Goal: Task Accomplishment & Management: Manage account settings

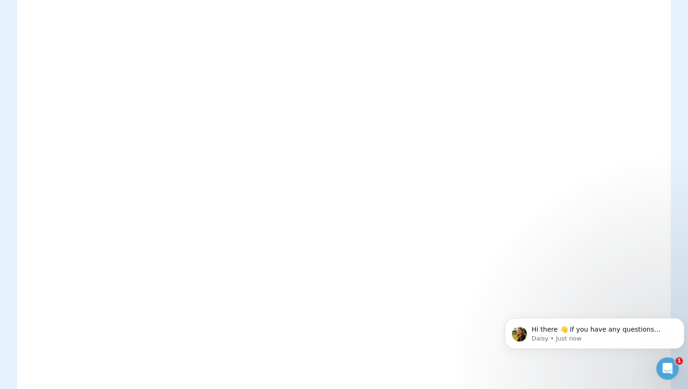
scroll to position [267, 0]
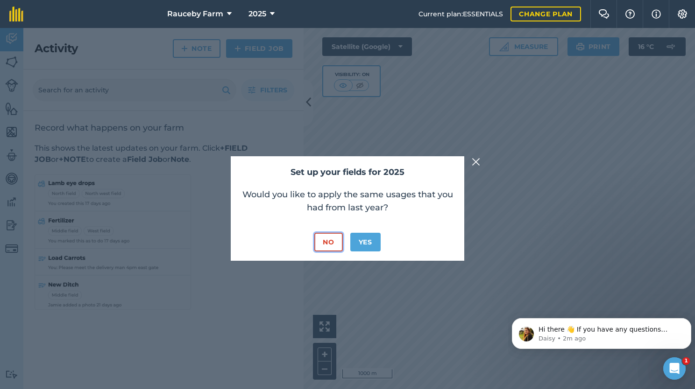
click at [324, 239] on button "No" at bounding box center [328, 242] width 28 height 19
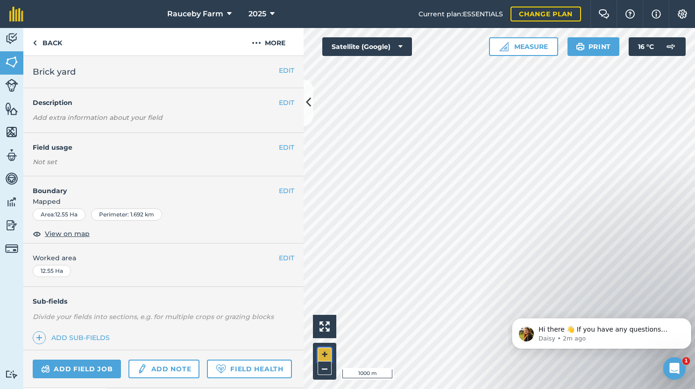
click at [322, 354] on button "+" at bounding box center [325, 355] width 14 height 14
click at [694, 357] on html "Rauceby Farm 2025 Current plan : ESSENTIALS Change plan Farm Chat Help Info Set…" at bounding box center [347, 194] width 695 height 389
click at [100, 366] on link "Add field job" at bounding box center [77, 369] width 88 height 19
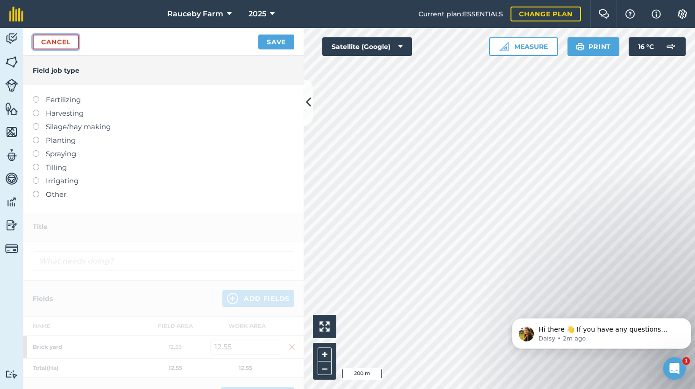
click at [68, 46] on link "Cancel" at bounding box center [56, 42] width 46 height 15
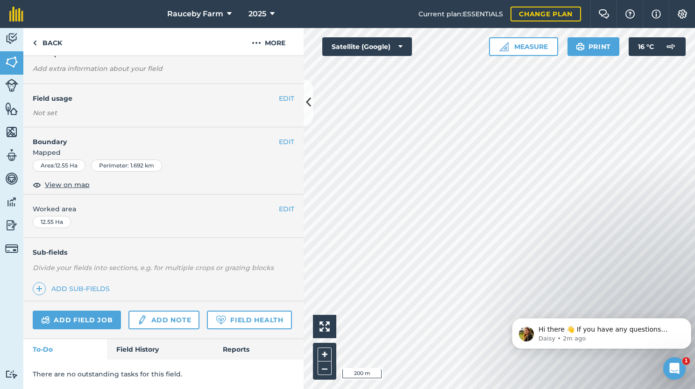
scroll to position [73, 0]
click at [207, 322] on link "Field Health" at bounding box center [249, 320] width 85 height 19
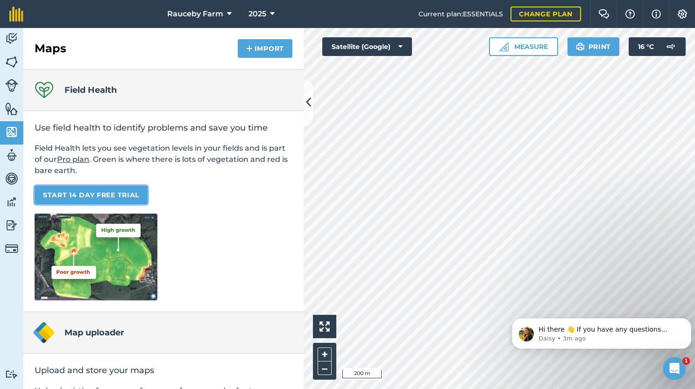
click at [101, 194] on link "START 14 DAY FREE TRIAL" at bounding box center [91, 195] width 113 height 19
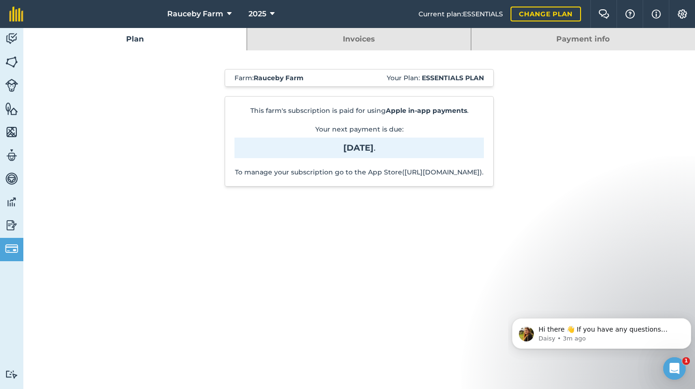
click at [397, 201] on div "Farm : Rauceby Farm Your Plan: Essentials plan This farm's subscription is paid…" at bounding box center [359, 132] width 476 height 164
click at [309, 46] on link "Invoices" at bounding box center [358, 39] width 223 height 22
click at [195, 42] on link "Plan" at bounding box center [134, 39] width 223 height 22
click at [10, 225] on img at bounding box center [11, 226] width 13 height 14
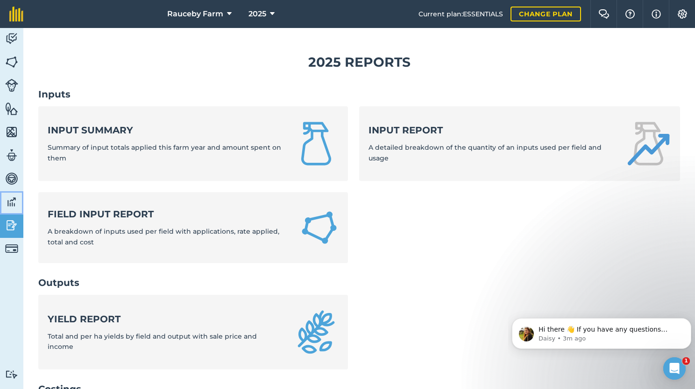
click at [6, 210] on link "Data" at bounding box center [11, 202] width 23 height 23
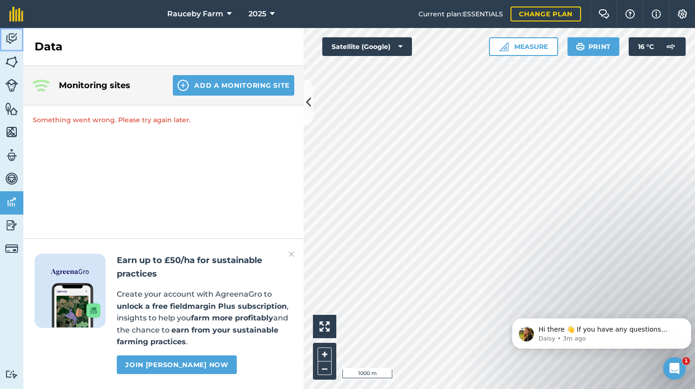
click at [8, 33] on img at bounding box center [11, 39] width 13 height 14
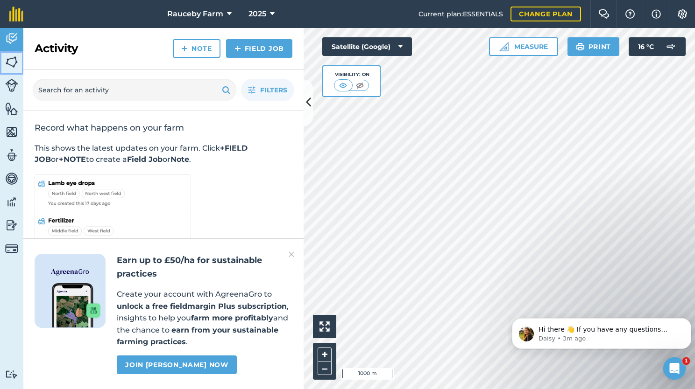
click at [11, 57] on img at bounding box center [11, 62] width 13 height 14
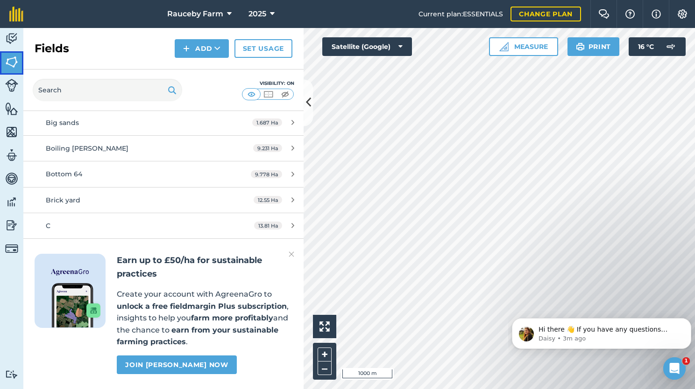
scroll to position [432, 0]
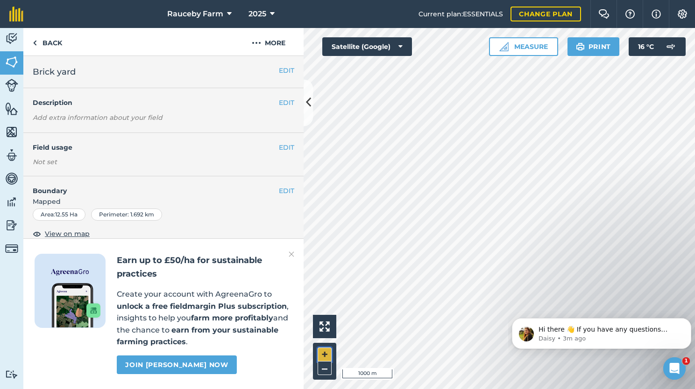
click at [323, 350] on button "+" at bounding box center [325, 355] width 14 height 14
click at [276, 154] on div "EDIT Field usage Not set" at bounding box center [163, 154] width 280 height 43
click at [279, 149] on button "EDIT" at bounding box center [286, 147] width 15 height 10
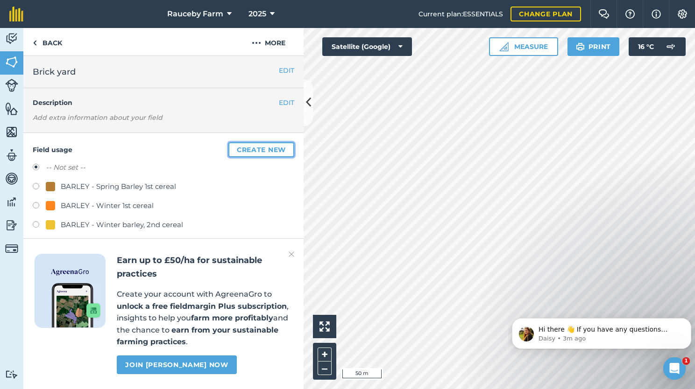
click at [271, 145] on button "Create new" at bounding box center [261, 149] width 66 height 15
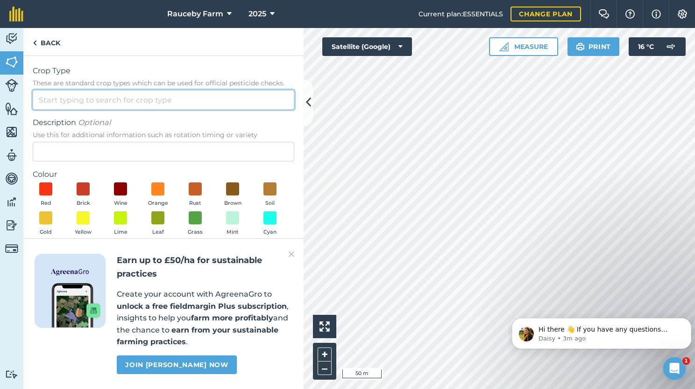
click at [145, 101] on input "Crop Type These are standard crop types which can be used for official pesticid…" at bounding box center [163, 100] width 261 height 20
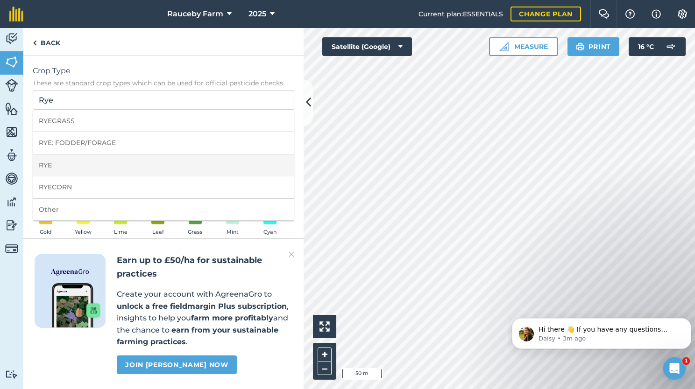
click at [172, 169] on li "RYE" at bounding box center [163, 166] width 261 height 22
type input "RYE"
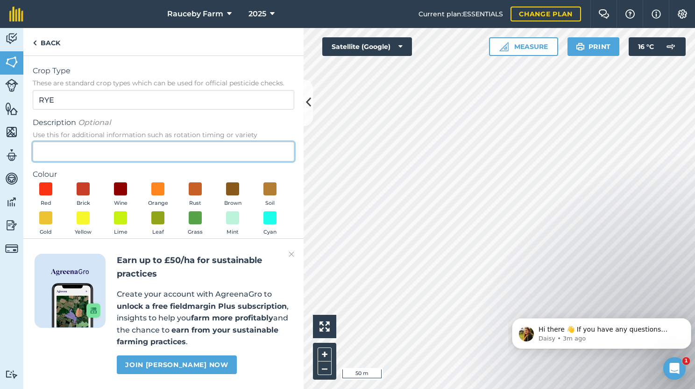
click at [134, 152] on input "Description Optional Use this for additional information such as rotation timin…" at bounding box center [163, 152] width 261 height 20
type input "Humbolt 2nd Cereal"
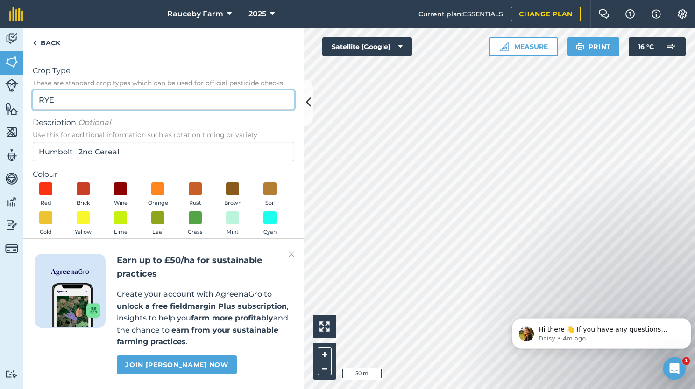
click at [67, 105] on input "RYE" at bounding box center [163, 100] width 261 height 20
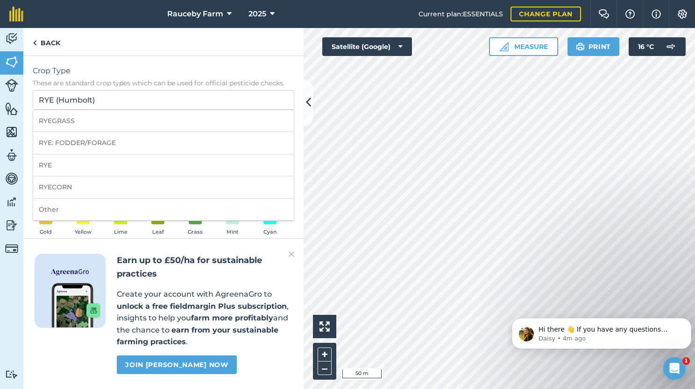
click at [300, 176] on div "Crop Type These are standard crop types which can be used for official pesticid…" at bounding box center [163, 199] width 280 height 287
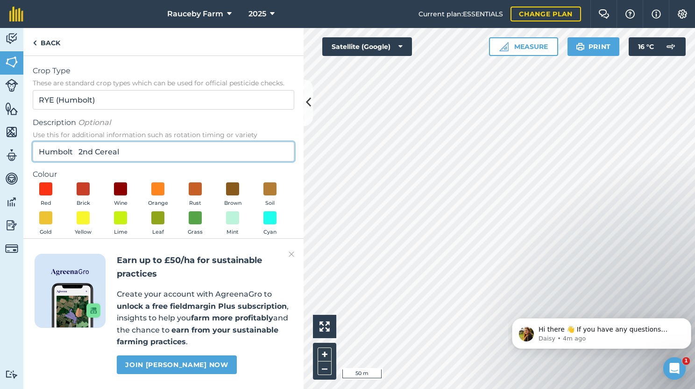
click at [78, 150] on input "Humbolt 2nd Cereal" at bounding box center [163, 152] width 261 height 20
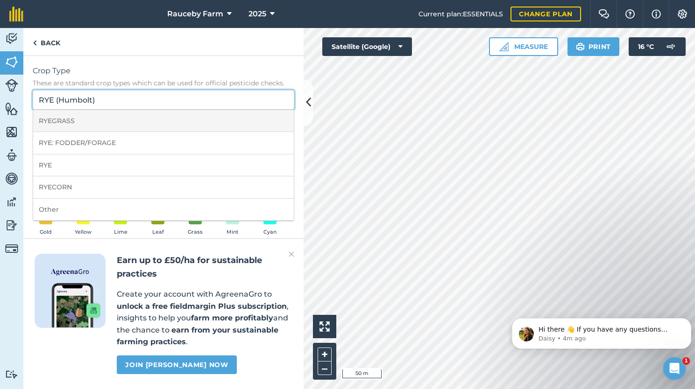
drag, startPoint x: 56, startPoint y: 99, endPoint x: 107, endPoint y: 110, distance: 52.9
click at [107, 110] on div "RYE (Humbolt) RYEGRASS RYE: FODDER/FORAGE RYE RYECORN Other" at bounding box center [163, 100] width 261 height 20
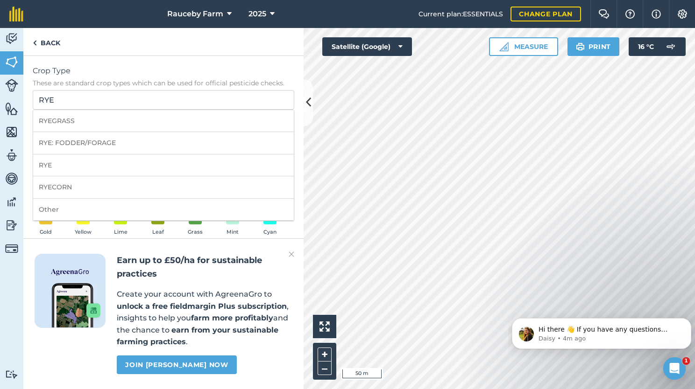
click at [142, 63] on div "Crop Type These are standard crop types which can be used for official pesticid…" at bounding box center [163, 199] width 280 height 287
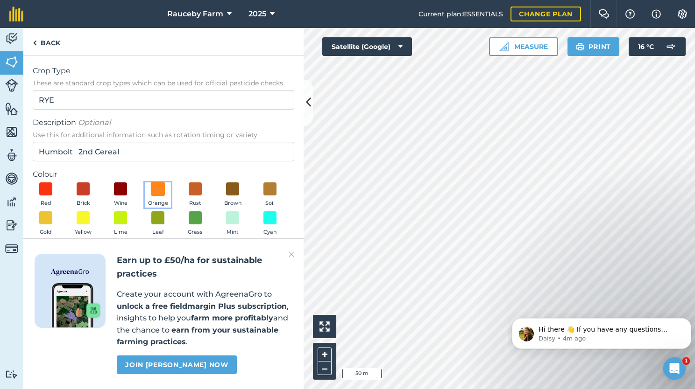
click at [154, 191] on span at bounding box center [158, 189] width 14 height 14
click at [290, 257] on img at bounding box center [292, 254] width 6 height 11
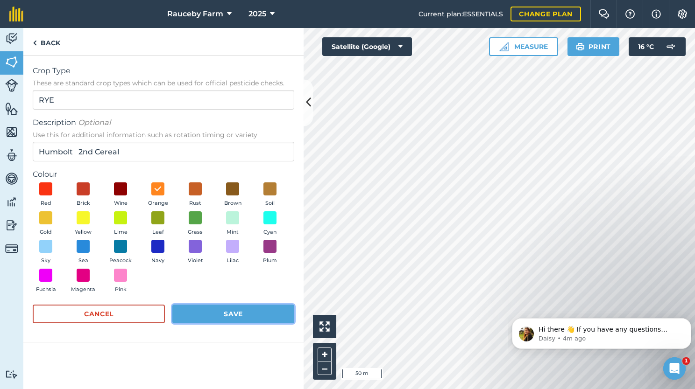
click at [236, 318] on button "Save" at bounding box center [233, 314] width 122 height 19
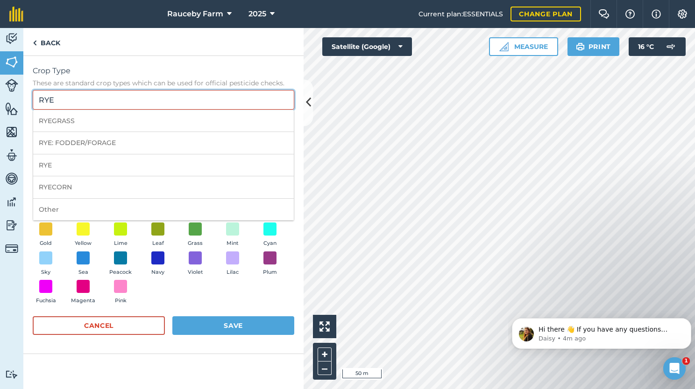
click at [92, 91] on input "RYE" at bounding box center [163, 100] width 261 height 20
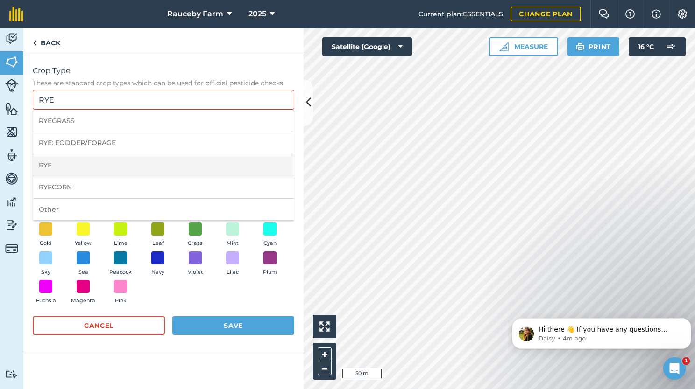
click at [58, 162] on li "RYE" at bounding box center [163, 166] width 261 height 22
type input "RYE"
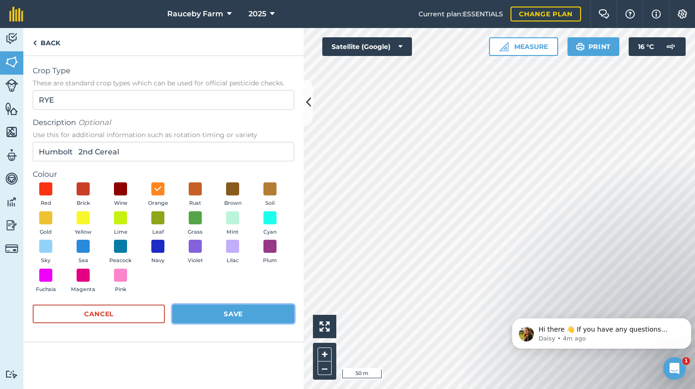
click at [241, 316] on button "Save" at bounding box center [233, 314] width 122 height 19
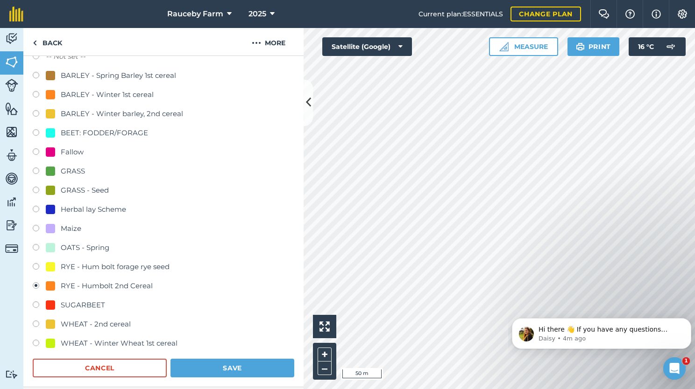
scroll to position [112, 0]
click at [211, 364] on button "Save" at bounding box center [232, 367] width 124 height 19
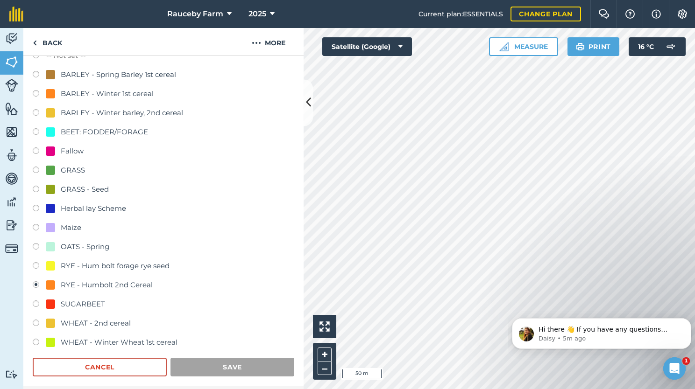
scroll to position [75, 0]
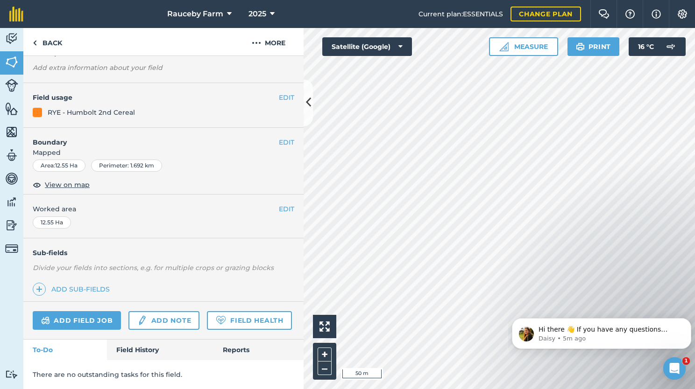
click at [297, 270] on div "Activity Fields Livestock Features Maps Team Vehicles Data Reporting Billing Tu…" at bounding box center [347, 208] width 695 height 361
click at [325, 372] on button "–" at bounding box center [325, 369] width 14 height 14
click at [279, 92] on button "EDIT" at bounding box center [286, 97] width 15 height 10
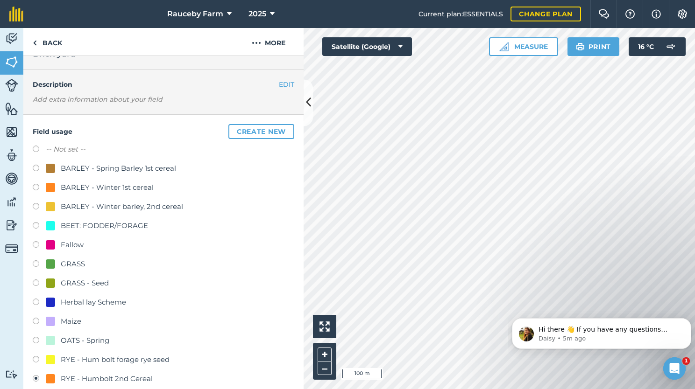
scroll to position [0, 0]
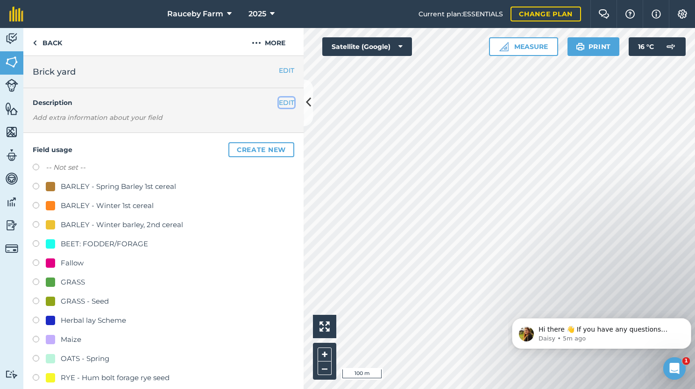
click at [279, 98] on button "EDIT" at bounding box center [286, 103] width 15 height 10
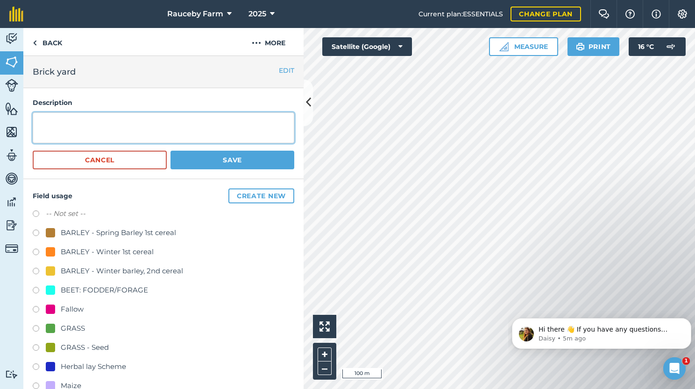
click at [164, 127] on textarea at bounding box center [163, 128] width 261 height 31
type textarea "Drilled 29/09/25"
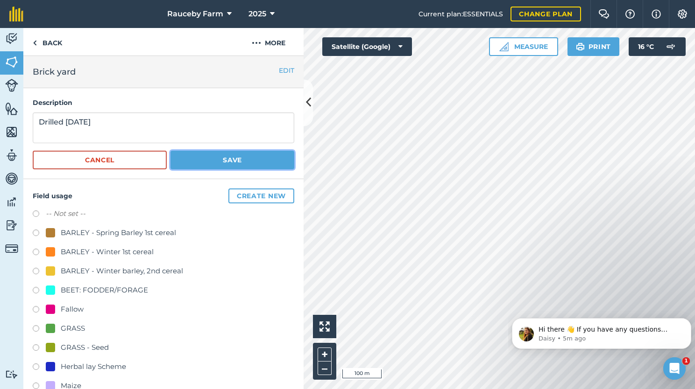
click at [228, 162] on button "Save" at bounding box center [232, 160] width 124 height 19
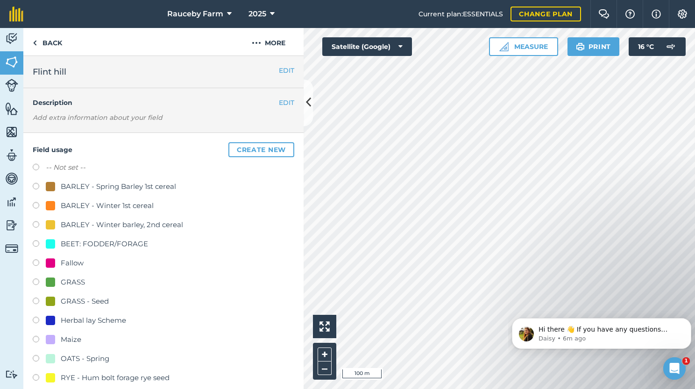
click at [82, 299] on div "GRASS - Seed" at bounding box center [85, 301] width 48 height 11
radio input "true"
radio input "false"
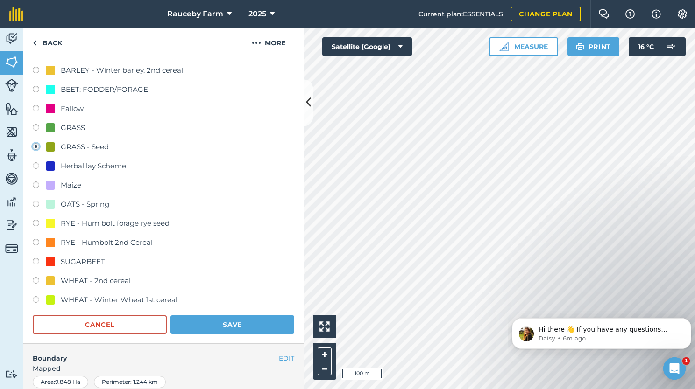
scroll to position [155, 0]
click at [231, 325] on button "Save" at bounding box center [232, 324] width 124 height 19
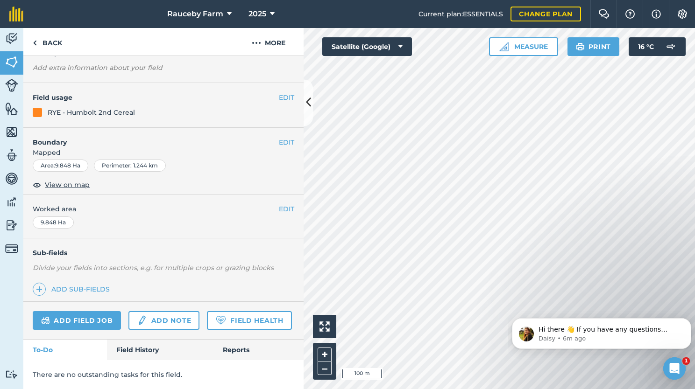
scroll to position [75, 0]
click at [277, 46] on button "More" at bounding box center [268, 42] width 70 height 28
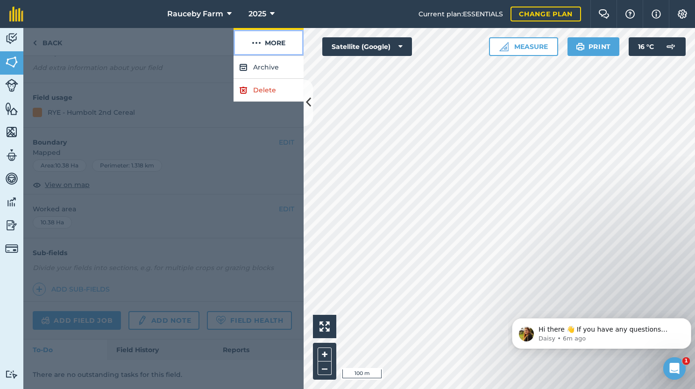
click at [277, 46] on button "More" at bounding box center [268, 42] width 70 height 28
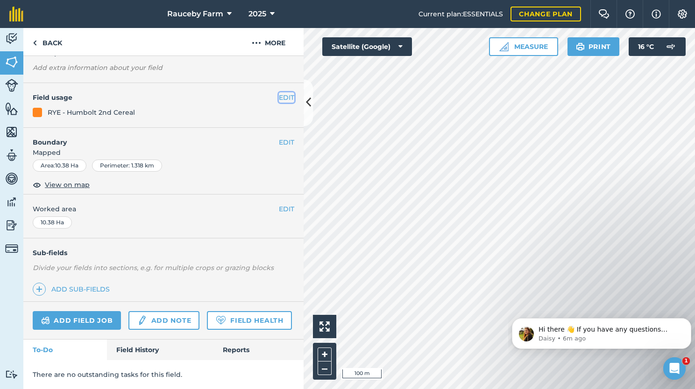
click at [279, 92] on button "EDIT" at bounding box center [286, 97] width 15 height 10
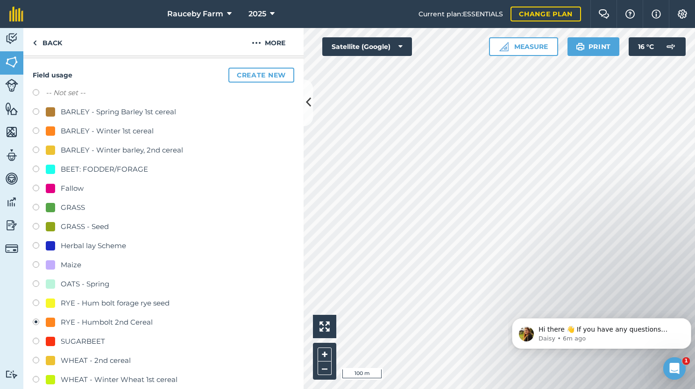
click at [77, 225] on div "GRASS - Seed" at bounding box center [85, 226] width 48 height 11
radio input "true"
radio input "false"
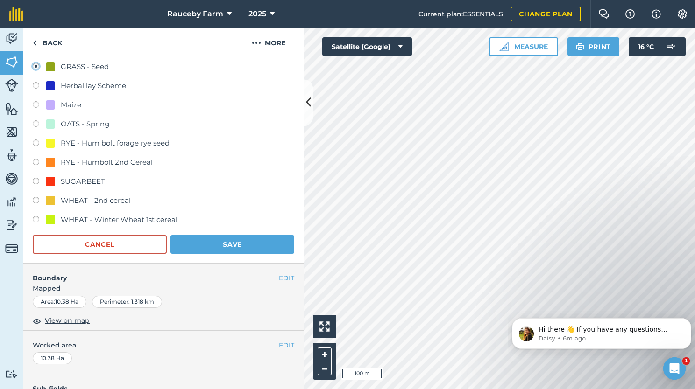
scroll to position [235, 0]
click at [237, 247] on button "Save" at bounding box center [232, 244] width 124 height 19
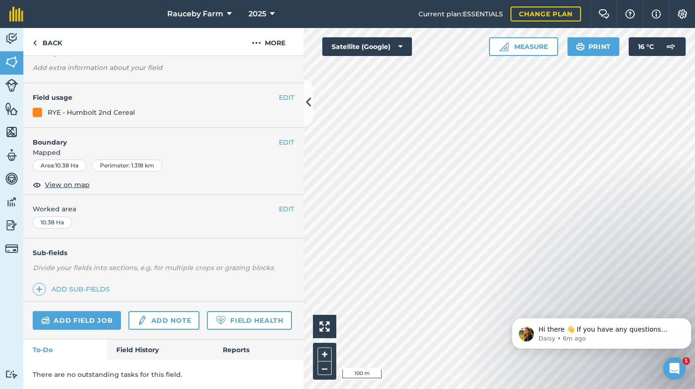
scroll to position [75, 0]
click at [280, 83] on div "EDIT Field usage RYE - Humbolt 2nd Cereal" at bounding box center [163, 105] width 280 height 45
click at [279, 92] on button "EDIT" at bounding box center [286, 97] width 15 height 10
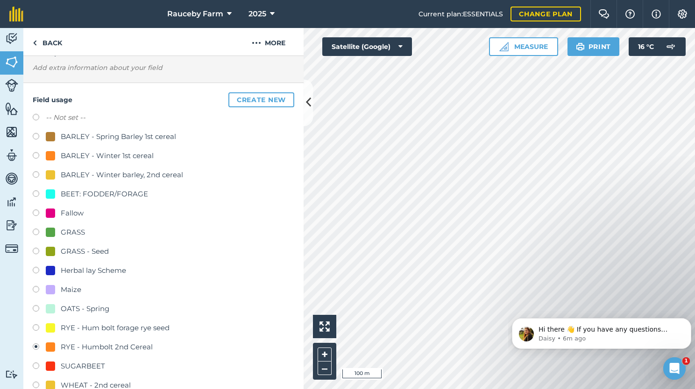
scroll to position [43, 0]
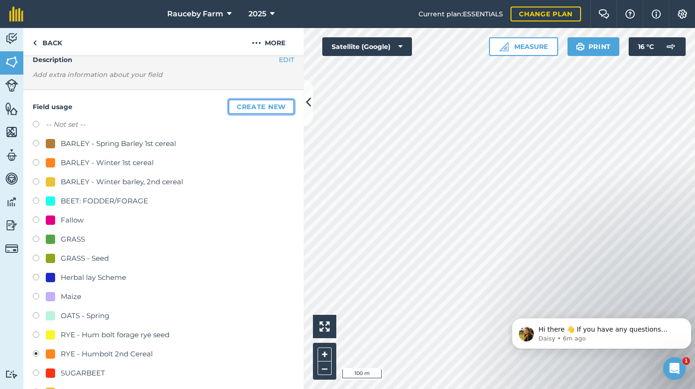
click at [243, 110] on button "Create new" at bounding box center [261, 106] width 66 height 15
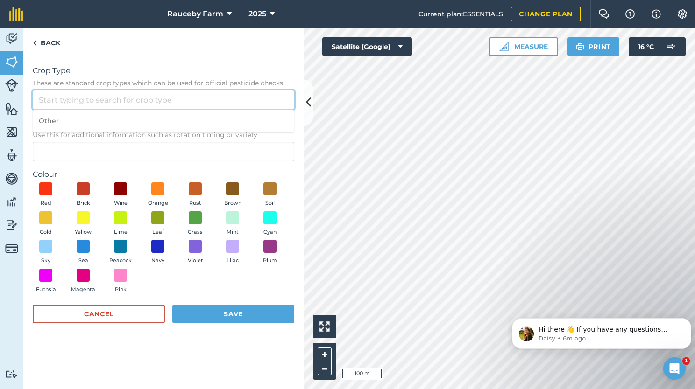
click at [154, 103] on input "Crop Type These are standard crop types which can be used for official pesticid…" at bounding box center [163, 100] width 261 height 20
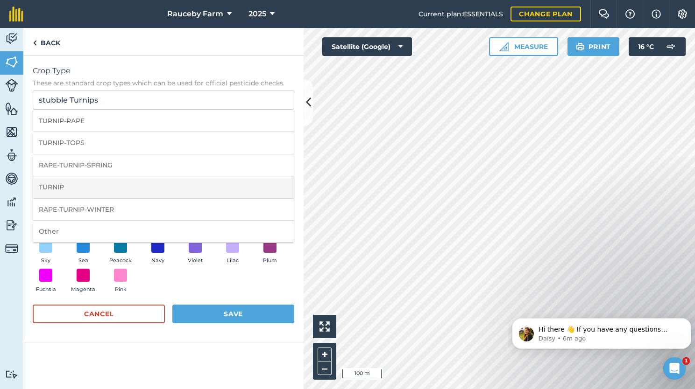
click at [81, 184] on li "TURNIP" at bounding box center [163, 187] width 261 height 22
type input "TURNIP"
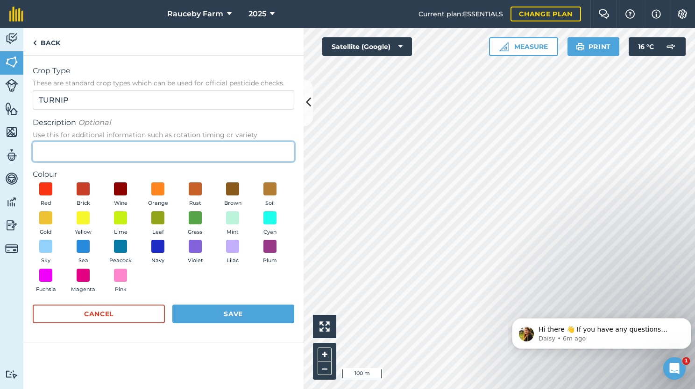
click at [88, 151] on input "Description Optional Use this for additional information such as rotation timin…" at bounding box center [163, 152] width 261 height 20
type input "stubble turnips"
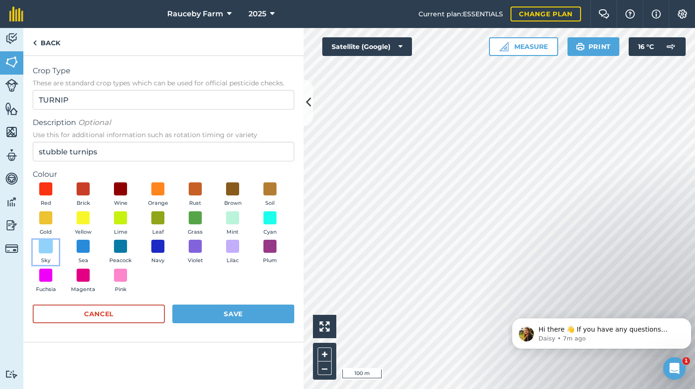
click at [47, 249] on span at bounding box center [46, 247] width 14 height 14
click at [226, 318] on button "Save" at bounding box center [233, 314] width 122 height 19
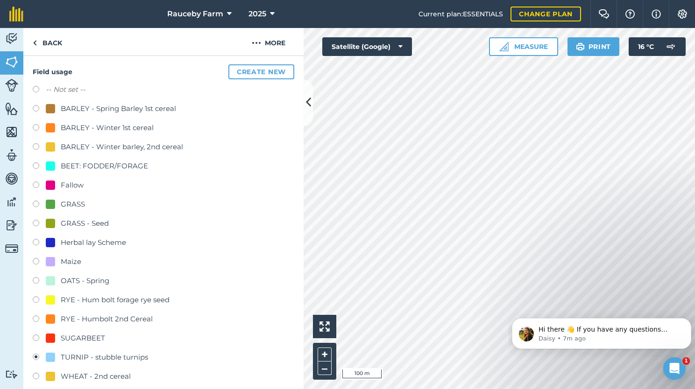
scroll to position [79, 0]
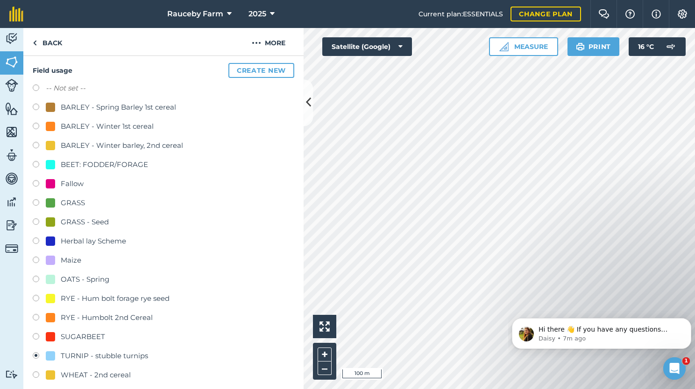
click at [112, 354] on div "TURNIP - stubble turnips" at bounding box center [104, 356] width 87 height 11
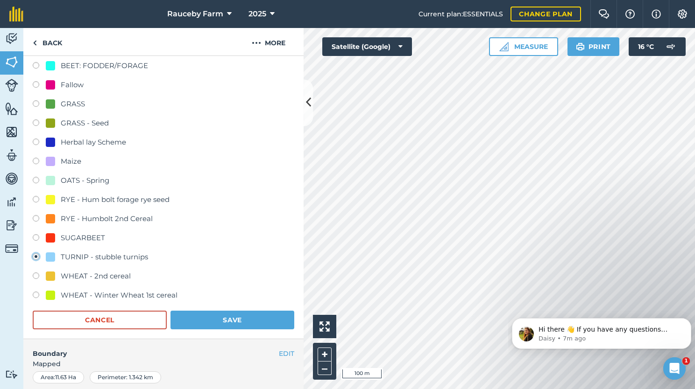
scroll to position [190, 0]
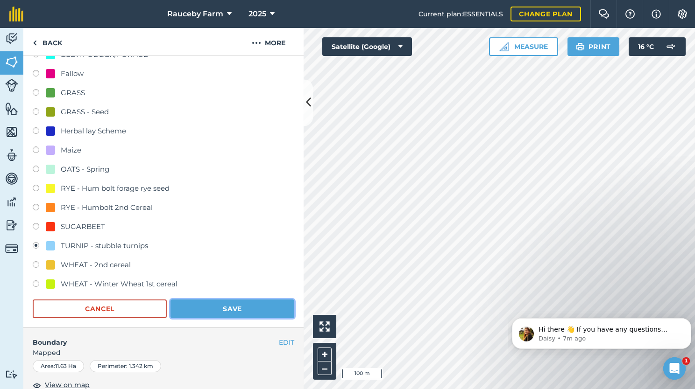
click at [230, 304] on button "Save" at bounding box center [232, 309] width 124 height 19
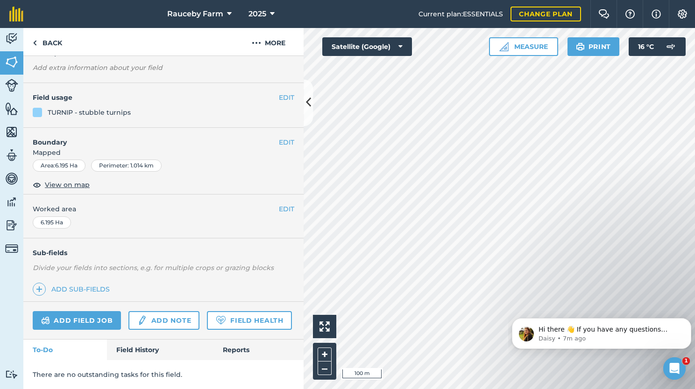
click at [115, 107] on div "TURNIP - stubble turnips" at bounding box center [89, 112] width 83 height 10
click at [282, 92] on button "EDIT" at bounding box center [286, 97] width 15 height 10
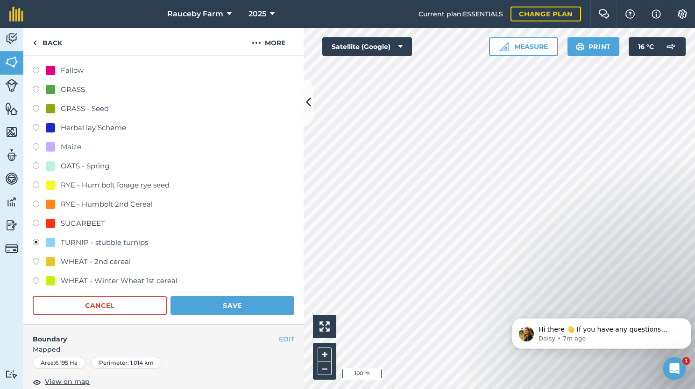
scroll to position [195, 0]
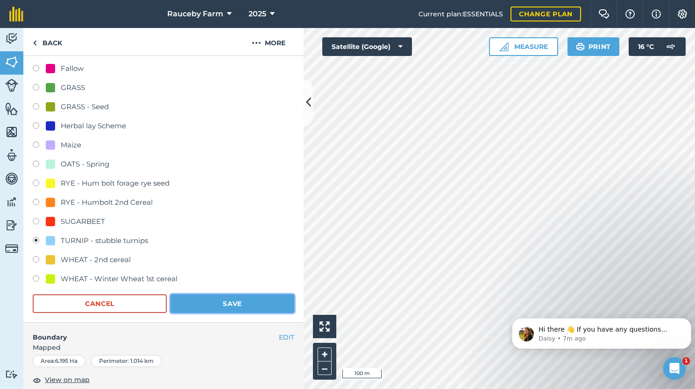
click at [233, 302] on button "Save" at bounding box center [232, 304] width 124 height 19
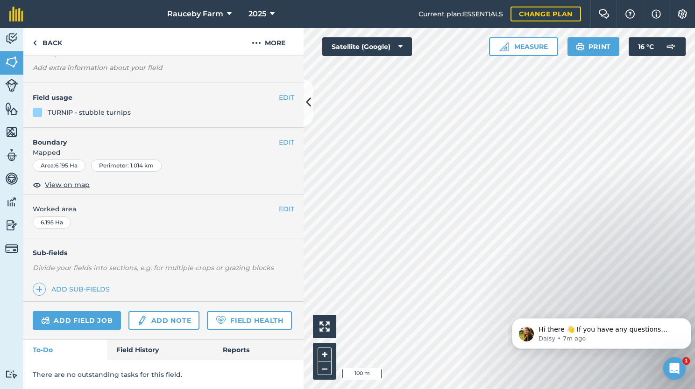
scroll to position [75, 0]
click at [279, 92] on button "EDIT" at bounding box center [286, 97] width 15 height 10
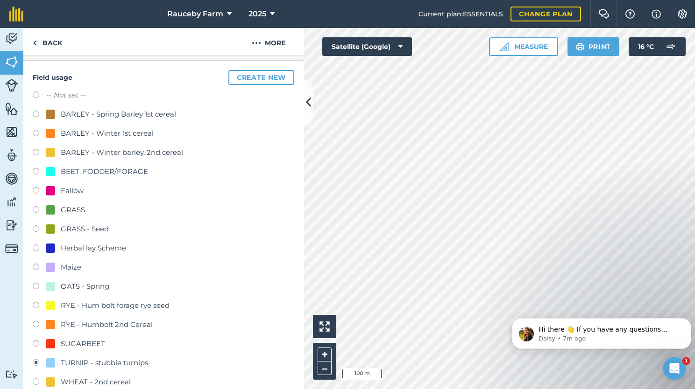
scroll to position [78, 0]
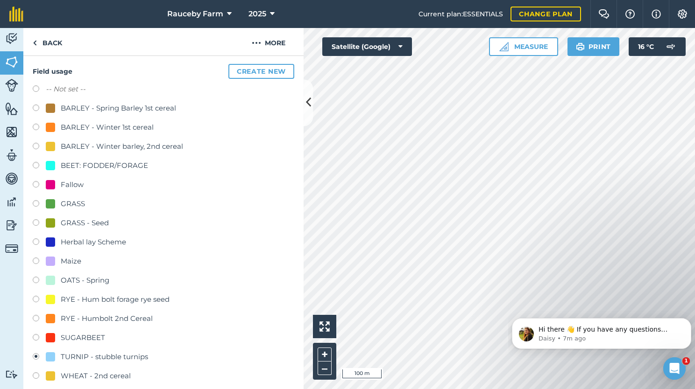
click at [93, 333] on div "SUGARBEET" at bounding box center [83, 337] width 44 height 11
radio input "true"
radio input "false"
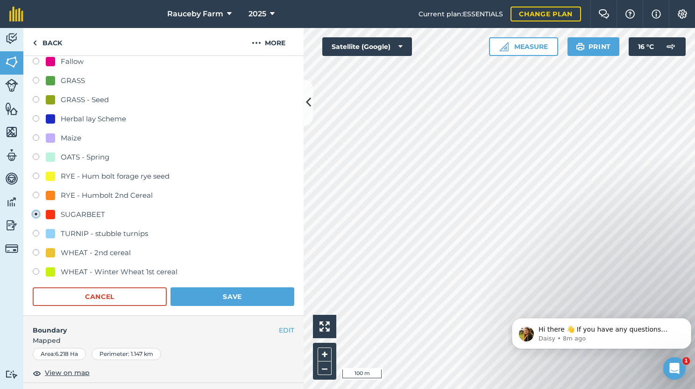
scroll to position [203, 0]
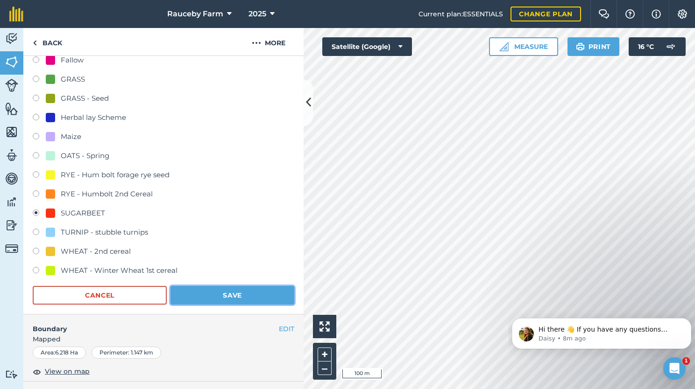
click at [225, 295] on button "Save" at bounding box center [232, 295] width 124 height 19
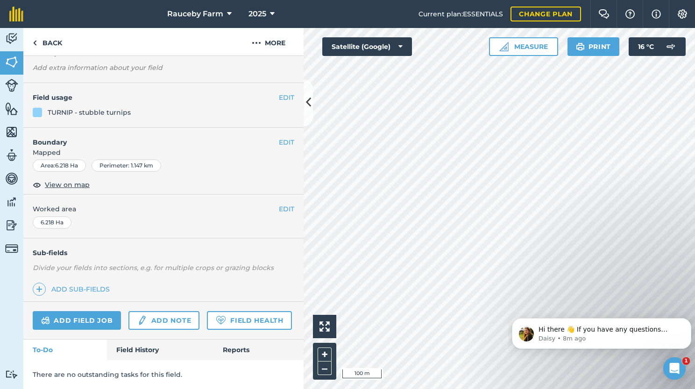
scroll to position [75, 0]
click at [232, 233] on div "Activity Fields Livestock Features Maps Team Vehicles Data Reporting Billing Tu…" at bounding box center [347, 208] width 695 height 361
click at [280, 92] on button "EDIT" at bounding box center [286, 97] width 15 height 10
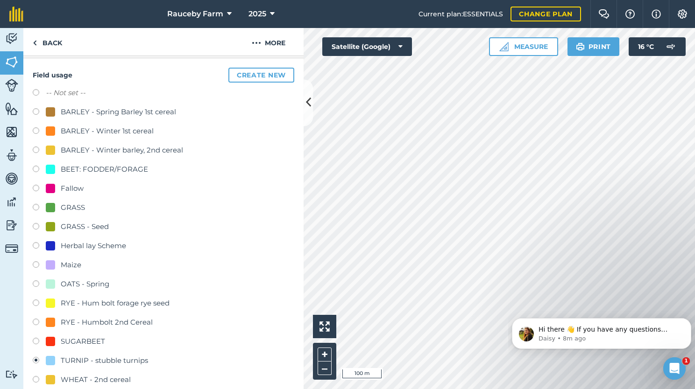
click at [98, 337] on div "SUGARBEET" at bounding box center [83, 341] width 44 height 11
radio input "true"
radio input "false"
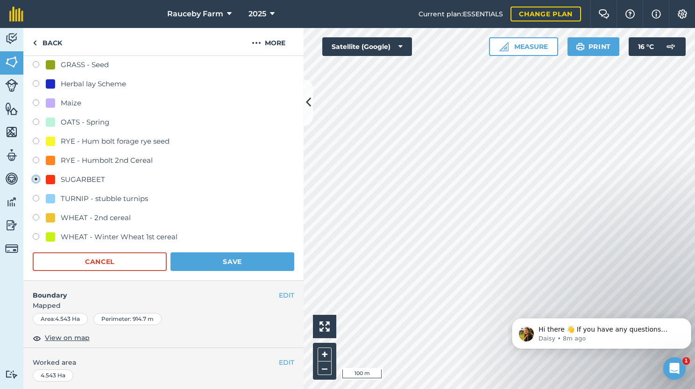
scroll to position [237, 0]
click at [233, 261] on button "Save" at bounding box center [232, 261] width 124 height 19
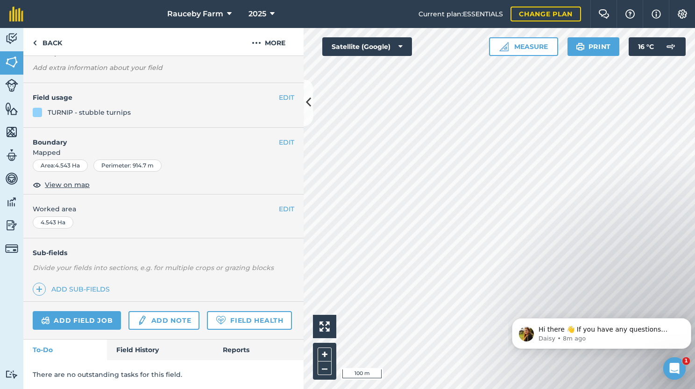
scroll to position [75, 0]
click at [281, 92] on button "EDIT" at bounding box center [286, 97] width 15 height 10
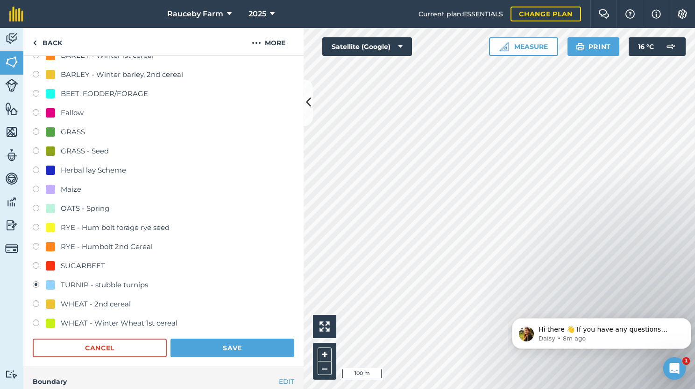
scroll to position [149, 0]
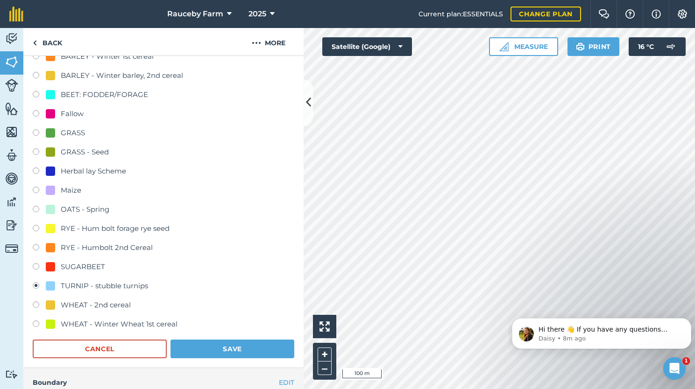
click at [127, 324] on div "WHEAT - Winter Wheat 1st cereal" at bounding box center [119, 324] width 117 height 11
radio input "true"
radio input "false"
click at [209, 346] on button "Save" at bounding box center [232, 349] width 124 height 19
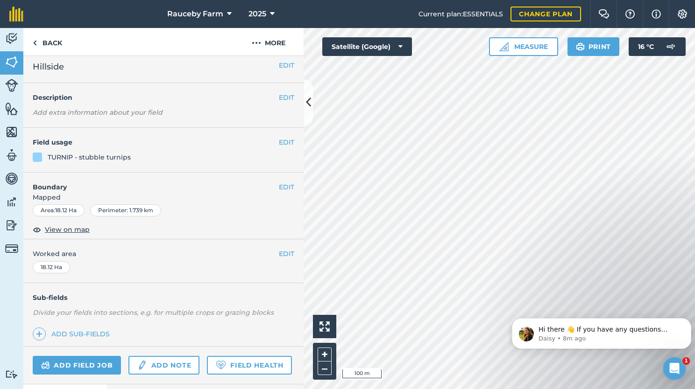
scroll to position [2, 0]
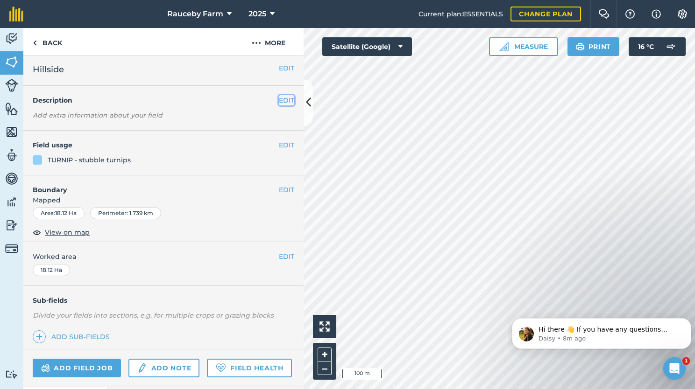
click at [282, 99] on button "EDIT" at bounding box center [286, 100] width 15 height 10
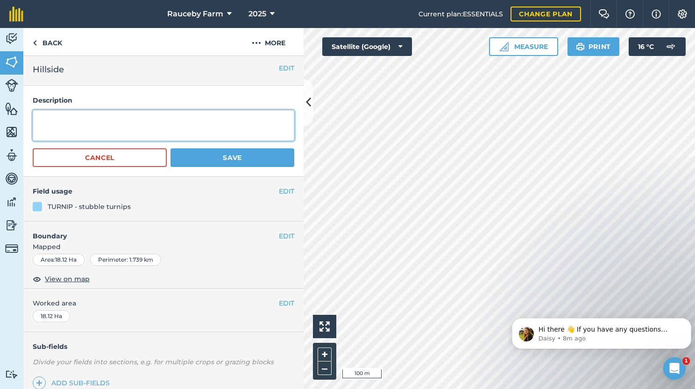
click at [223, 118] on textarea at bounding box center [163, 125] width 261 height 31
type textarea "Drilled 02/10/25"
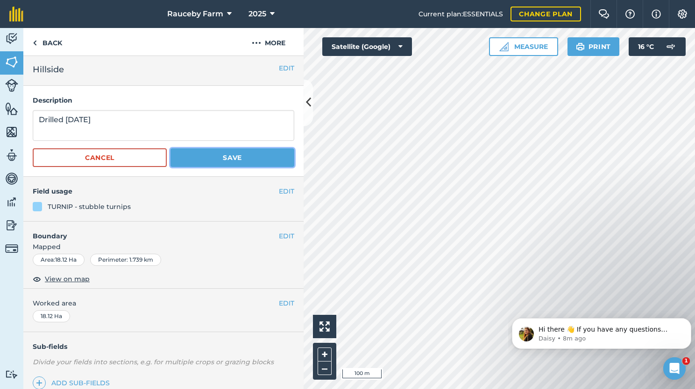
click at [243, 156] on button "Save" at bounding box center [232, 157] width 124 height 19
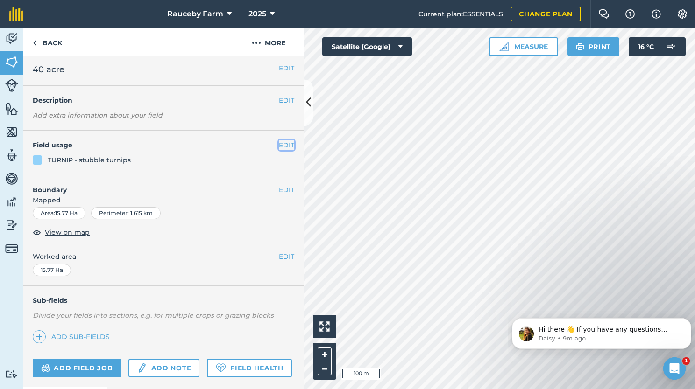
click at [279, 143] on button "EDIT" at bounding box center [286, 145] width 15 height 10
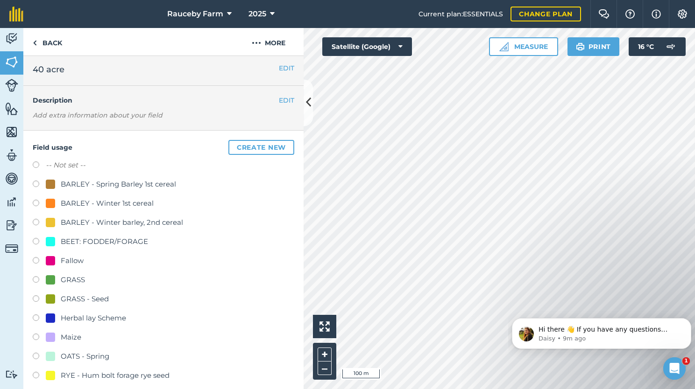
click at [113, 220] on div "BARLEY - Winter barley, 2nd cereal" at bounding box center [122, 222] width 122 height 11
radio input "true"
radio input "false"
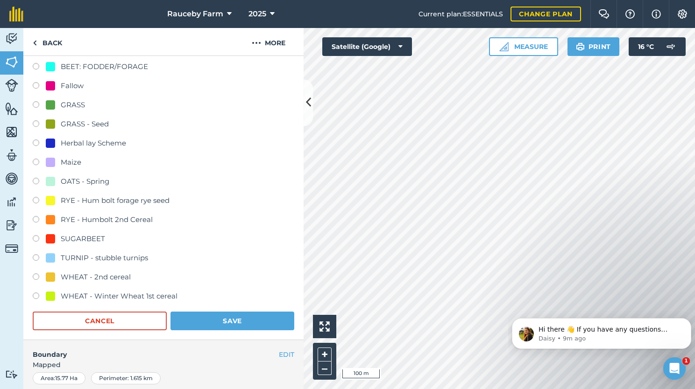
scroll to position [178, 0]
click at [226, 322] on button "Save" at bounding box center [232, 320] width 124 height 19
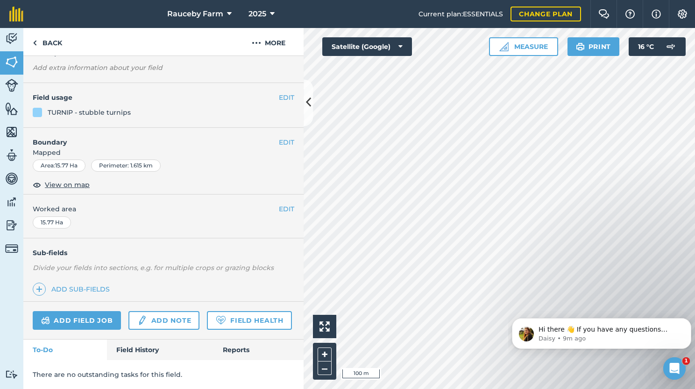
scroll to position [75, 0]
click at [285, 92] on button "EDIT" at bounding box center [286, 97] width 15 height 10
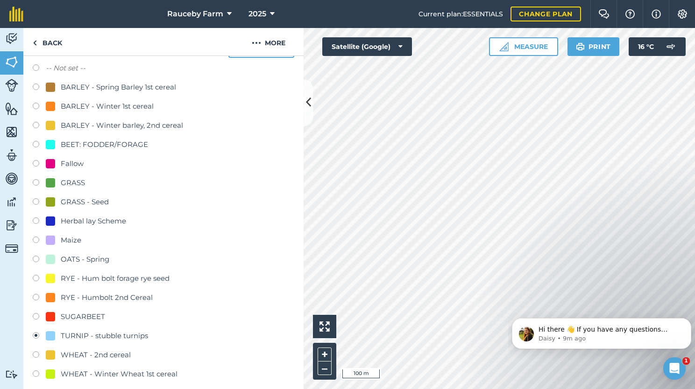
scroll to position [91, 0]
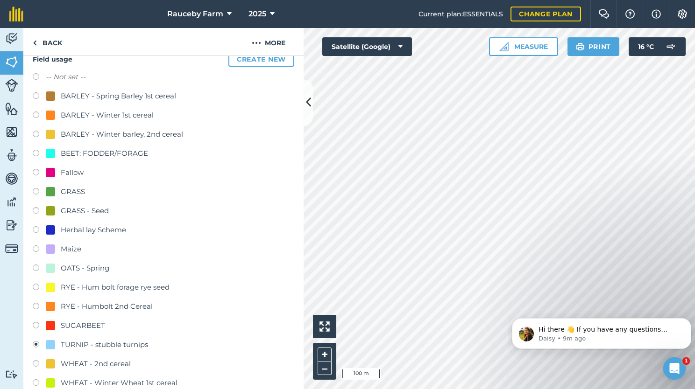
click at [98, 130] on div "BARLEY - Winter barley, 2nd cereal" at bounding box center [122, 134] width 122 height 11
radio input "true"
radio input "false"
drag, startPoint x: 47, startPoint y: 134, endPoint x: 51, endPoint y: 131, distance: 5.1
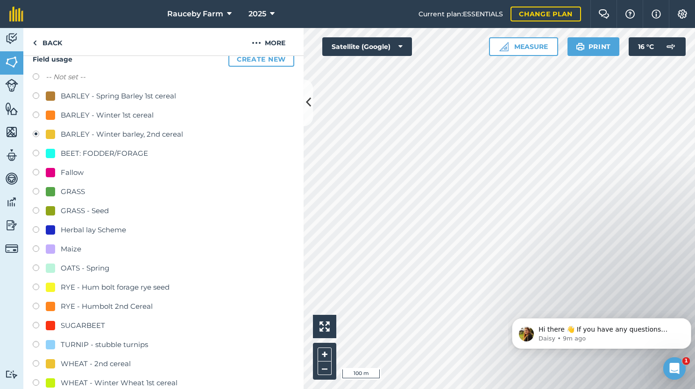
click at [51, 131] on div at bounding box center [50, 134] width 9 height 9
click at [101, 133] on div "BARLEY - Winter barley, 2nd cereal" at bounding box center [122, 134] width 122 height 11
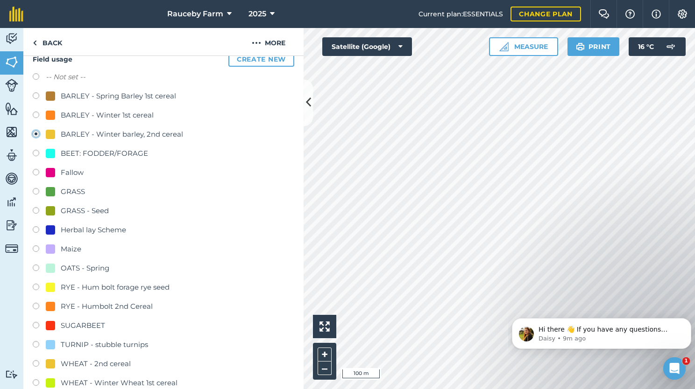
click at [184, 133] on div "BARLEY - Winter barley, 2nd cereal" at bounding box center [163, 136] width 261 height 14
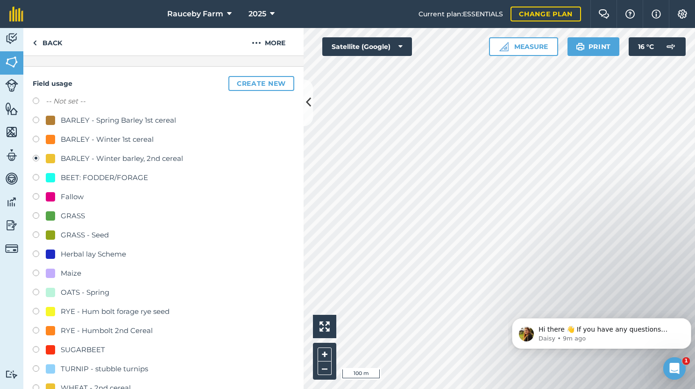
scroll to position [65, 0]
drag, startPoint x: 279, startPoint y: 229, endPoint x: 78, endPoint y: 155, distance: 214.5
click at [78, 155] on div "BARLEY - Winter barley, 2nd cereal" at bounding box center [122, 159] width 122 height 11
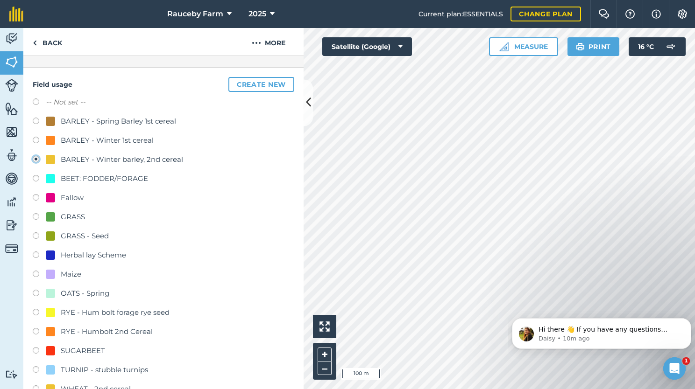
click at [78, 155] on div "BARLEY - Winter barley, 2nd cereal" at bounding box center [122, 159] width 122 height 11
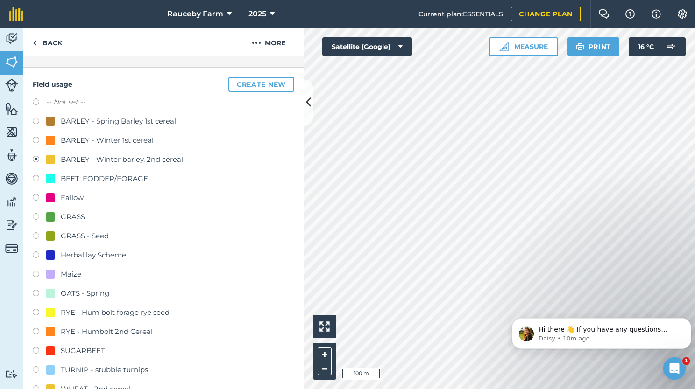
drag, startPoint x: 78, startPoint y: 155, endPoint x: 41, endPoint y: 159, distance: 37.1
click at [41, 159] on label at bounding box center [39, 160] width 13 height 9
click at [51, 156] on div at bounding box center [50, 159] width 9 height 9
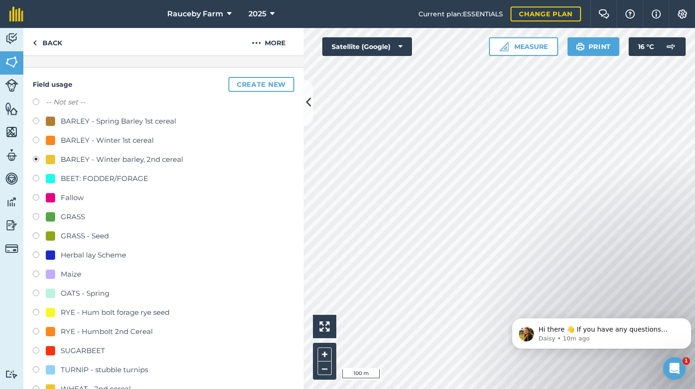
click at [51, 156] on div at bounding box center [50, 159] width 9 height 9
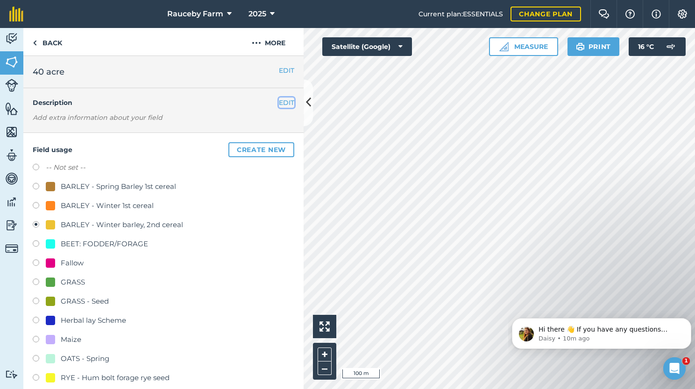
click at [279, 103] on button "EDIT" at bounding box center [286, 103] width 15 height 10
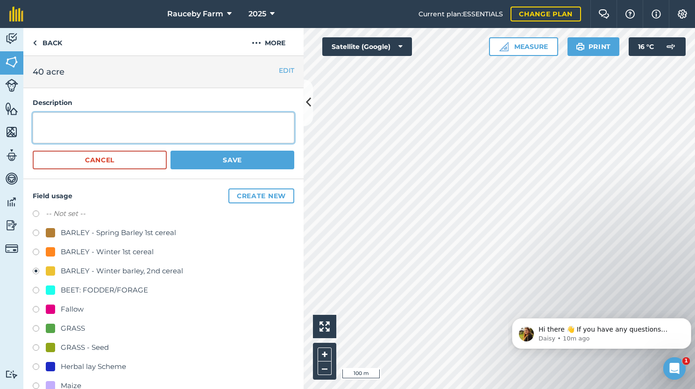
click at [188, 124] on textarea at bounding box center [163, 128] width 261 height 31
type textarea "d"
type textarea "Drilled 23/09/25"
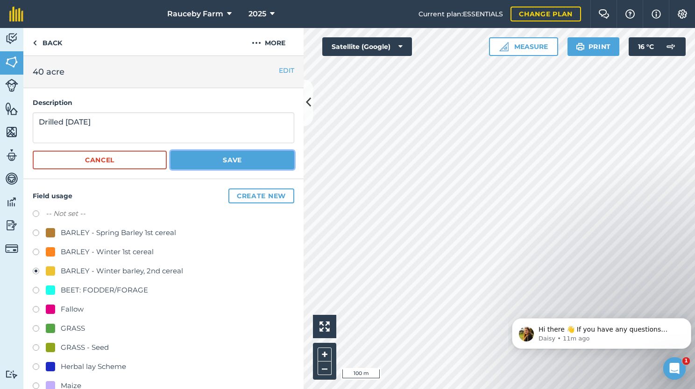
click at [220, 162] on button "Save" at bounding box center [232, 160] width 124 height 19
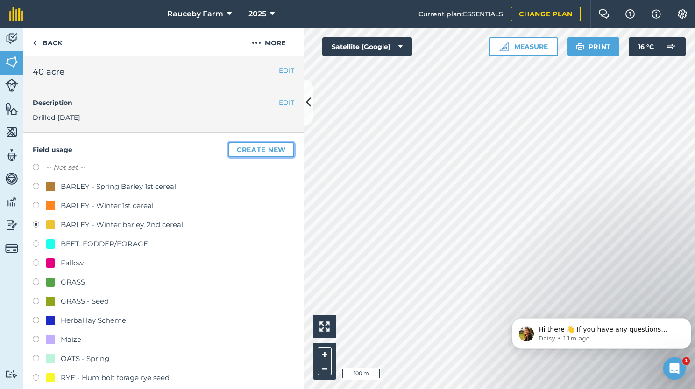
click at [259, 149] on button "Create new" at bounding box center [261, 149] width 66 height 15
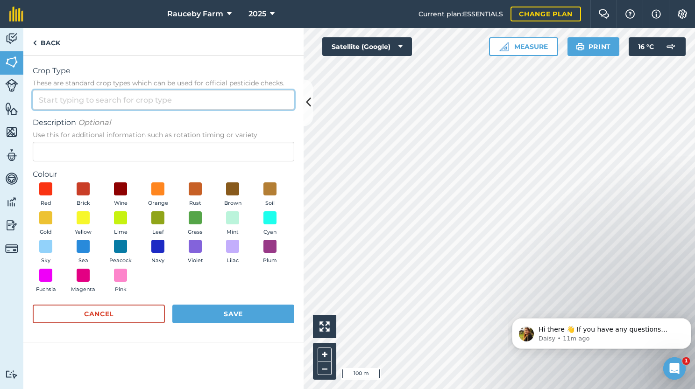
click at [161, 100] on input "Crop Type These are standard crop types which can be used for official pesticid…" at bounding box center [163, 100] width 261 height 20
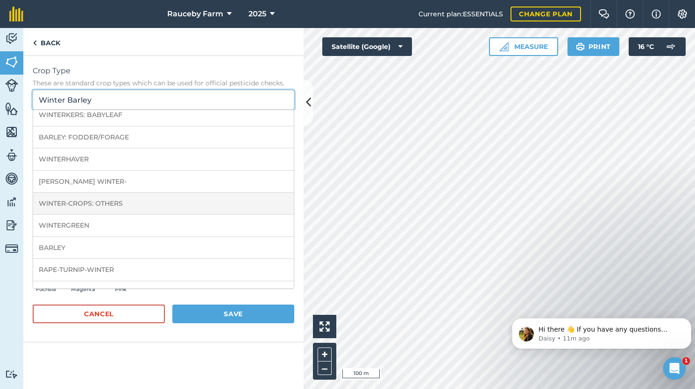
scroll to position [42, 0]
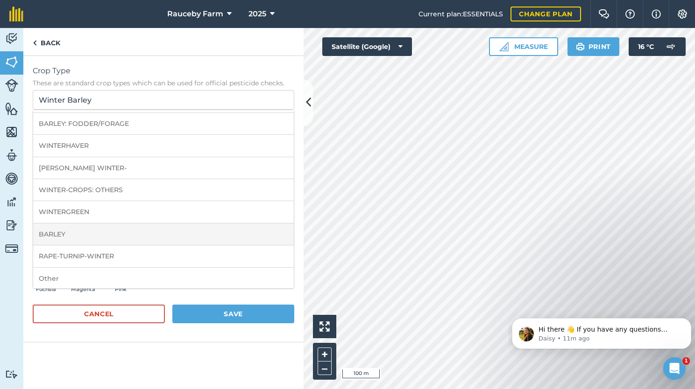
click at [98, 238] on li "BARLEY" at bounding box center [163, 235] width 261 height 22
type input "BARLEY"
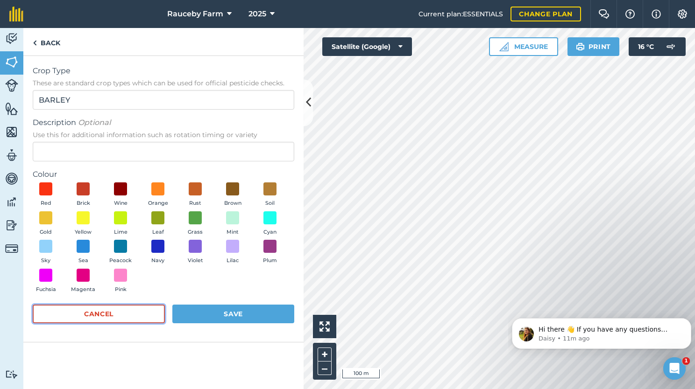
click at [125, 312] on button "Cancel" at bounding box center [99, 314] width 132 height 19
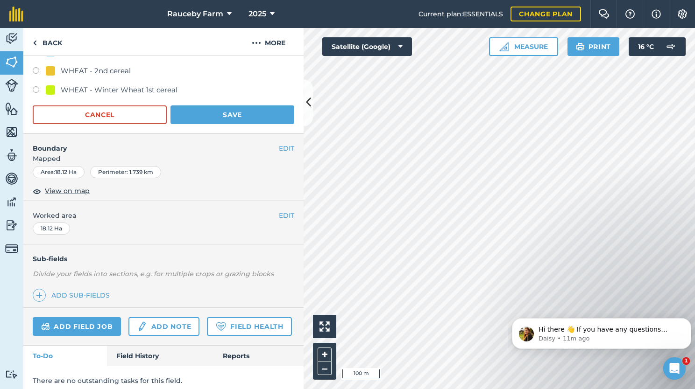
scroll to position [414, 0]
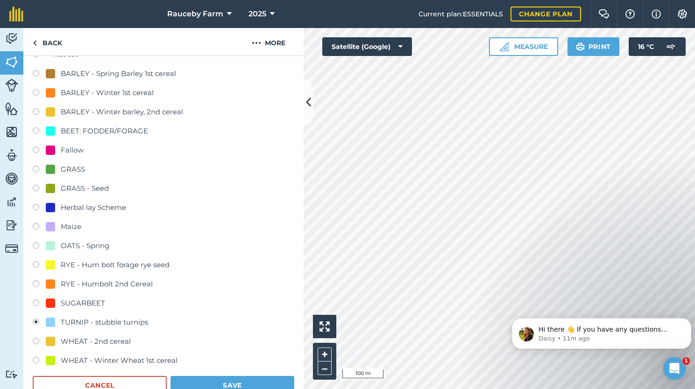
scroll to position [116, 0]
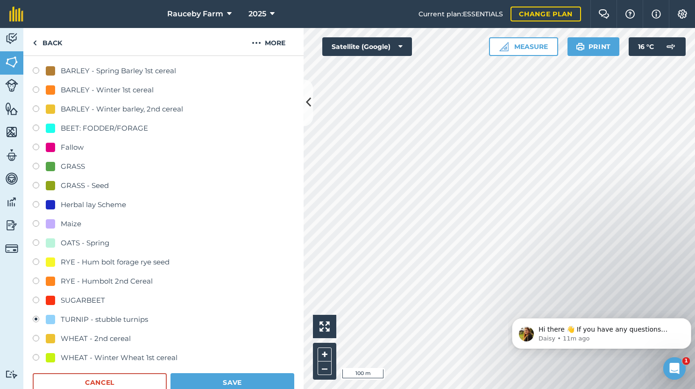
click at [103, 128] on div "BEET: FODDER/FORAGE" at bounding box center [104, 128] width 87 height 11
radio input "true"
radio input "false"
click at [209, 375] on button "Save" at bounding box center [232, 383] width 124 height 19
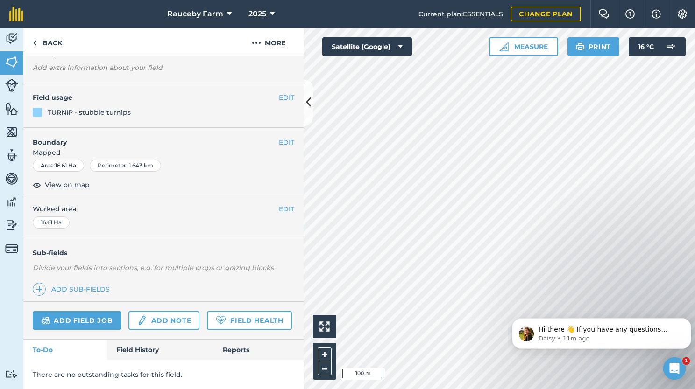
scroll to position [75, 0]
click at [206, 381] on div "Activity Fields Livestock Features Maps Team Vehicles Data Reporting Billing Tu…" at bounding box center [347, 208] width 695 height 361
click at [279, 92] on button "EDIT" at bounding box center [286, 97] width 15 height 10
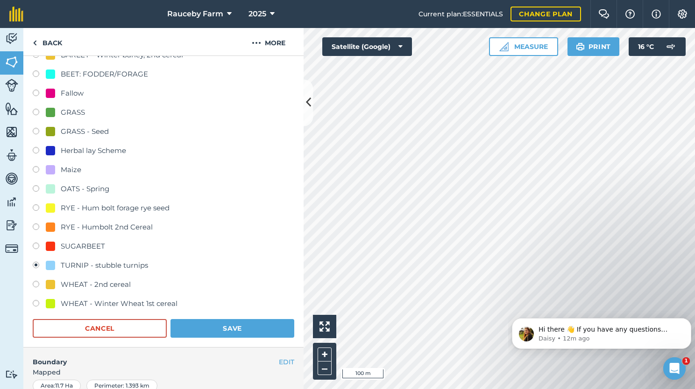
scroll to position [174, 0]
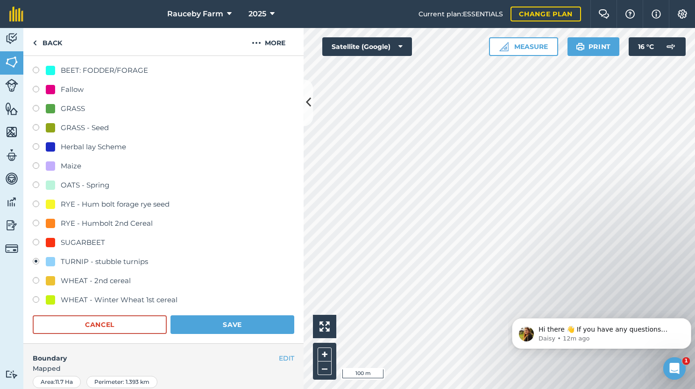
click at [112, 300] on div "WHEAT - Winter Wheat 1st cereal" at bounding box center [119, 300] width 117 height 11
radio input "true"
radio input "false"
click at [216, 322] on button "Save" at bounding box center [232, 325] width 124 height 19
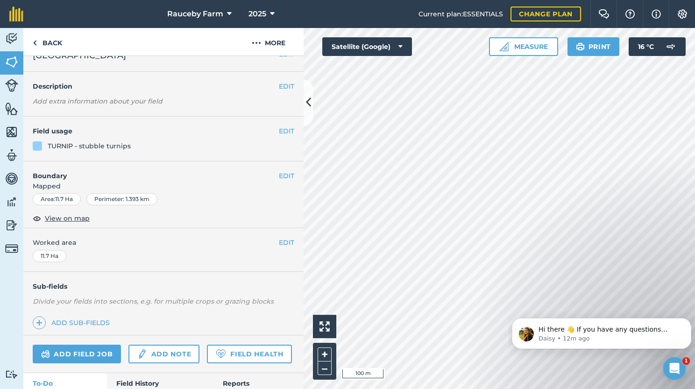
scroll to position [1, 0]
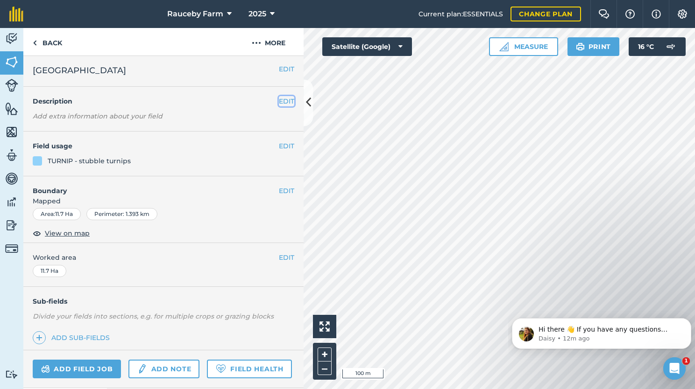
click at [285, 100] on button "EDIT" at bounding box center [286, 101] width 15 height 10
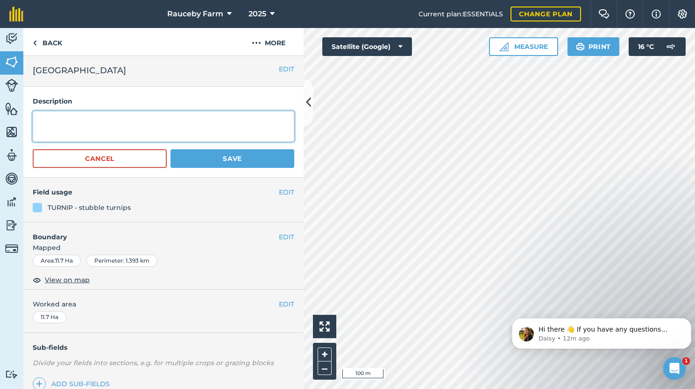
click at [241, 125] on textarea at bounding box center [163, 126] width 261 height 31
type textarea "Drilled 01/10/25"
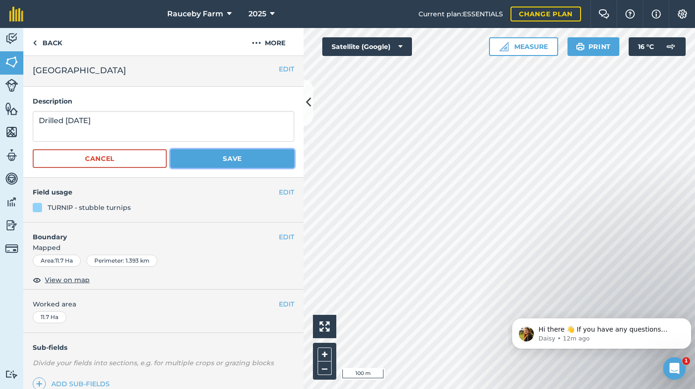
click at [242, 157] on button "Save" at bounding box center [232, 158] width 124 height 19
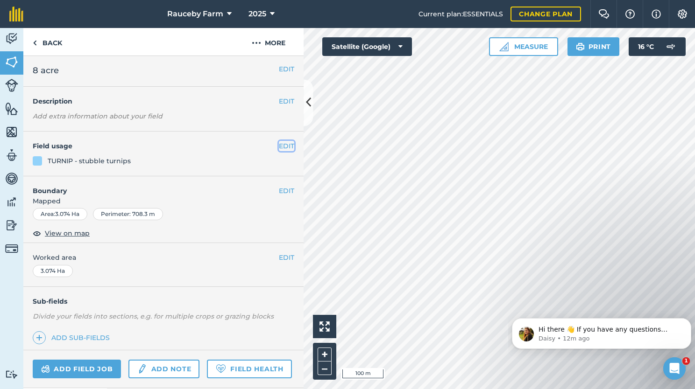
click at [279, 144] on button "EDIT" at bounding box center [286, 146] width 15 height 10
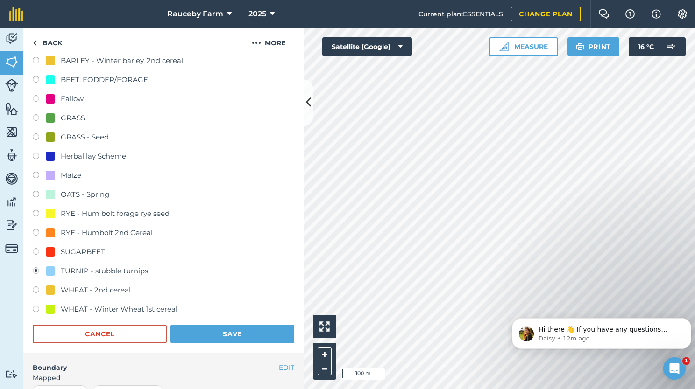
scroll to position [165, 0]
click at [148, 307] on div "WHEAT - Winter Wheat 1st cereal" at bounding box center [119, 309] width 117 height 11
radio input "true"
radio input "false"
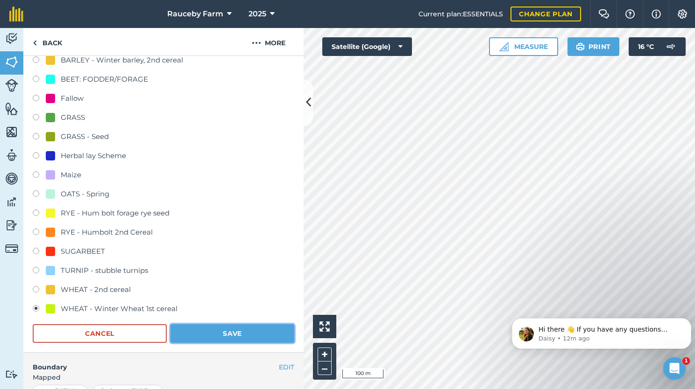
click at [226, 333] on button "Save" at bounding box center [232, 334] width 124 height 19
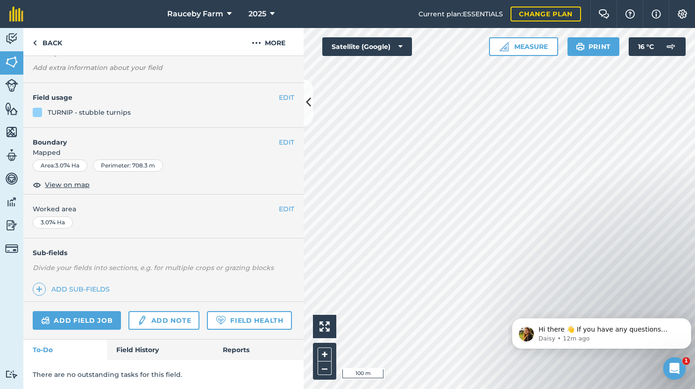
scroll to position [75, 0]
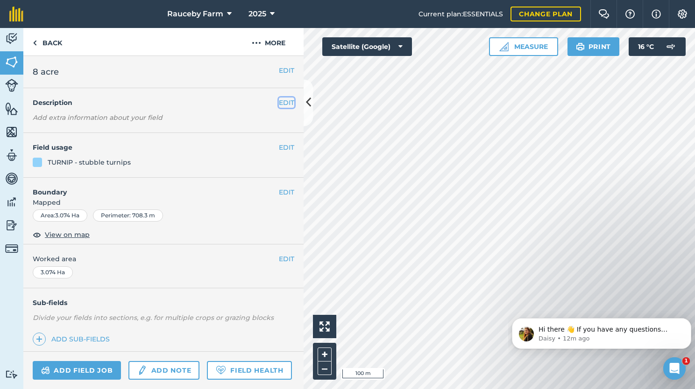
click at [279, 106] on button "EDIT" at bounding box center [286, 103] width 15 height 10
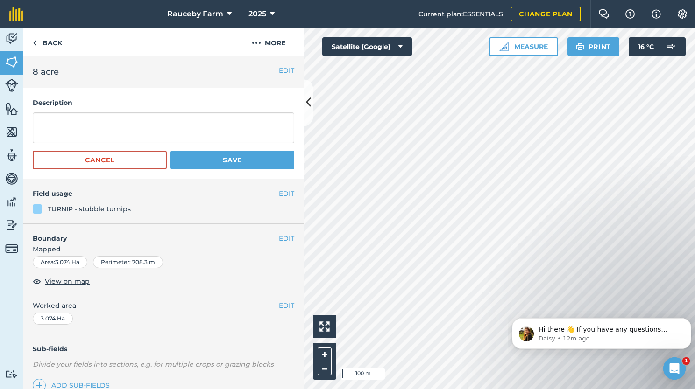
click at [207, 148] on form "Cancel Save" at bounding box center [163, 141] width 261 height 57
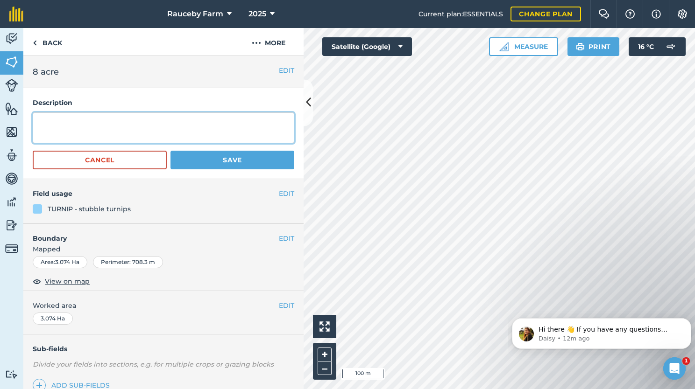
click at [205, 138] on textarea at bounding box center [163, 128] width 261 height 31
type textarea "Drilled 01/10/25"
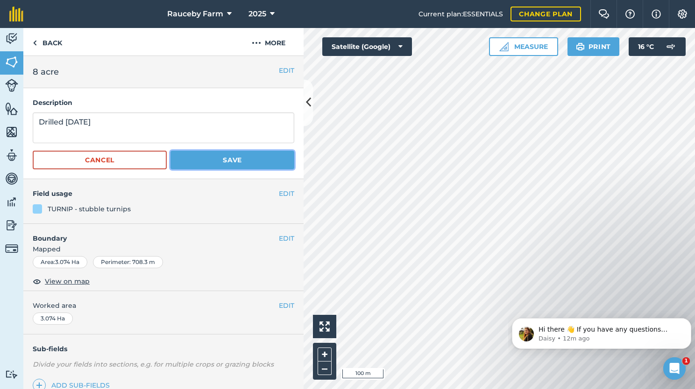
click at [212, 163] on button "Save" at bounding box center [232, 160] width 124 height 19
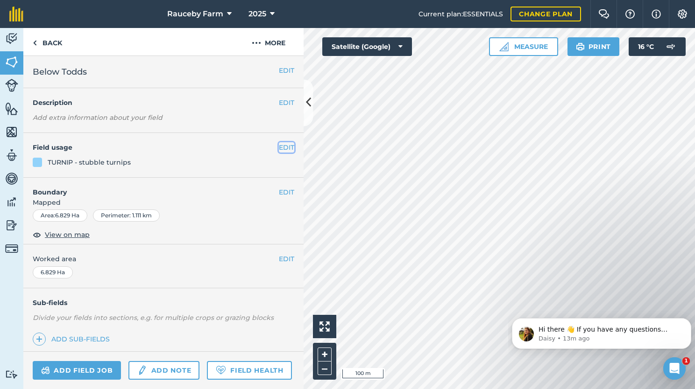
click at [279, 149] on button "EDIT" at bounding box center [286, 147] width 15 height 10
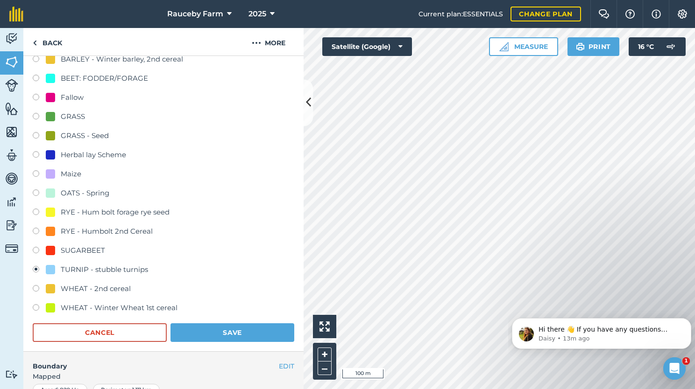
scroll to position [168, 0]
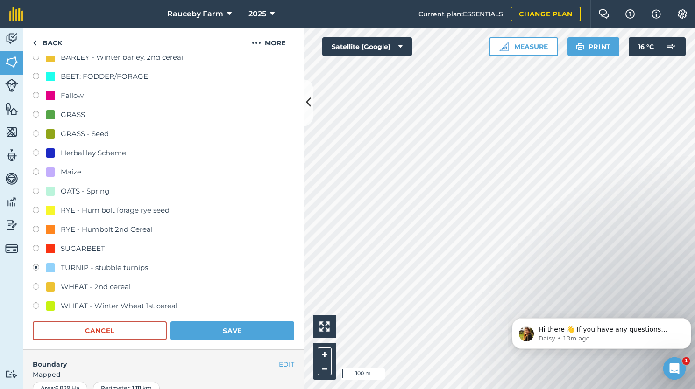
click at [139, 304] on div "WHEAT - Winter Wheat 1st cereal" at bounding box center [119, 306] width 117 height 11
radio input "true"
radio input "false"
click at [194, 324] on button "Save" at bounding box center [232, 331] width 124 height 19
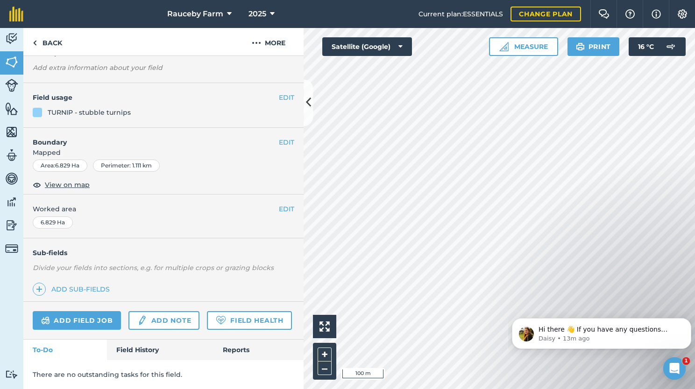
scroll to position [0, 0]
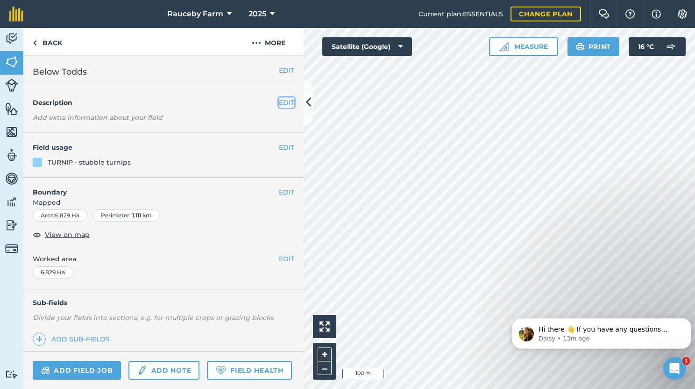
click at [279, 106] on button "EDIT" at bounding box center [286, 103] width 15 height 10
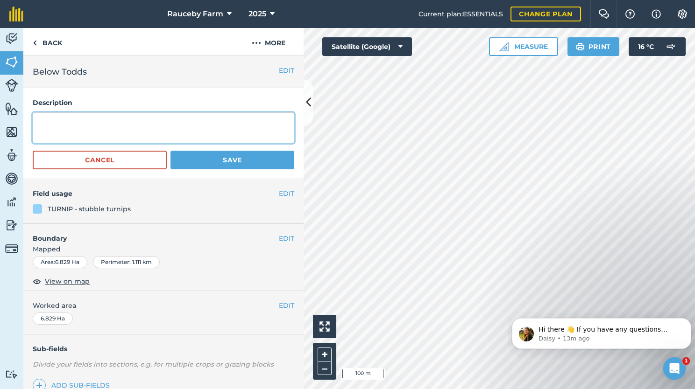
click at [242, 127] on textarea at bounding box center [163, 128] width 261 height 31
type textarea "Drilled 01/10/25"
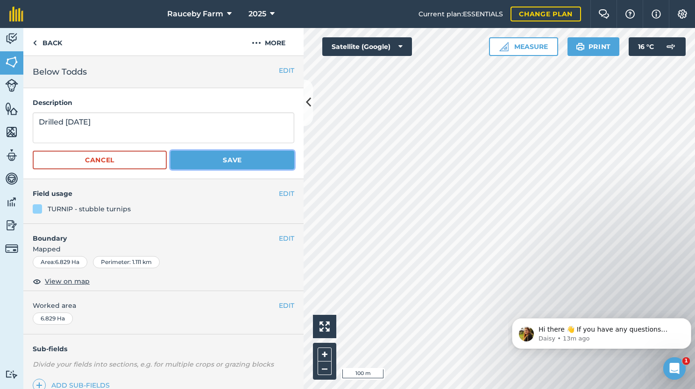
click at [248, 155] on button "Save" at bounding box center [232, 160] width 124 height 19
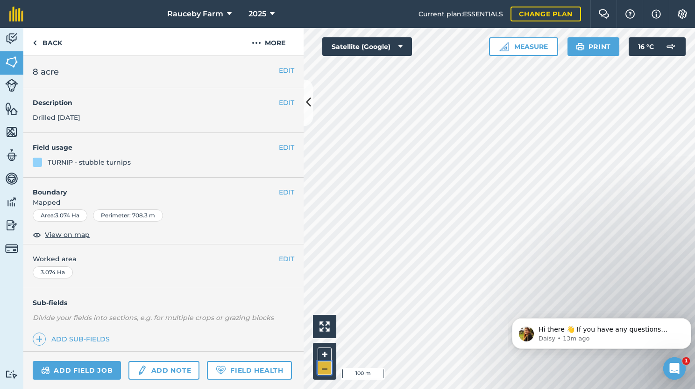
click at [324, 367] on button "–" at bounding box center [325, 369] width 14 height 14
click at [280, 149] on button "EDIT" at bounding box center [286, 147] width 15 height 10
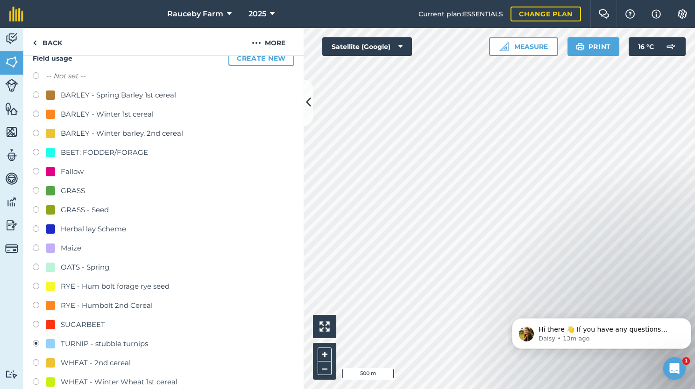
scroll to position [92, 0]
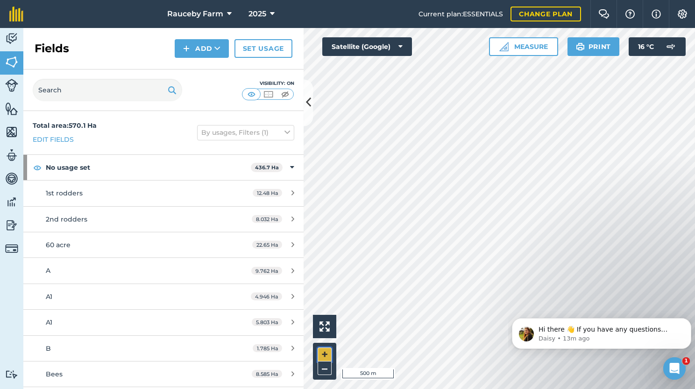
click at [326, 353] on button "+" at bounding box center [325, 355] width 14 height 14
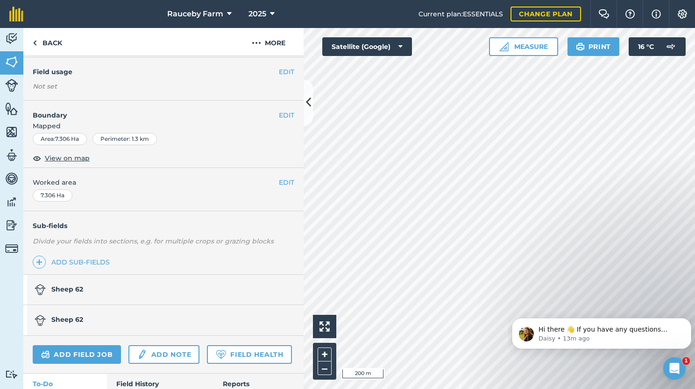
scroll to position [76, 0]
click at [115, 326] on link "Sheep 62" at bounding box center [158, 320] width 271 height 30
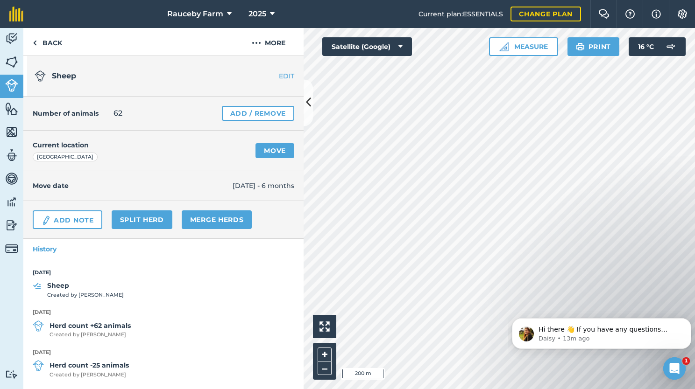
click at [115, 326] on strong "Herd count +62 animals" at bounding box center [89, 326] width 81 height 10
click at [275, 117] on link "Add / Remove" at bounding box center [258, 113] width 72 height 15
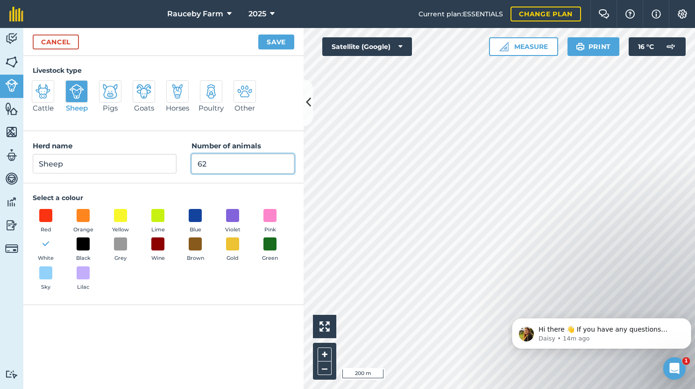
drag, startPoint x: 244, startPoint y: 165, endPoint x: 151, endPoint y: 158, distance: 93.2
click at [151, 158] on div "Herd name Sheep Number of animals 62" at bounding box center [163, 157] width 280 height 52
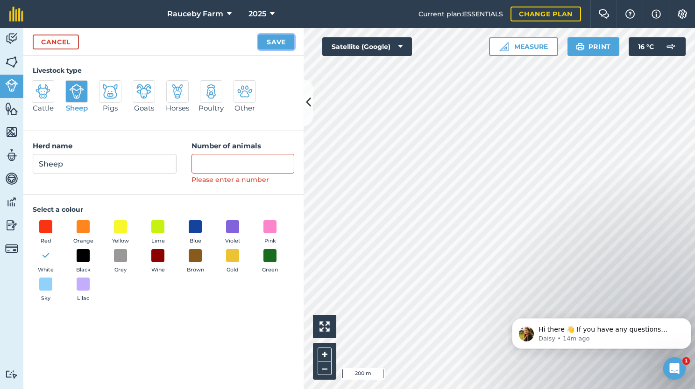
click at [273, 40] on button "Save" at bounding box center [276, 42] width 36 height 15
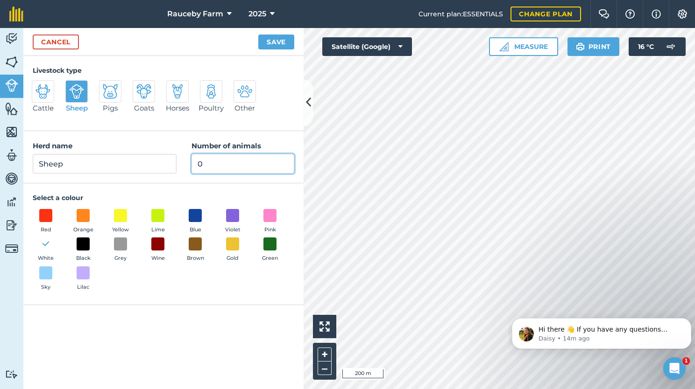
type input "0"
click at [273, 45] on button "Save" at bounding box center [276, 42] width 36 height 15
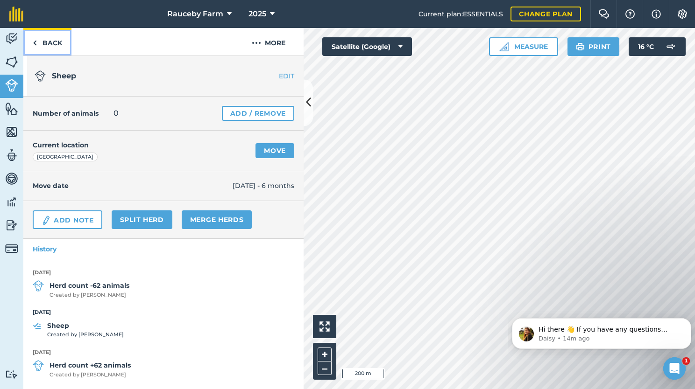
click at [54, 43] on link "Back" at bounding box center [47, 42] width 48 height 28
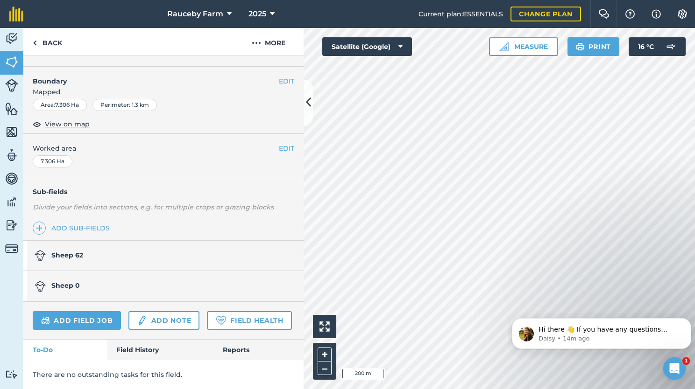
scroll to position [123, 0]
click at [95, 245] on link "Sheep 62" at bounding box center [158, 256] width 271 height 30
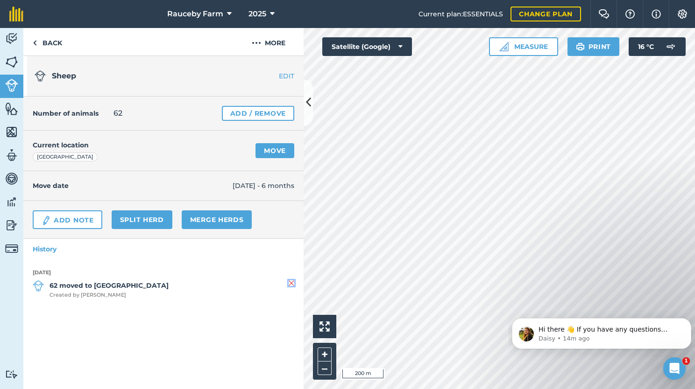
click at [292, 282] on img at bounding box center [292, 283] width 6 height 11
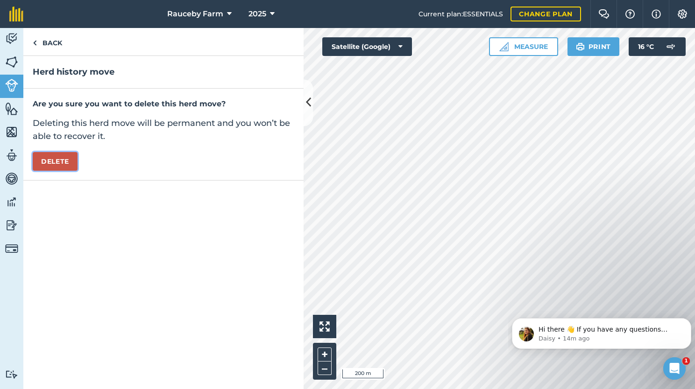
click at [64, 163] on button "Delete" at bounding box center [55, 161] width 45 height 19
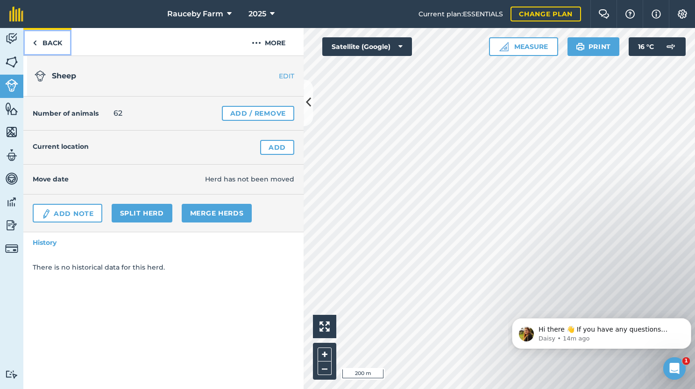
click at [47, 45] on link "Back" at bounding box center [47, 42] width 48 height 28
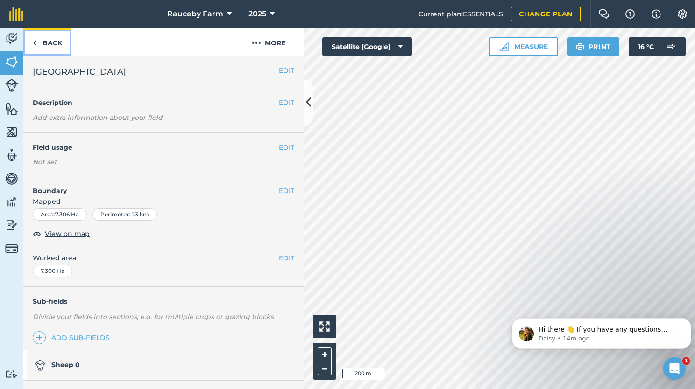
click at [55, 42] on link "Back" at bounding box center [47, 42] width 48 height 28
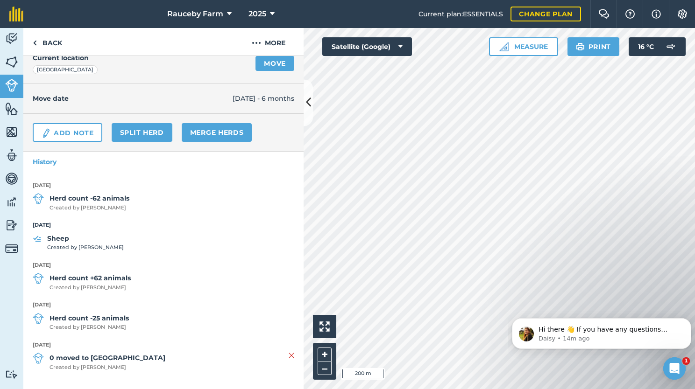
scroll to position [87, 0]
click at [289, 354] on img at bounding box center [292, 356] width 6 height 11
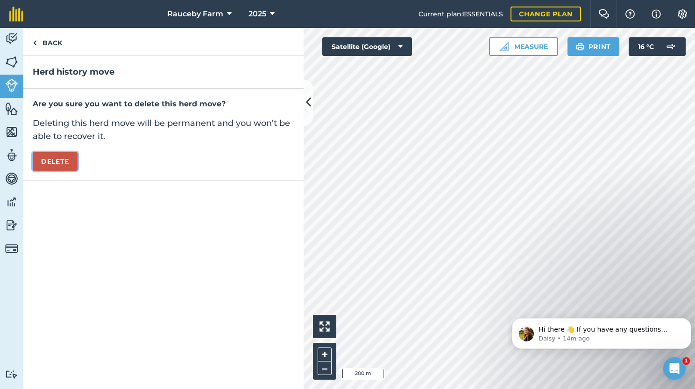
click at [66, 161] on button "Delete" at bounding box center [55, 161] width 45 height 19
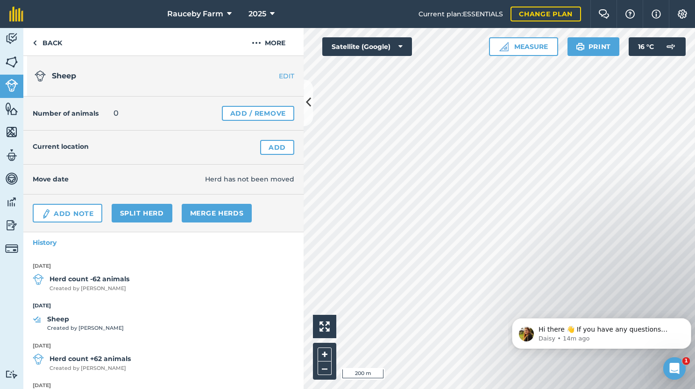
click at [352, 44] on div "Hello i 200 m + – Satellite (Google) Measure Print 16 ° C" at bounding box center [499, 208] width 391 height 361
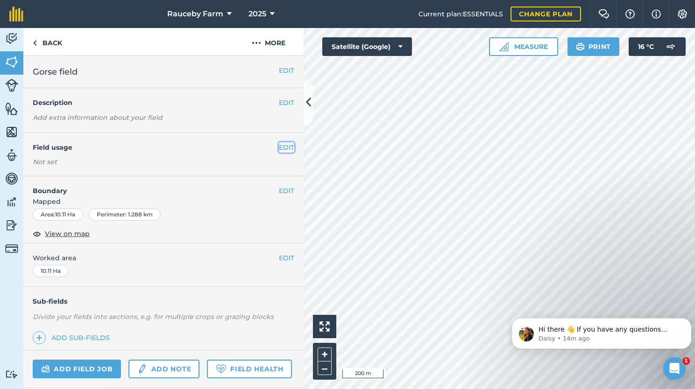
click at [285, 145] on button "EDIT" at bounding box center [286, 147] width 15 height 10
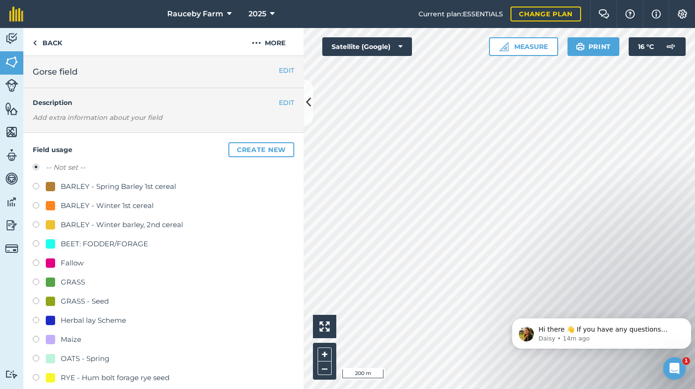
click at [212, 233] on div "-- Not set -- BARLEY - Spring Barley 1st cereal BARLEY - Winter 1st cereal BARL…" at bounding box center [163, 322] width 261 height 320
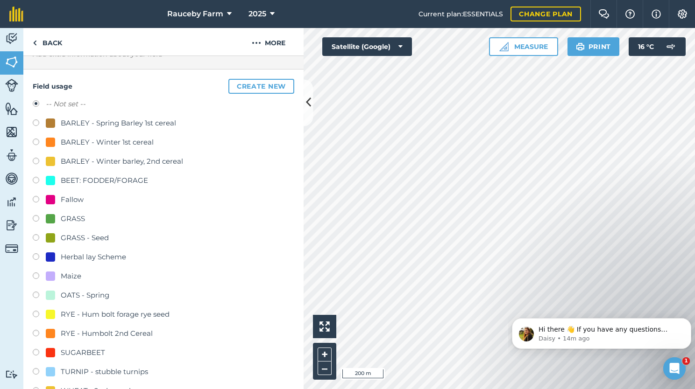
scroll to position [70, 0]
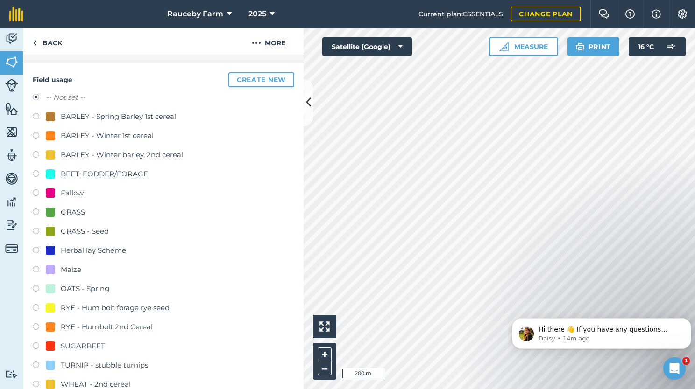
click at [139, 325] on div "RYE - Humbolt 2nd Cereal" at bounding box center [107, 327] width 92 height 11
radio input "true"
radio input "false"
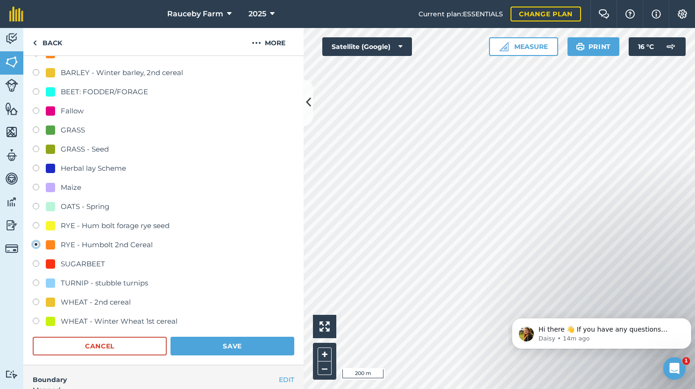
scroll to position [153, 0]
click at [225, 345] on button "Save" at bounding box center [232, 346] width 124 height 19
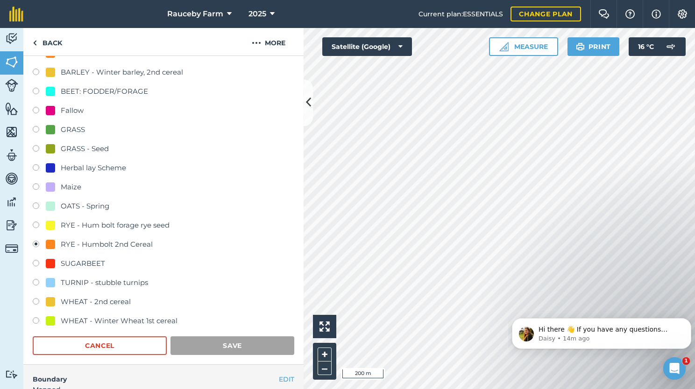
scroll to position [75, 0]
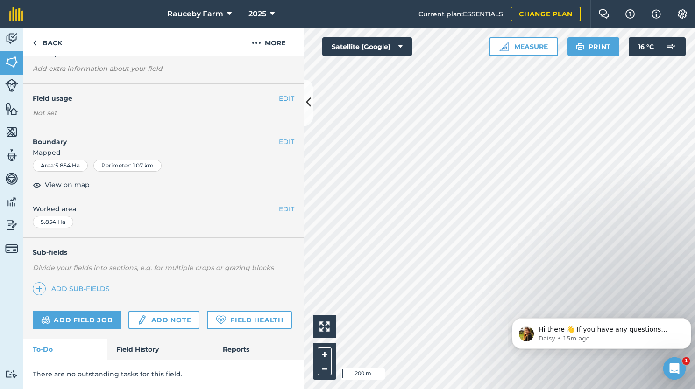
scroll to position [56, 0]
click at [284, 93] on button "EDIT" at bounding box center [286, 98] width 15 height 10
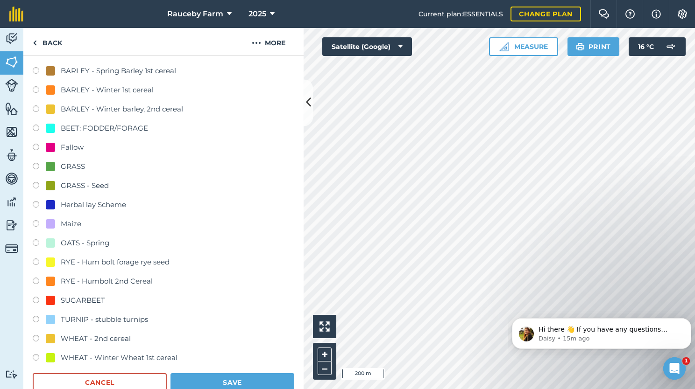
scroll to position [114, 0]
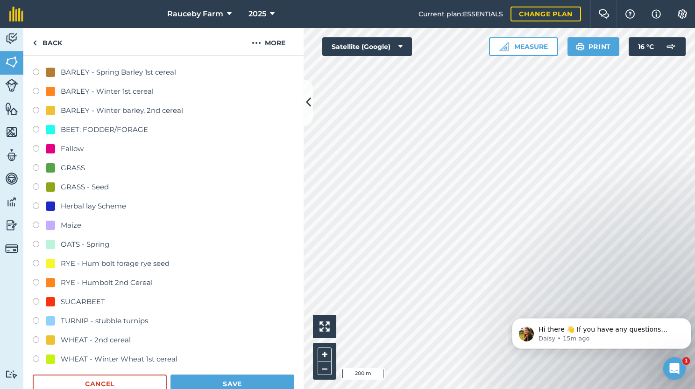
click at [133, 280] on div "RYE - Humbolt 2nd Cereal" at bounding box center [107, 282] width 92 height 11
radio input "true"
radio input "false"
click at [234, 375] on button "Save" at bounding box center [232, 384] width 124 height 19
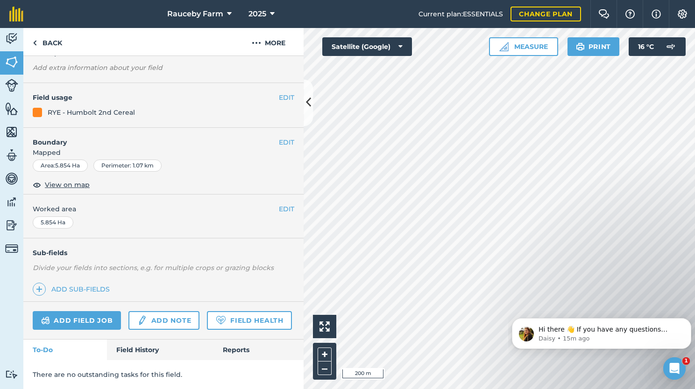
scroll to position [0, 0]
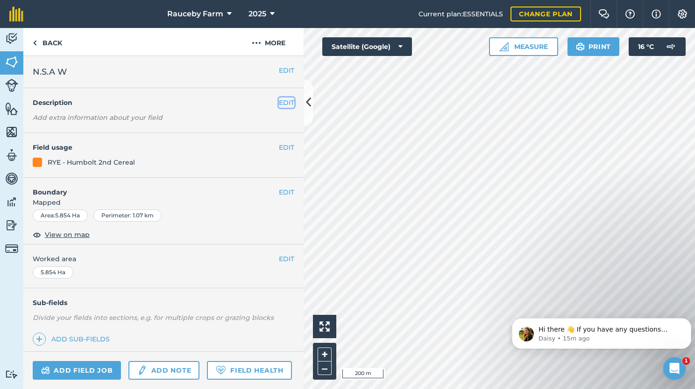
click at [281, 102] on button "EDIT" at bounding box center [286, 103] width 15 height 10
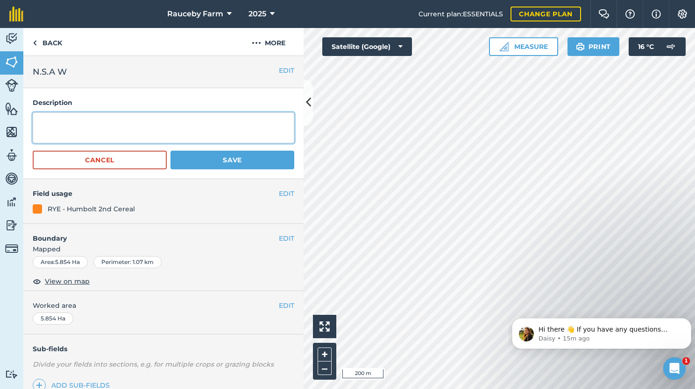
click at [231, 129] on textarea at bounding box center [163, 128] width 261 height 31
type textarea "Drilled 26/10/25"
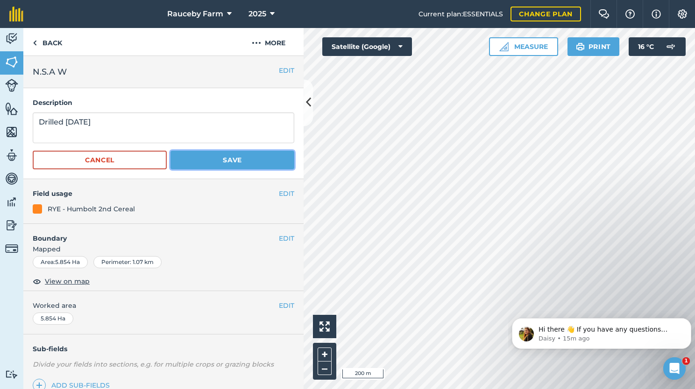
click at [269, 162] on button "Save" at bounding box center [232, 160] width 124 height 19
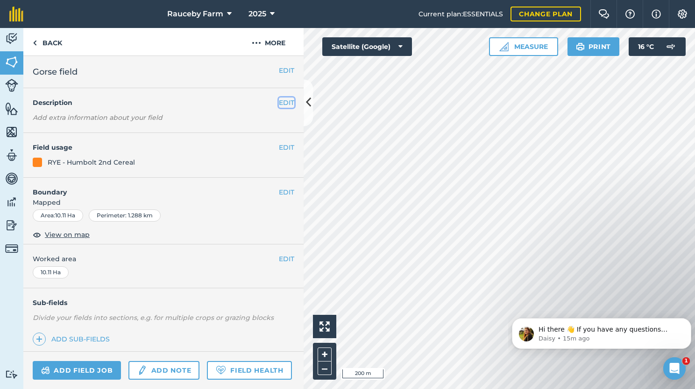
click at [280, 103] on button "EDIT" at bounding box center [286, 103] width 15 height 10
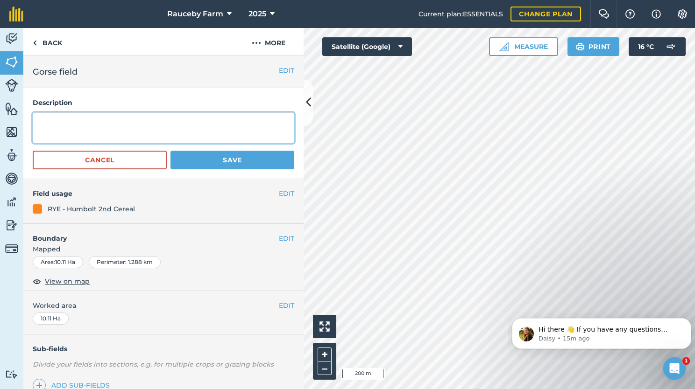
click at [233, 127] on textarea at bounding box center [163, 128] width 261 height 31
type textarea "Drilled 26/10/25"
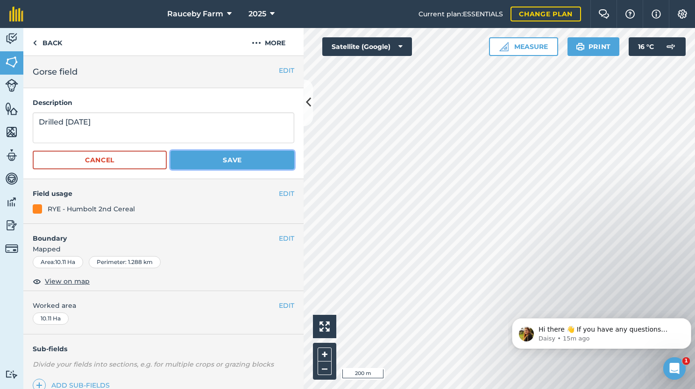
click at [246, 157] on button "Save" at bounding box center [232, 160] width 124 height 19
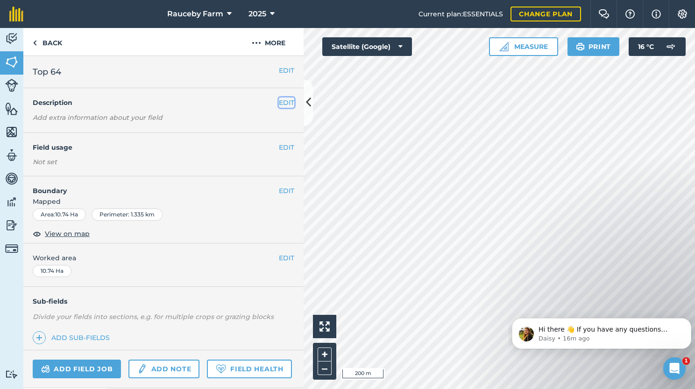
click at [280, 101] on button "EDIT" at bounding box center [286, 103] width 15 height 10
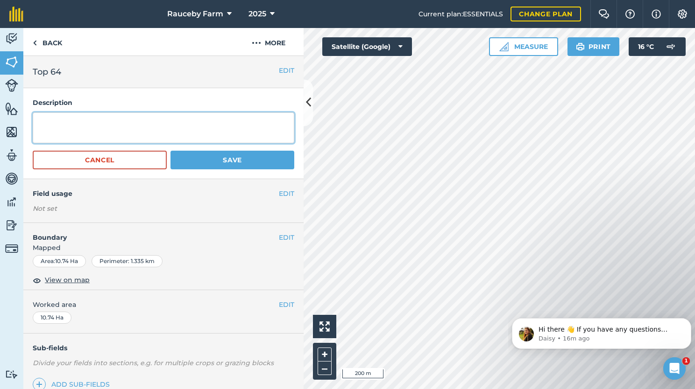
click at [219, 126] on textarea at bounding box center [163, 128] width 261 height 31
type textarea "Drilled 23/09/25"
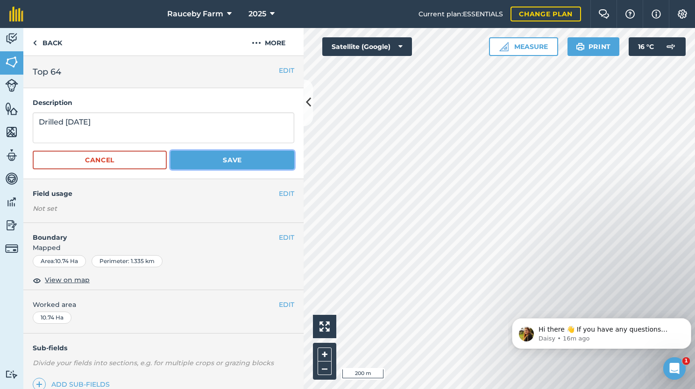
click at [233, 162] on button "Save" at bounding box center [232, 160] width 124 height 19
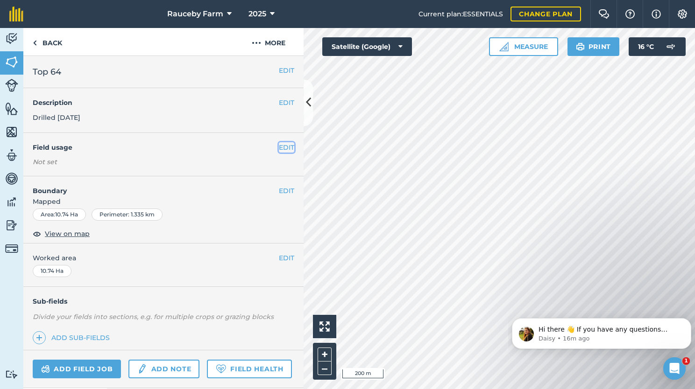
click at [283, 149] on button "EDIT" at bounding box center [286, 147] width 15 height 10
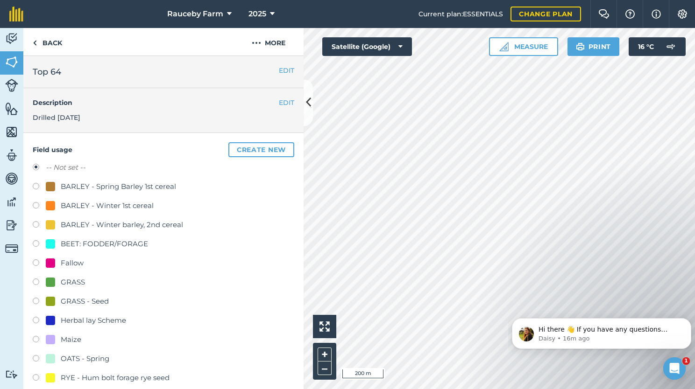
click at [154, 223] on div "BARLEY - Winter barley, 2nd cereal" at bounding box center [122, 224] width 122 height 11
radio input "true"
radio input "false"
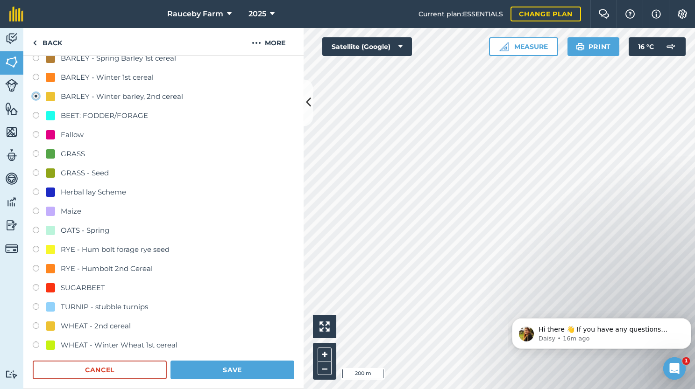
scroll to position [193, 0]
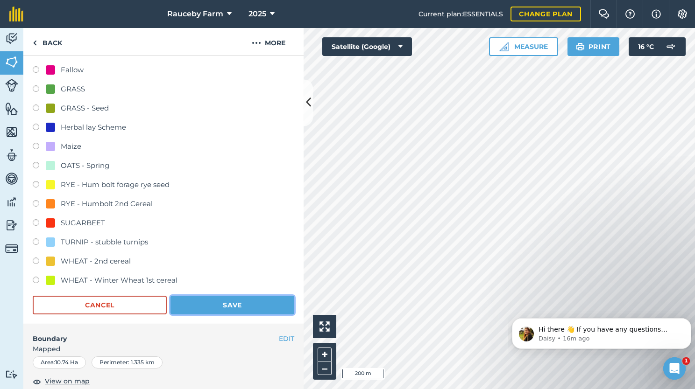
click at [235, 303] on button "Save" at bounding box center [232, 305] width 124 height 19
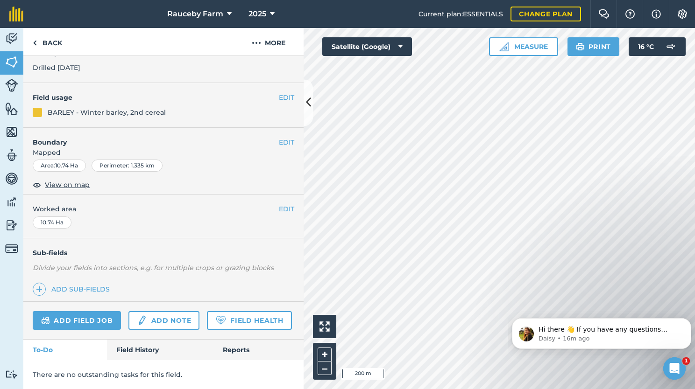
scroll to position [75, 0]
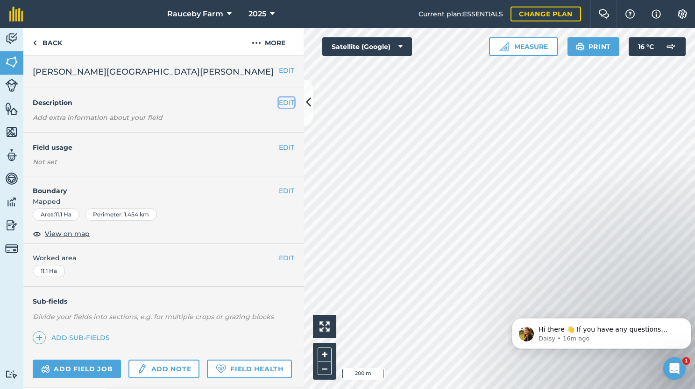
click at [279, 101] on button "EDIT" at bounding box center [286, 103] width 15 height 10
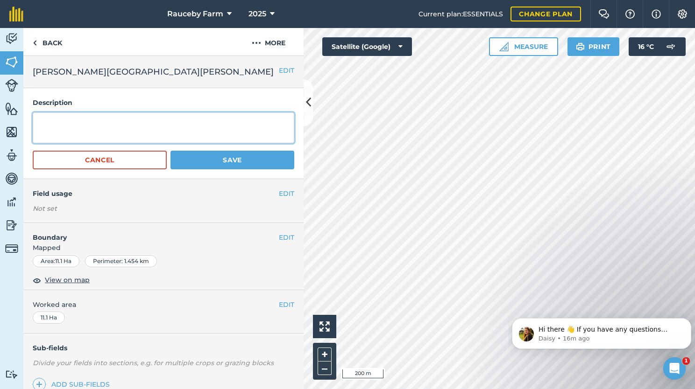
click at [224, 134] on textarea at bounding box center [163, 128] width 261 height 31
type textarea "Drilled 23/09/25"
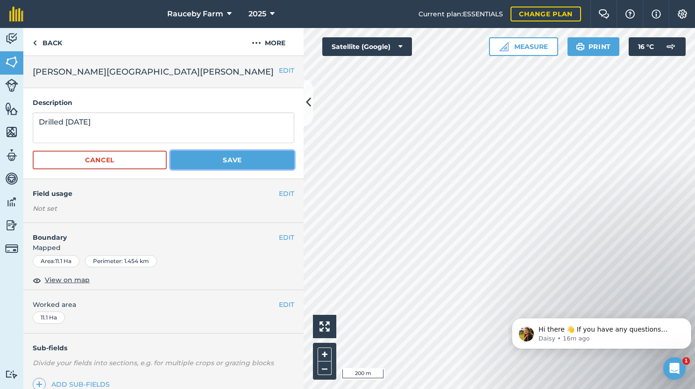
click at [236, 162] on button "Save" at bounding box center [232, 160] width 124 height 19
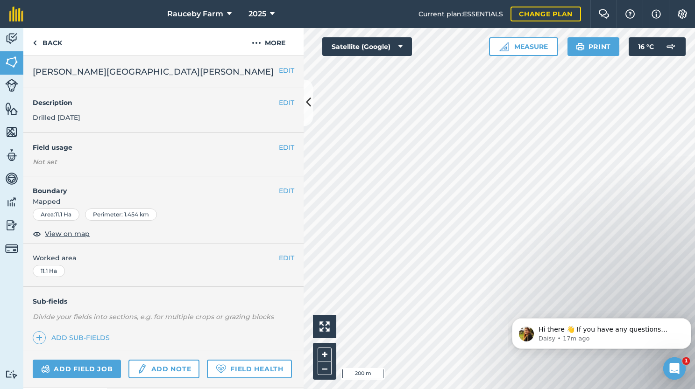
click at [236, 162] on div "Not set" at bounding box center [163, 161] width 261 height 9
click at [279, 149] on button "EDIT" at bounding box center [286, 147] width 15 height 10
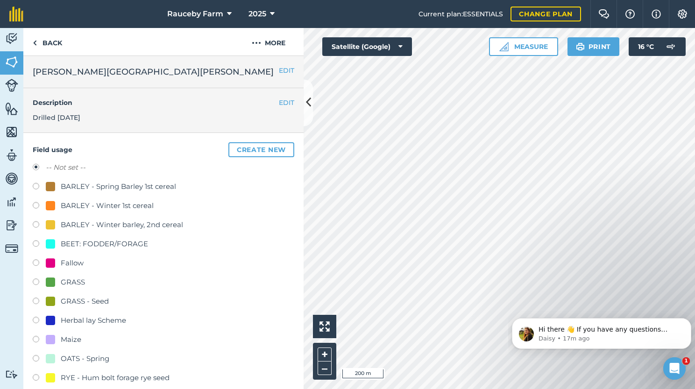
click at [118, 225] on div "BARLEY - Winter barley, 2nd cereal" at bounding box center [122, 224] width 122 height 11
radio input "true"
radio input "false"
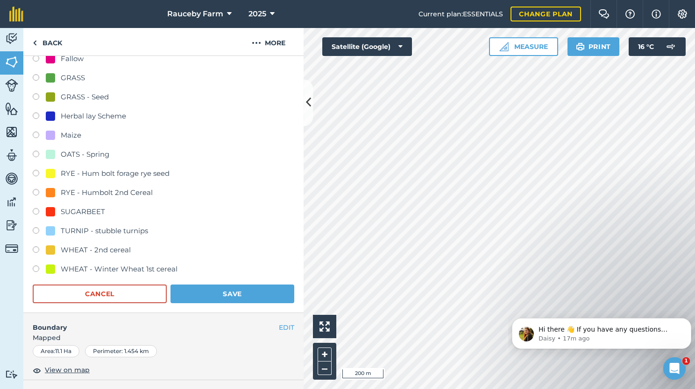
scroll to position [205, 0]
click at [222, 292] on button "Save" at bounding box center [232, 293] width 124 height 19
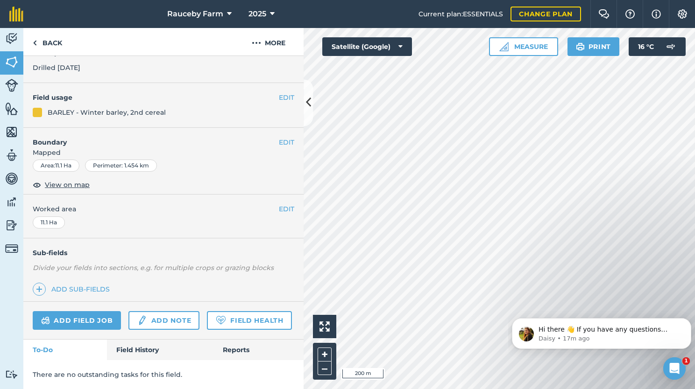
scroll to position [75, 0]
click at [279, 93] on button "EDIT" at bounding box center [286, 98] width 15 height 10
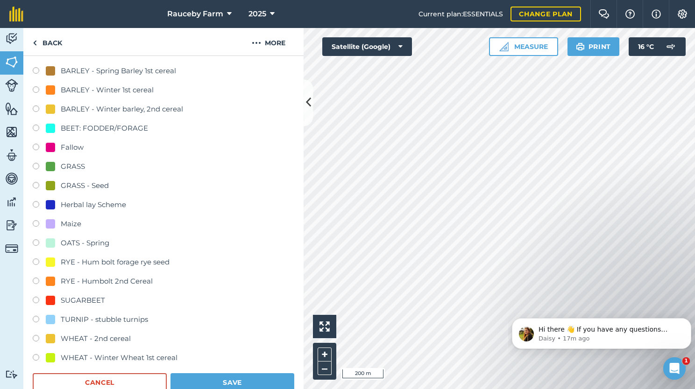
scroll to position [116, 0]
click at [133, 281] on div "RYE - Humbolt 2nd Cereal" at bounding box center [107, 280] width 92 height 11
radio input "true"
radio input "false"
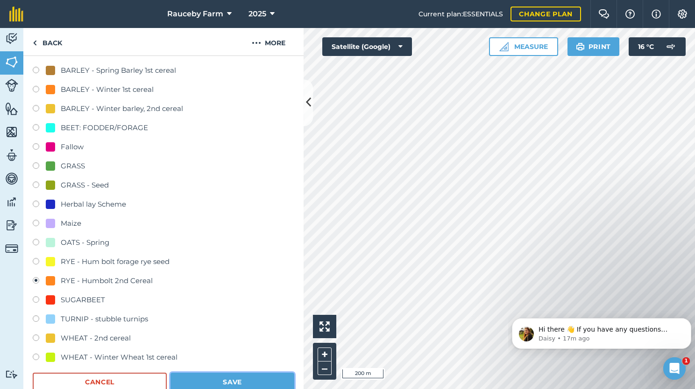
click at [208, 379] on button "Save" at bounding box center [232, 382] width 124 height 19
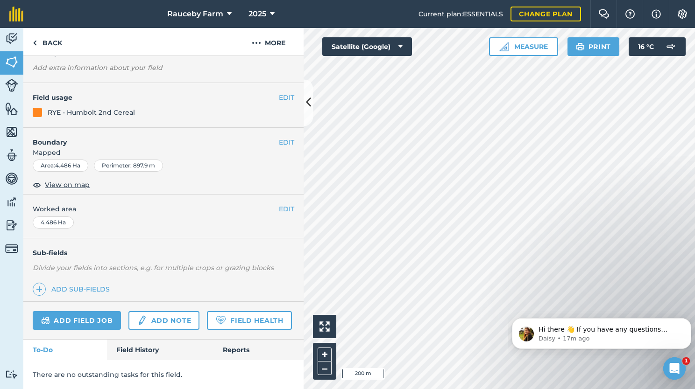
scroll to position [75, 0]
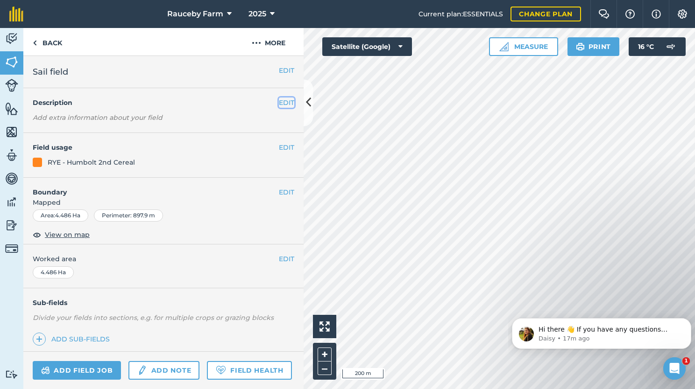
click at [279, 103] on button "EDIT" at bounding box center [286, 103] width 15 height 10
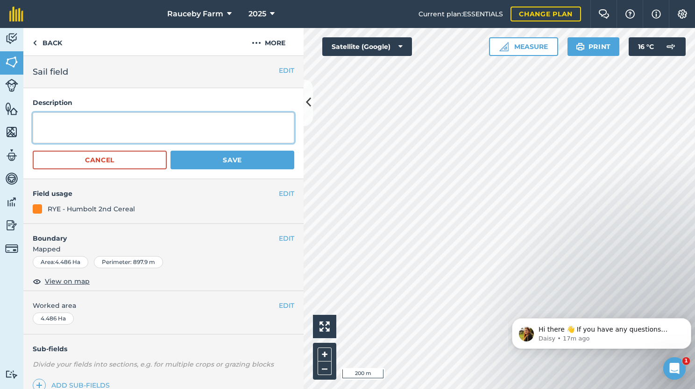
click at [212, 127] on textarea at bounding box center [163, 128] width 261 height 31
type textarea "Drilled 26/09/25"
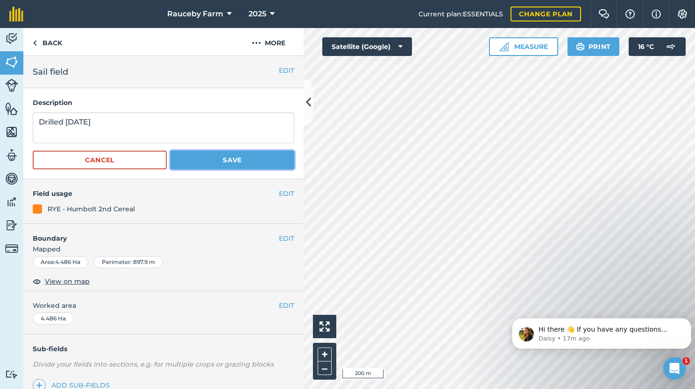
click at [230, 159] on button "Save" at bounding box center [232, 160] width 124 height 19
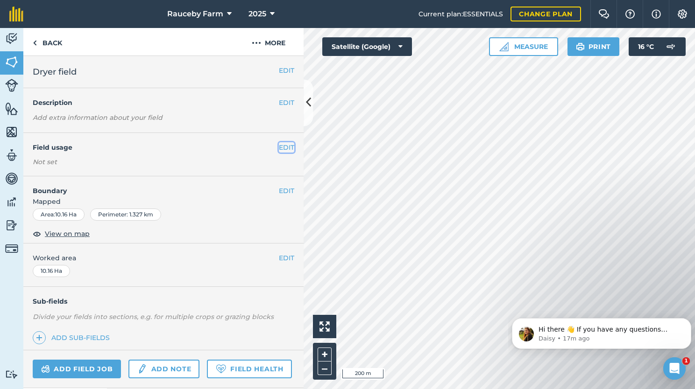
click at [281, 148] on button "EDIT" at bounding box center [286, 147] width 15 height 10
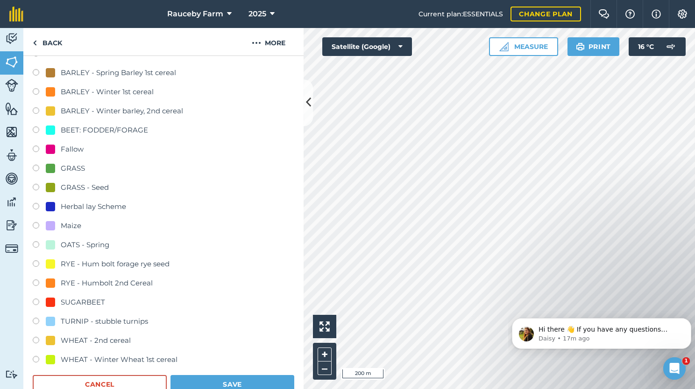
scroll to position [125, 0]
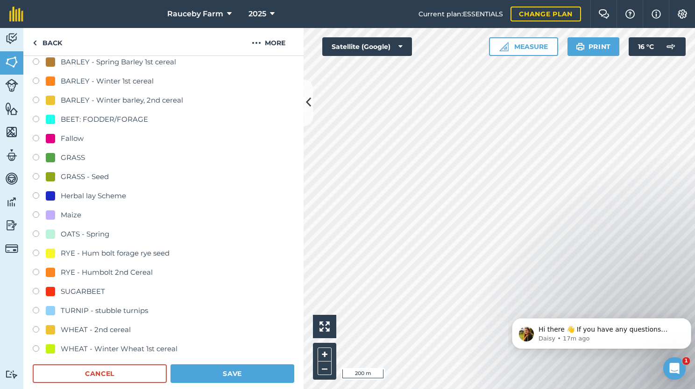
click at [129, 306] on div "TURNIP - stubble turnips" at bounding box center [104, 310] width 87 height 11
radio input "true"
radio input "false"
click at [214, 373] on button "Save" at bounding box center [232, 374] width 124 height 19
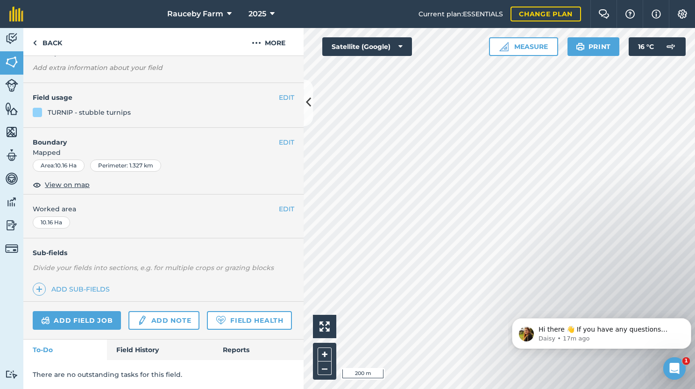
scroll to position [75, 0]
click at [279, 93] on button "EDIT" at bounding box center [286, 98] width 15 height 10
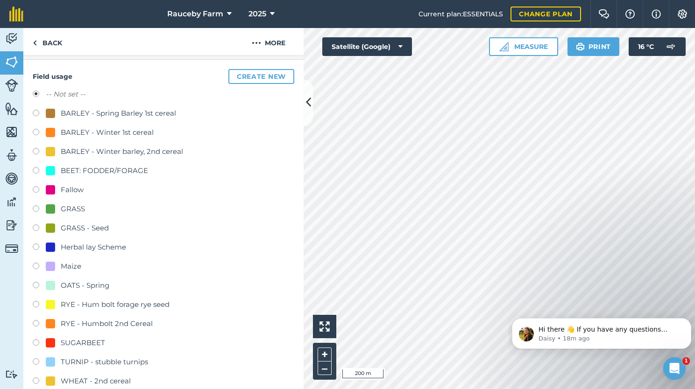
click at [110, 365] on div "TURNIP - stubble turnips" at bounding box center [104, 362] width 87 height 11
radio input "true"
radio input "false"
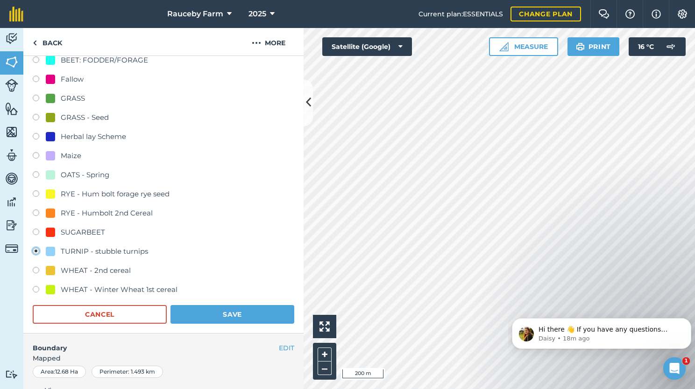
scroll to position [198, 0]
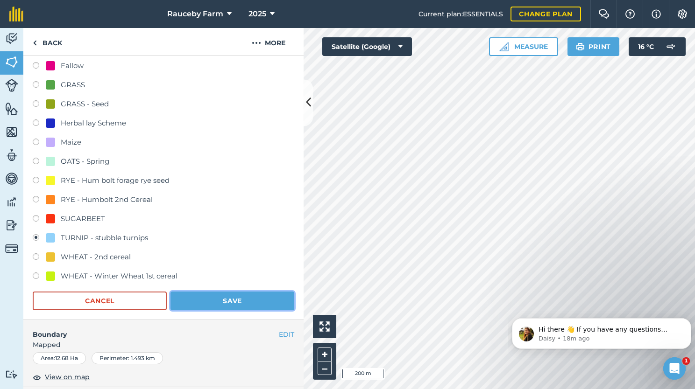
click at [225, 299] on button "Save" at bounding box center [232, 301] width 124 height 19
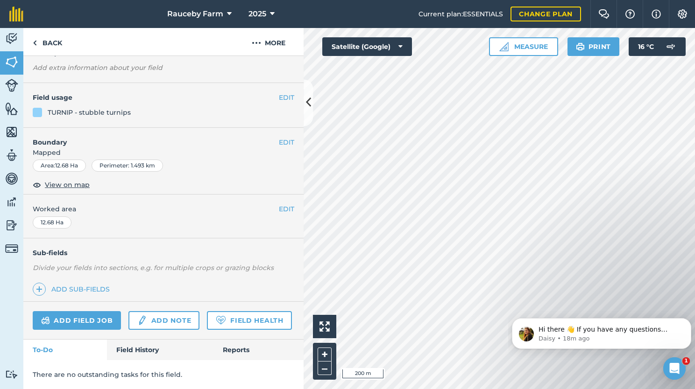
scroll to position [75, 0]
click at [280, 93] on button "EDIT" at bounding box center [286, 98] width 15 height 10
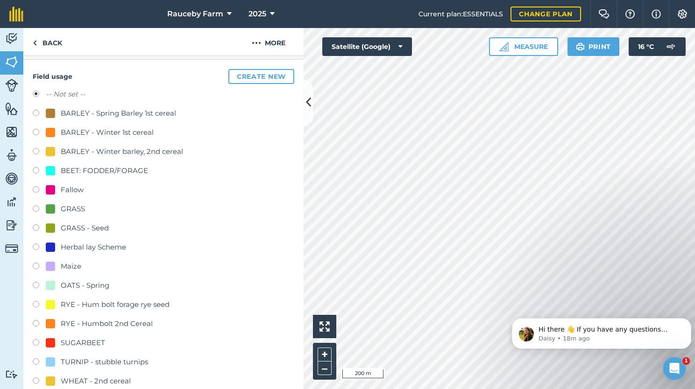
click at [79, 339] on div "SUGARBEET" at bounding box center [83, 343] width 44 height 11
radio input "true"
radio input "false"
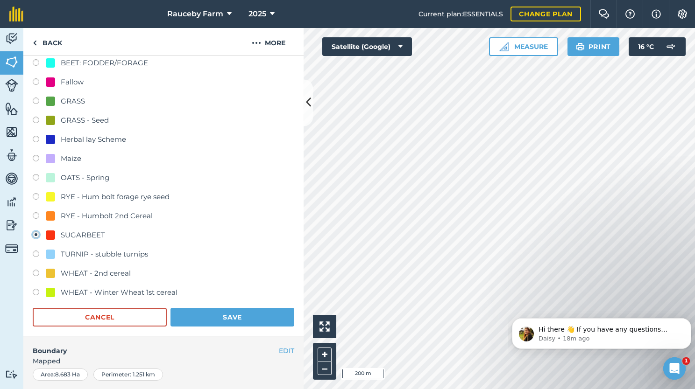
scroll to position [196, 0]
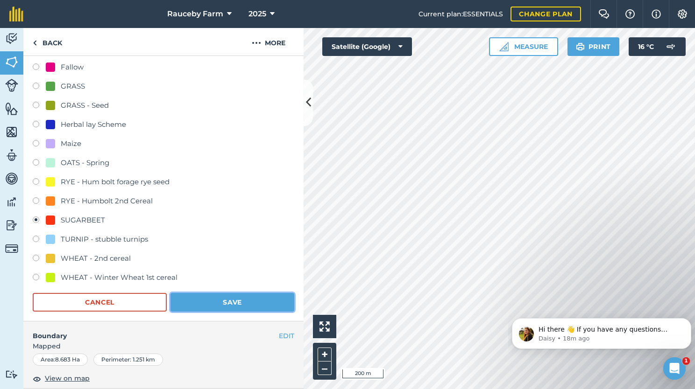
click at [228, 302] on button "Save" at bounding box center [232, 302] width 124 height 19
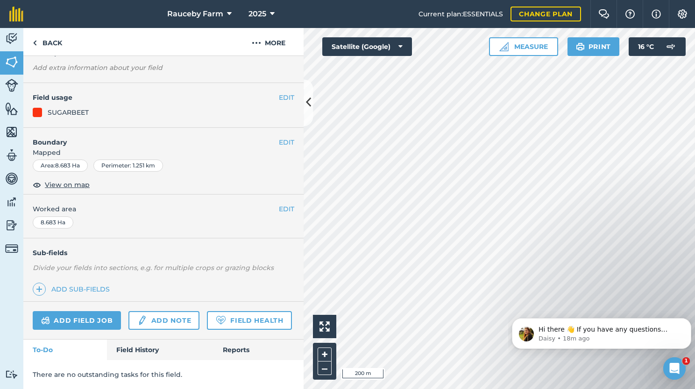
scroll to position [75, 0]
click at [279, 93] on button "EDIT" at bounding box center [286, 98] width 15 height 10
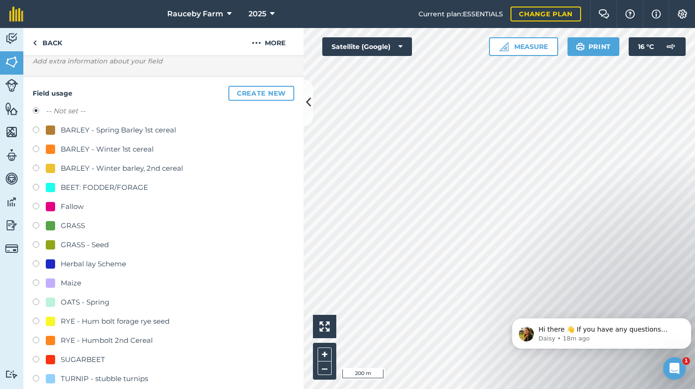
click at [78, 361] on div "SUGARBEET" at bounding box center [83, 359] width 44 height 11
radio input "true"
radio input "false"
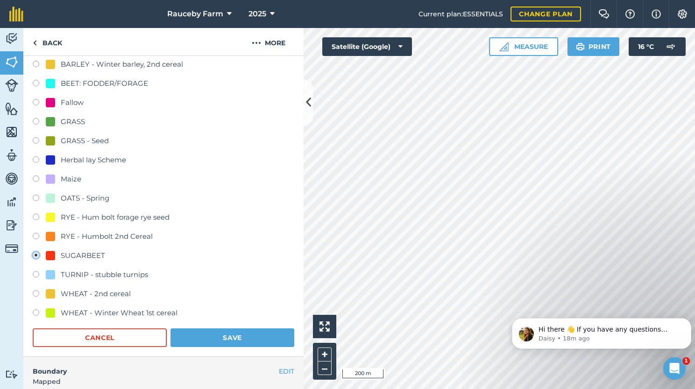
scroll to position [161, 0]
click at [191, 335] on button "Save" at bounding box center [232, 337] width 124 height 19
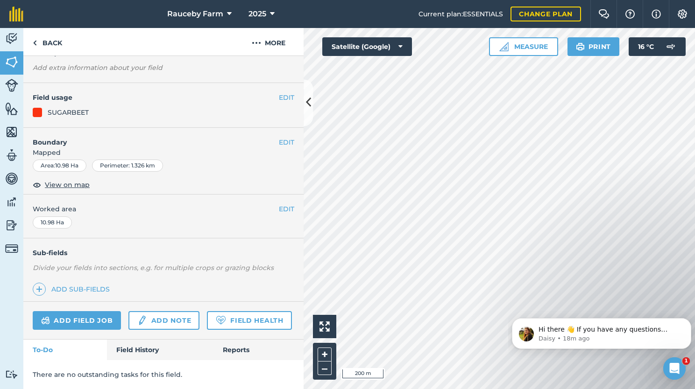
scroll to position [75, 0]
click at [280, 93] on button "EDIT" at bounding box center [286, 98] width 15 height 10
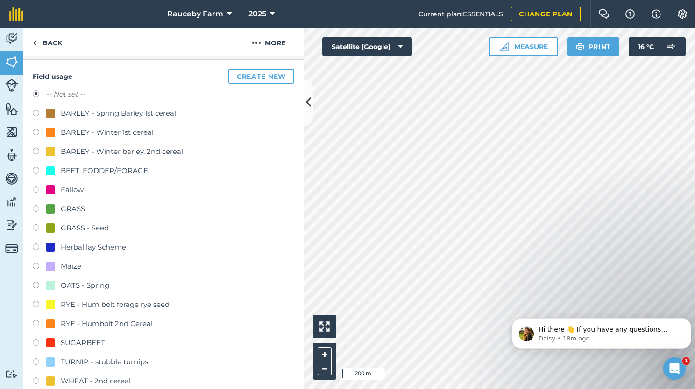
scroll to position [126, 0]
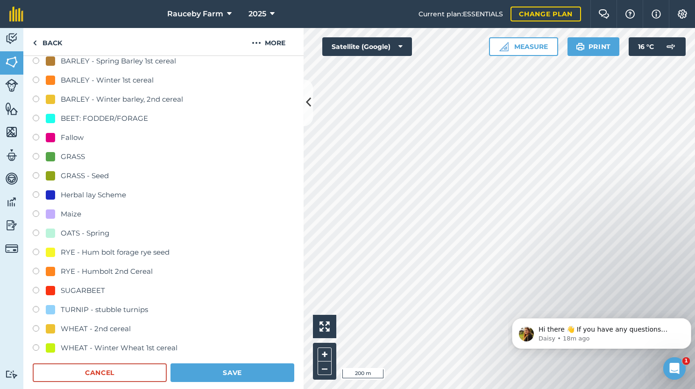
click at [108, 307] on div "TURNIP - stubble turnips" at bounding box center [104, 309] width 87 height 11
radio input "true"
radio input "false"
click at [207, 371] on button "Save" at bounding box center [232, 373] width 124 height 19
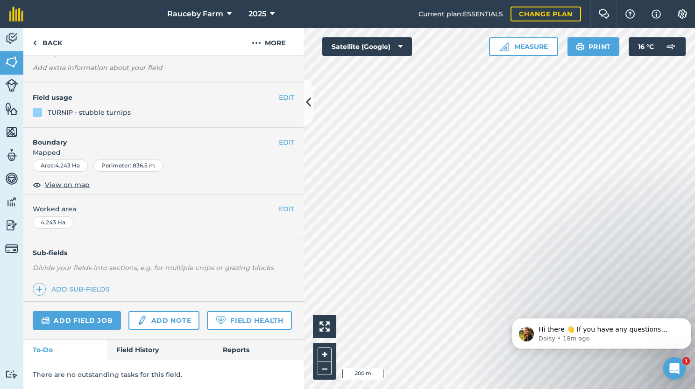
scroll to position [75, 0]
click at [283, 93] on button "EDIT" at bounding box center [286, 98] width 15 height 10
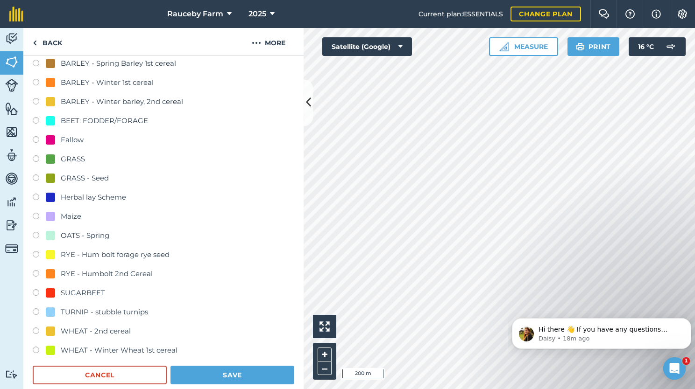
scroll to position [124, 0]
click at [123, 313] on div "TURNIP - stubble turnips" at bounding box center [104, 311] width 87 height 11
radio input "true"
radio input "false"
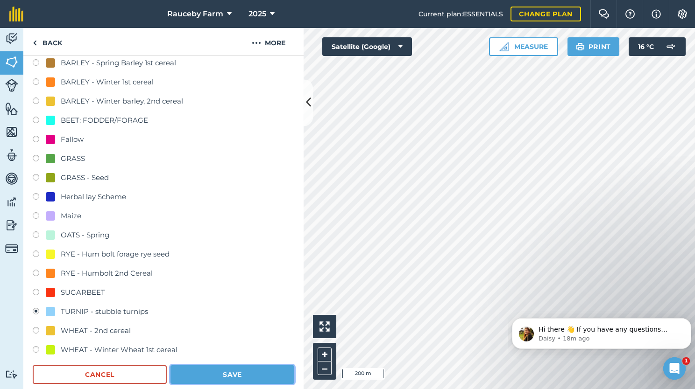
click at [226, 369] on button "Save" at bounding box center [232, 375] width 124 height 19
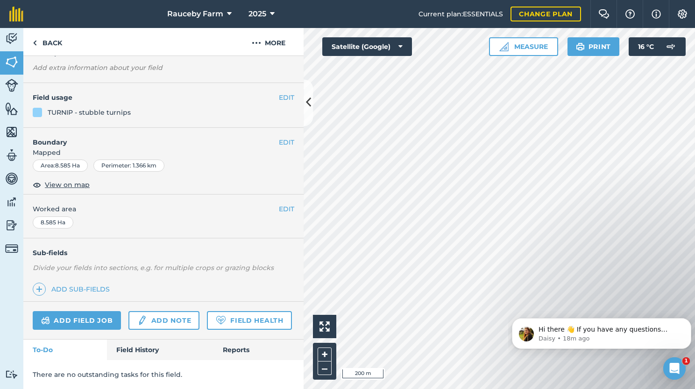
scroll to position [75, 0]
click at [279, 93] on button "EDIT" at bounding box center [286, 98] width 15 height 10
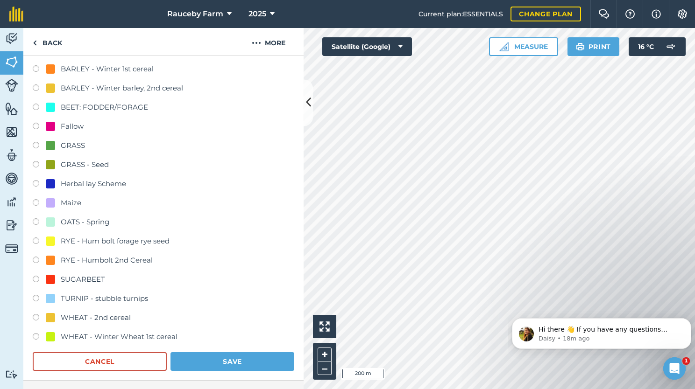
scroll to position [131, 0]
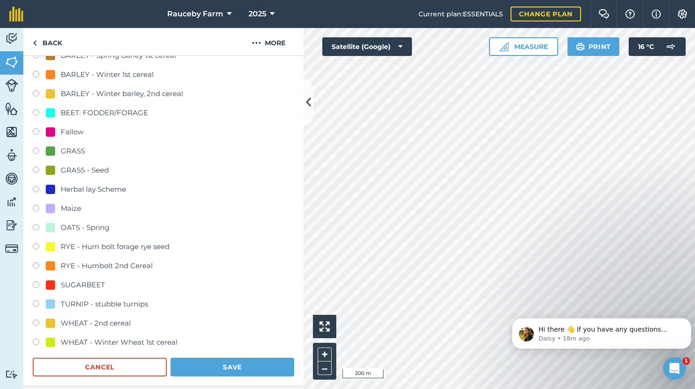
click at [134, 247] on div "RYE - Hum bolt forage rye seed" at bounding box center [115, 246] width 109 height 11
radio input "true"
radio input "false"
click at [208, 360] on button "Save" at bounding box center [232, 367] width 124 height 19
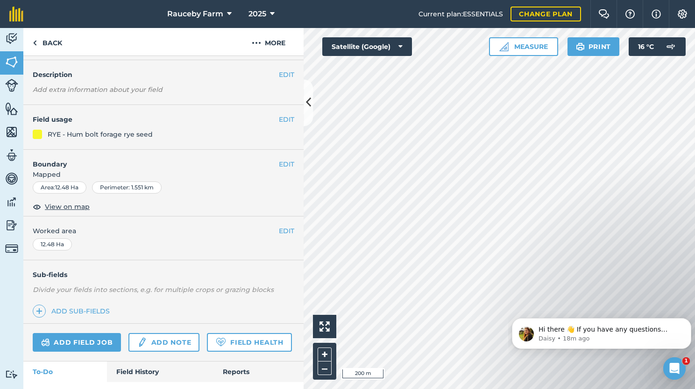
scroll to position [0, 0]
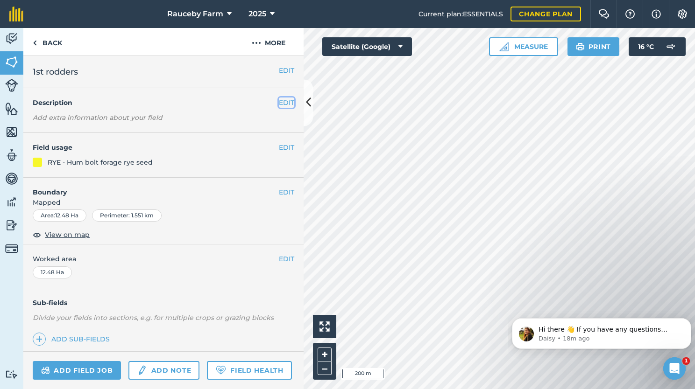
click at [279, 106] on button "EDIT" at bounding box center [286, 103] width 15 height 10
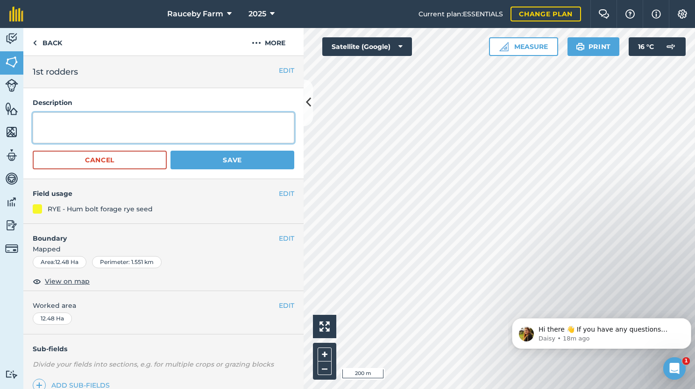
click at [233, 141] on textarea at bounding box center [163, 128] width 261 height 31
type textarea "Drilled 25/09/25 1st cereal"
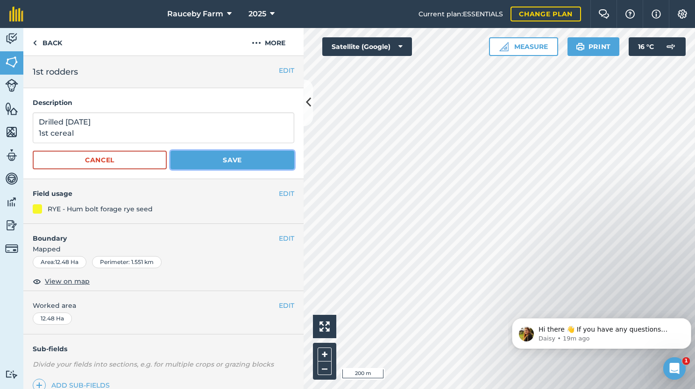
click at [219, 163] on button "Save" at bounding box center [232, 160] width 124 height 19
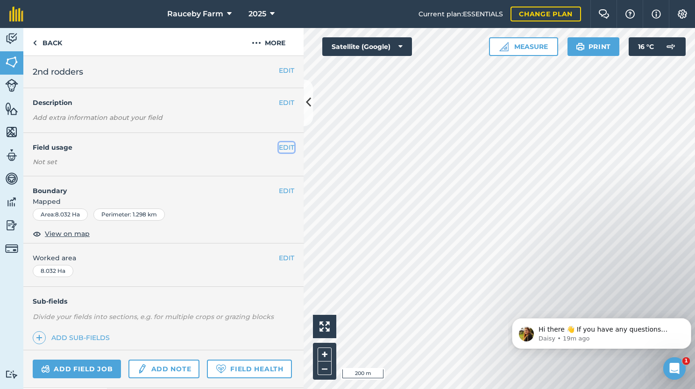
click at [283, 144] on button "EDIT" at bounding box center [286, 147] width 15 height 10
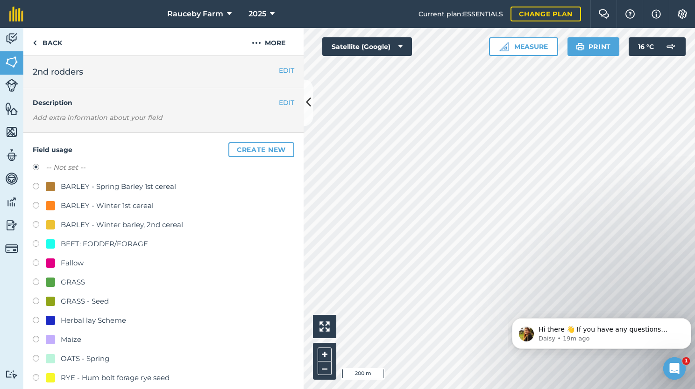
click at [118, 380] on div "RYE - Hum bolt forage rye seed" at bounding box center [115, 378] width 109 height 11
radio input "true"
radio input "false"
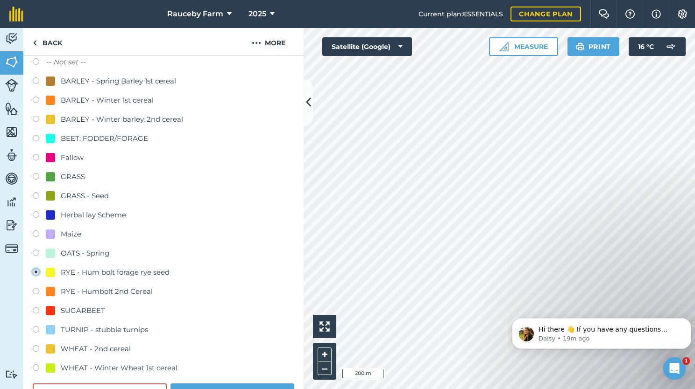
scroll to position [114, 0]
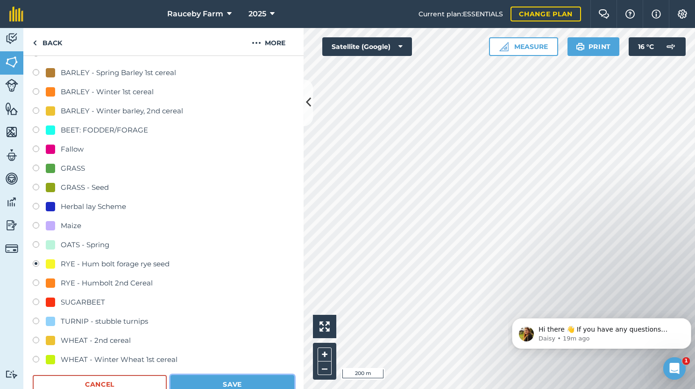
click at [244, 387] on button "Save" at bounding box center [232, 384] width 124 height 19
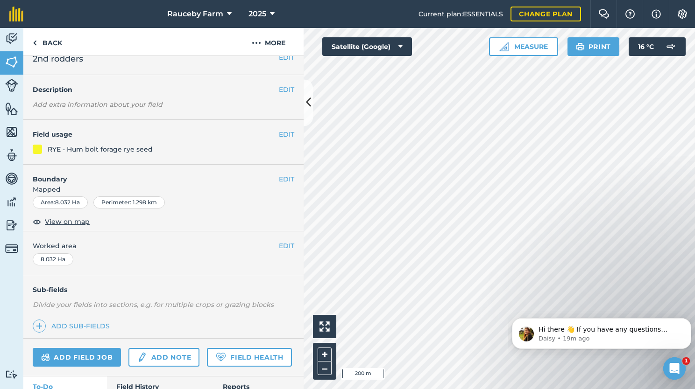
scroll to position [0, 0]
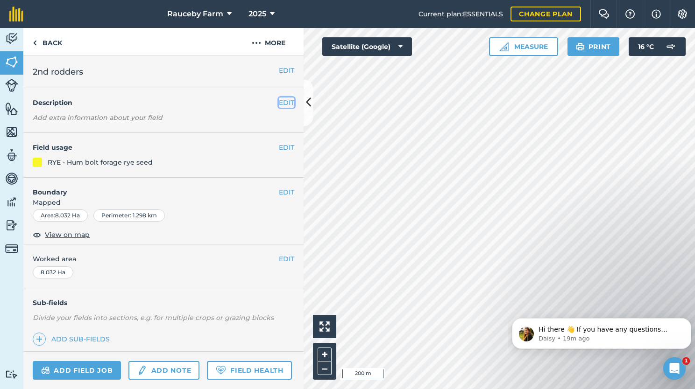
click at [285, 104] on button "EDIT" at bounding box center [286, 103] width 15 height 10
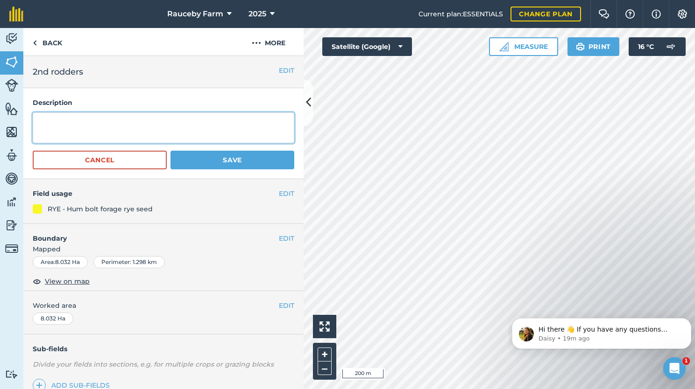
click at [212, 132] on textarea at bounding box center [163, 128] width 261 height 31
type textarea "Drilled 25/09/25 1st cereal"
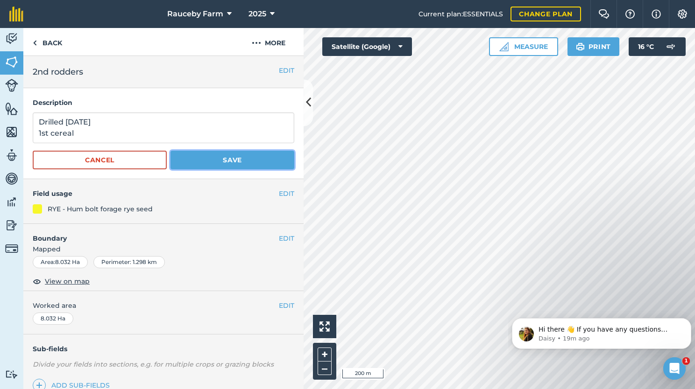
click at [222, 164] on button "Save" at bounding box center [232, 160] width 124 height 19
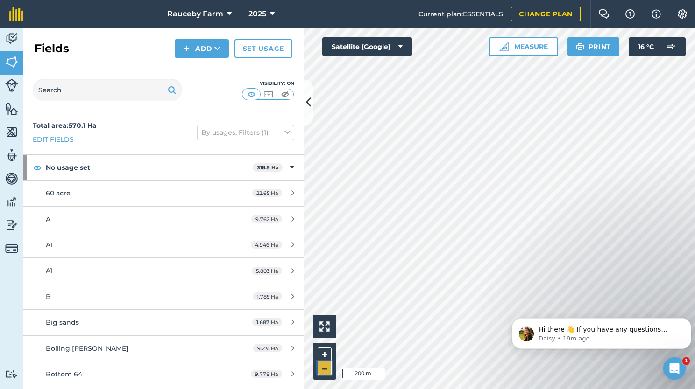
click at [322, 368] on button "–" at bounding box center [325, 369] width 14 height 14
click at [323, 355] on button "+" at bounding box center [325, 355] width 14 height 14
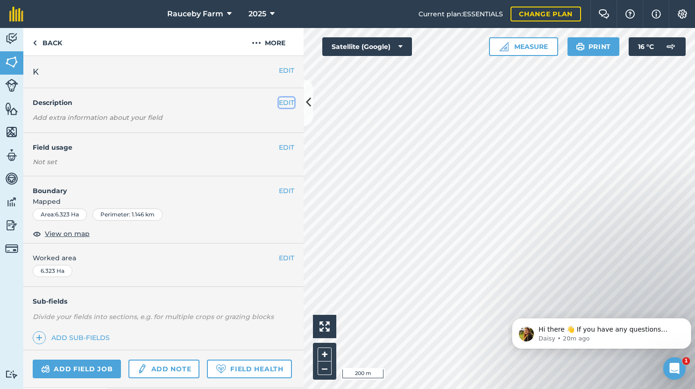
click at [279, 101] on button "EDIT" at bounding box center [286, 103] width 15 height 10
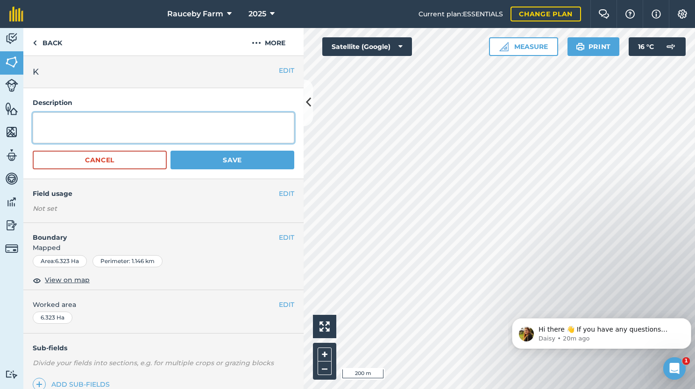
click at [242, 132] on textarea at bounding box center [163, 128] width 261 height 31
type textarea "d"
click at [36, 121] on textarea "Drilled 02/10/25" at bounding box center [163, 128] width 261 height 31
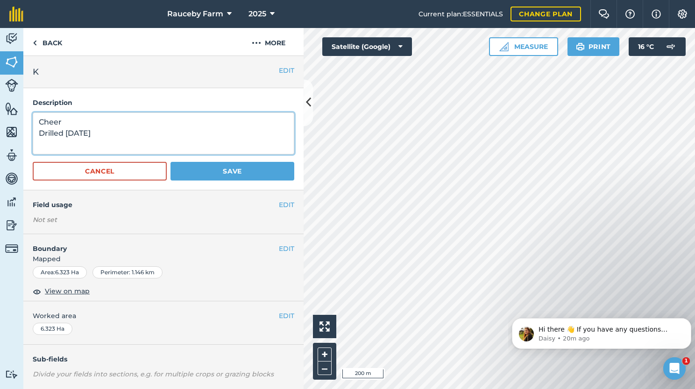
click at [75, 145] on textarea "Cheer Drilled 02/10/25" at bounding box center [163, 134] width 261 height 42
type textarea "Cheer Drilled 02/10/25"
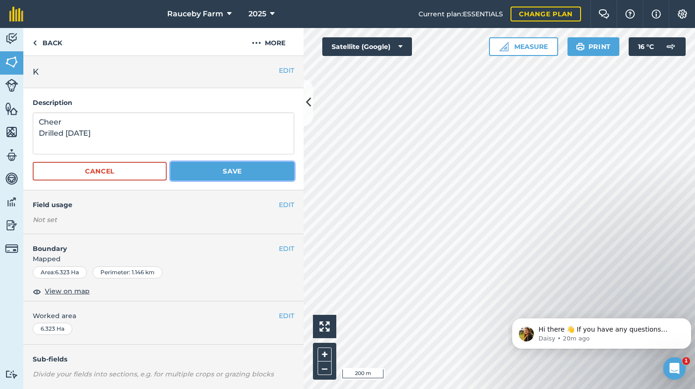
click at [236, 172] on button "Save" at bounding box center [232, 171] width 124 height 19
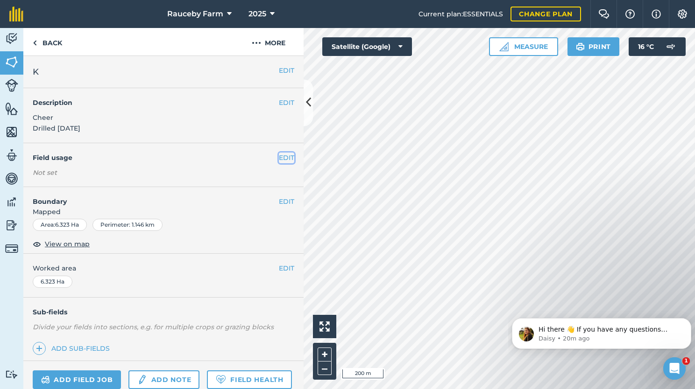
click at [281, 162] on button "EDIT" at bounding box center [286, 158] width 15 height 10
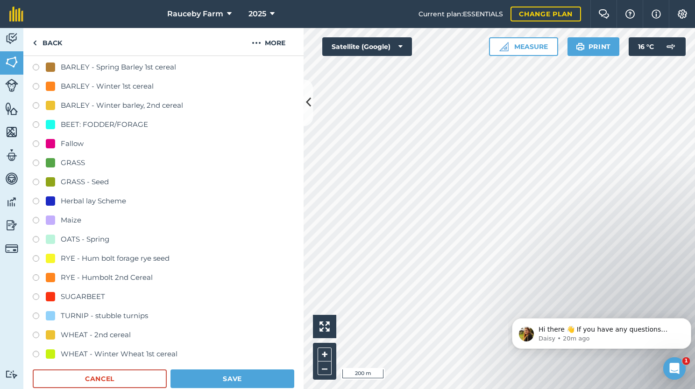
scroll to position [140, 0]
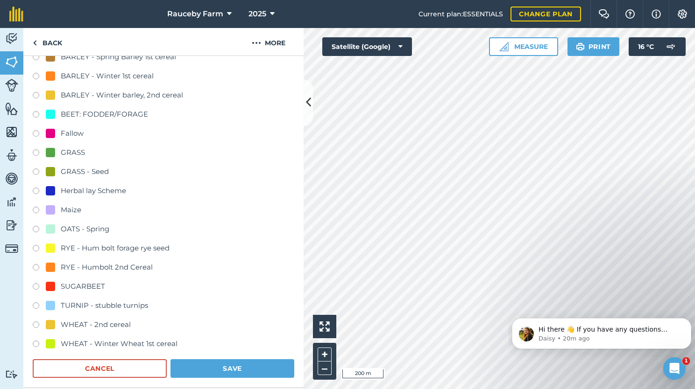
click at [113, 345] on div "WHEAT - Winter Wheat 1st cereal" at bounding box center [119, 344] width 117 height 11
radio input "true"
radio input "false"
click at [208, 365] on button "Save" at bounding box center [232, 369] width 124 height 19
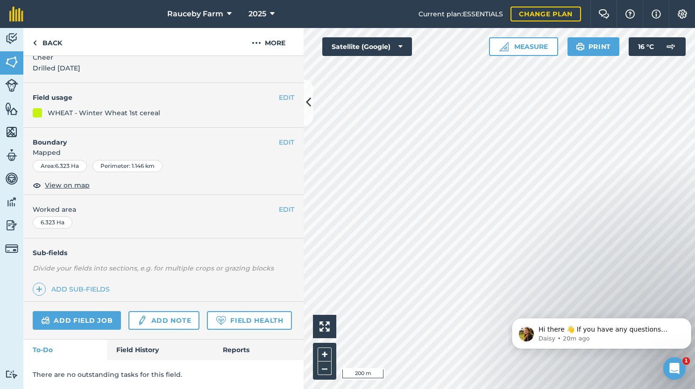
scroll to position [85, 0]
click at [694, 142] on html "Rauceby Farm 2025 Current plan : ESSENTIALS Change plan Farm Chat Help Info Set…" at bounding box center [347, 194] width 695 height 389
click at [325, 362] on button "–" at bounding box center [325, 369] width 14 height 14
click at [325, 351] on button "+" at bounding box center [325, 355] width 14 height 14
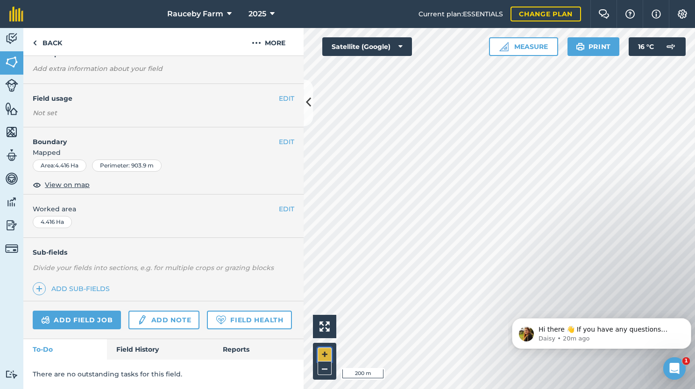
click at [325, 351] on button "+" at bounding box center [325, 355] width 14 height 14
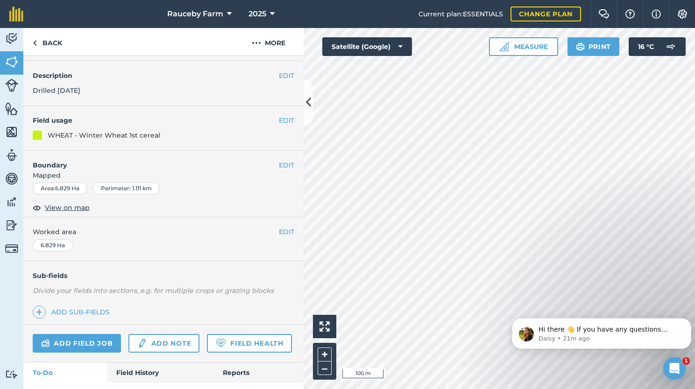
scroll to position [25, 0]
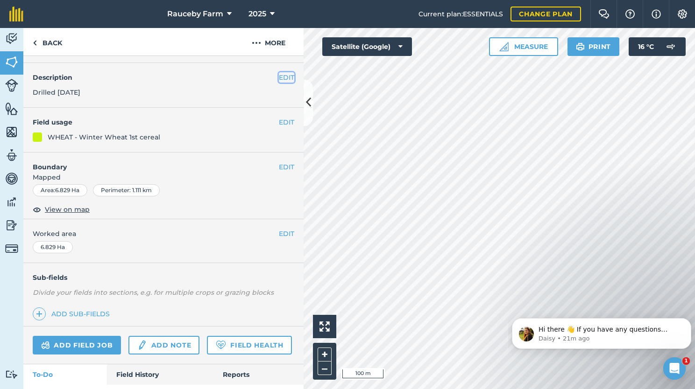
click at [279, 77] on button "EDIT" at bounding box center [286, 77] width 15 height 10
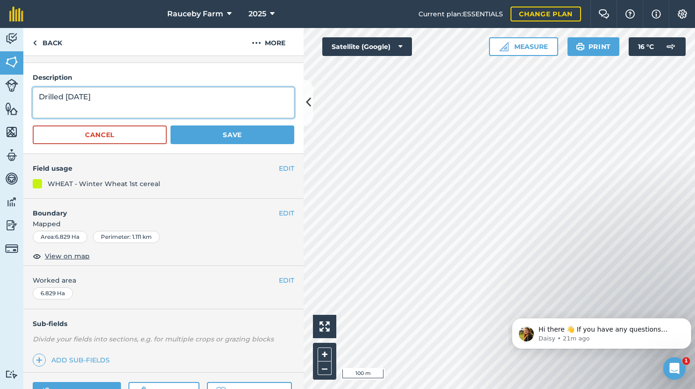
click at [145, 98] on textarea "Drilled 01/10/25" at bounding box center [163, 102] width 261 height 31
click at [36, 96] on textarea "Drilled 01/10/25" at bounding box center [163, 102] width 261 height 31
type textarea "Cheer Drilled 01/10/25"
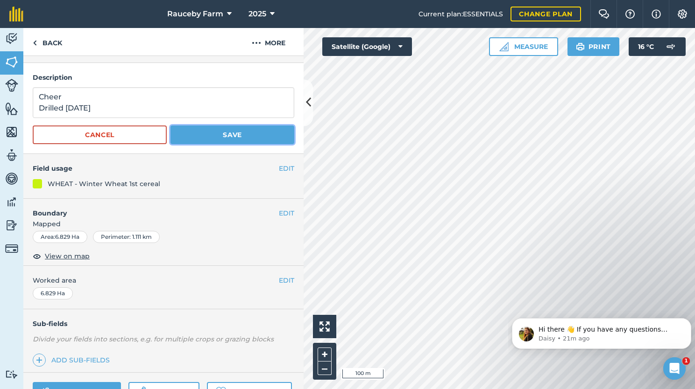
click at [199, 130] on button "Save" at bounding box center [232, 135] width 124 height 19
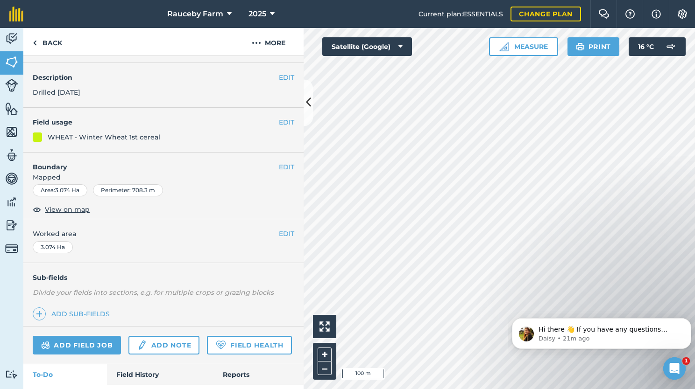
click at [288, 78] on div "EDIT Description Drilled 01/10/25" at bounding box center [163, 85] width 280 height 45
click at [279, 75] on button "EDIT" at bounding box center [286, 77] width 15 height 10
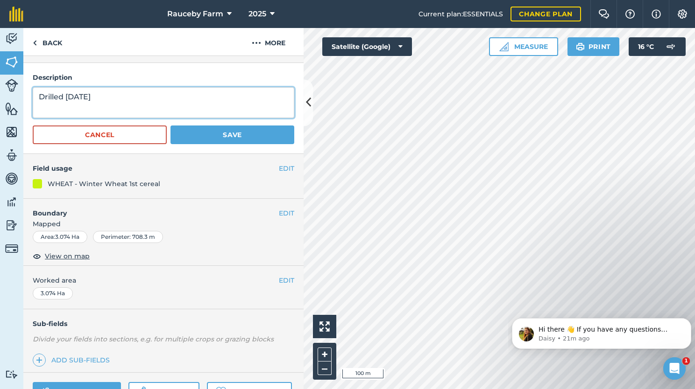
click at [35, 92] on textarea "Drilled 01/10/25" at bounding box center [163, 102] width 261 height 31
type textarea "Cheer Drilled 01/10/25"
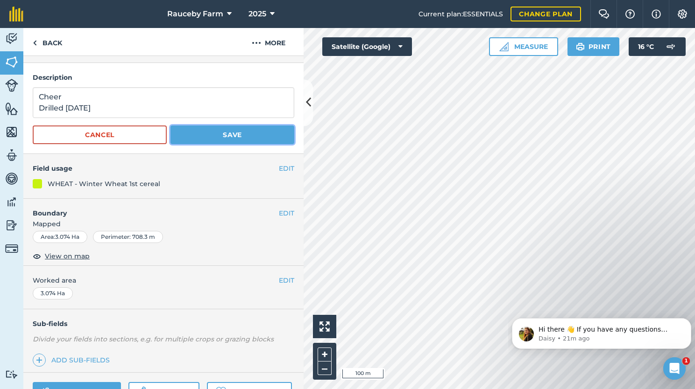
click at [214, 135] on button "Save" at bounding box center [232, 135] width 124 height 19
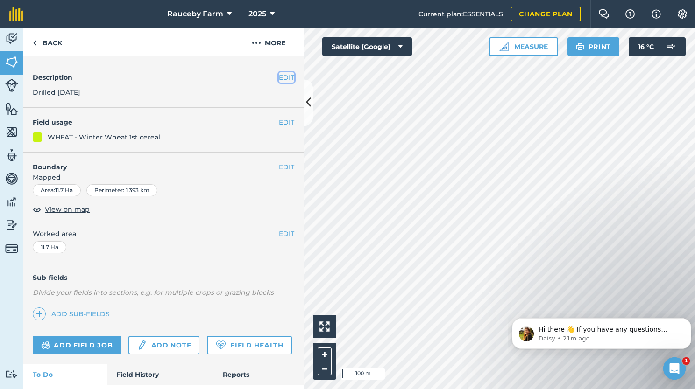
click at [282, 78] on button "EDIT" at bounding box center [286, 77] width 15 height 10
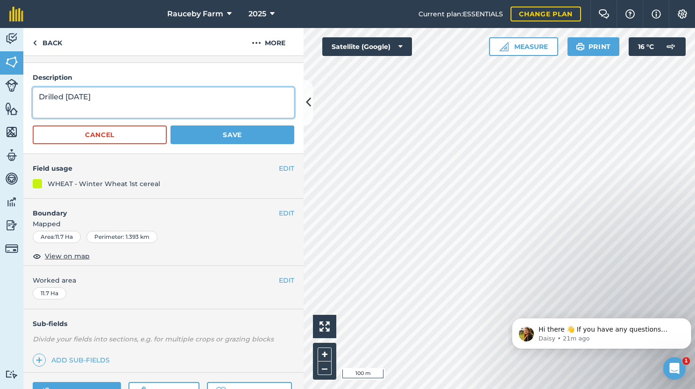
click at [35, 96] on textarea "Drilled 01/10/25" at bounding box center [163, 102] width 261 height 31
type textarea "Cheer Drilled 01/10/25"
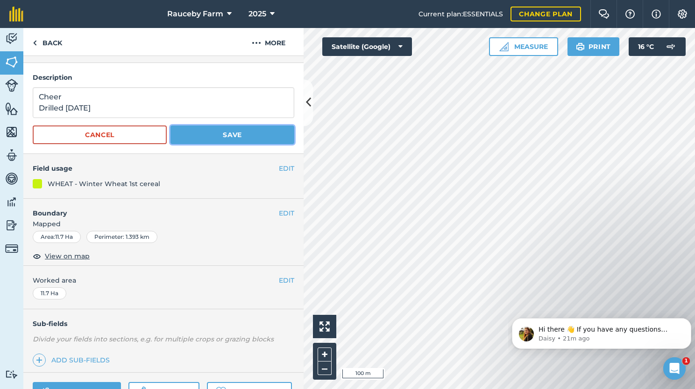
click at [224, 134] on button "Save" at bounding box center [232, 135] width 124 height 19
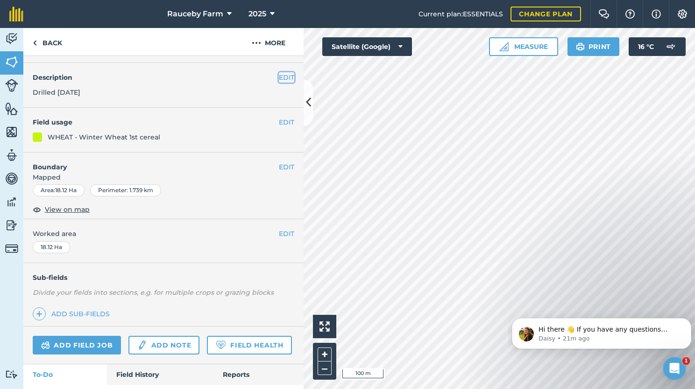
click at [280, 74] on button "EDIT" at bounding box center [286, 77] width 15 height 10
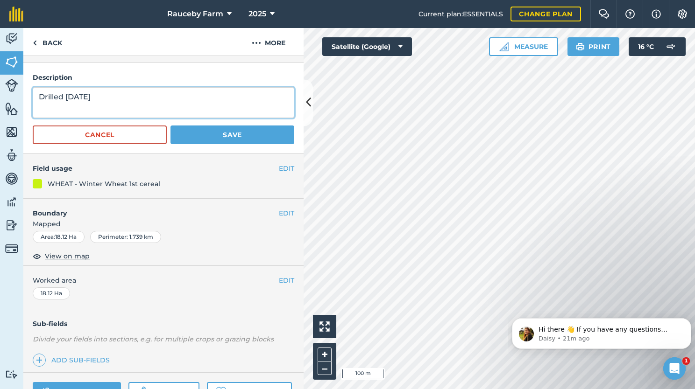
click at [38, 95] on textarea "Drilled 02/10/25" at bounding box center [163, 102] width 261 height 31
type textarea "Cheer Drilled 02/10/25"
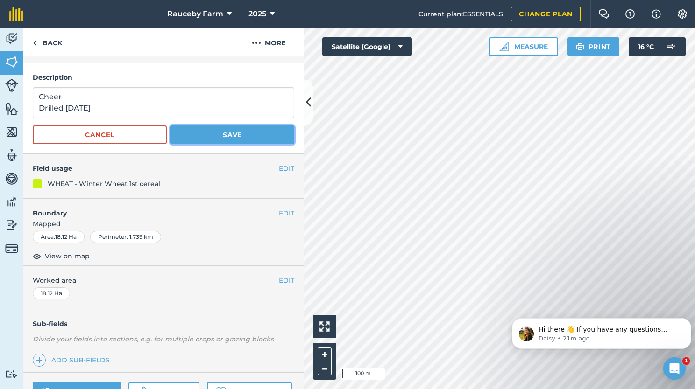
click at [207, 135] on button "Save" at bounding box center [232, 135] width 124 height 19
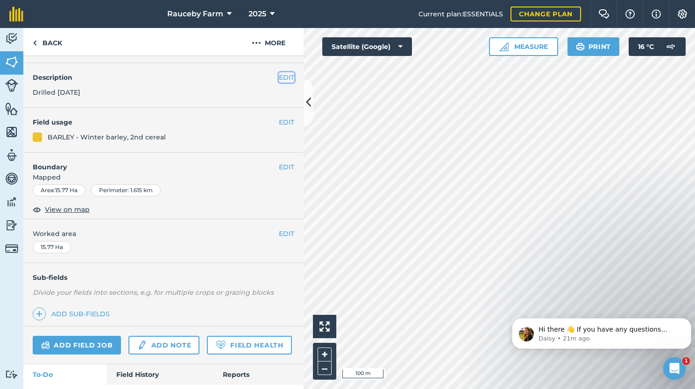
click at [279, 77] on button "EDIT" at bounding box center [286, 77] width 15 height 10
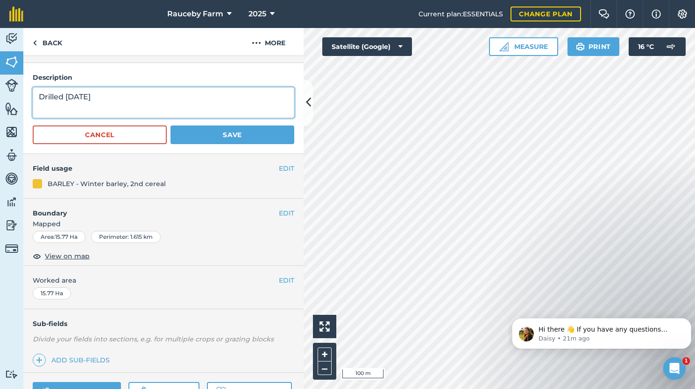
click at [38, 93] on textarea "Drilled 23/09/25" at bounding box center [163, 102] width 261 height 31
type textarea "Craft Drilled 23/09/25"
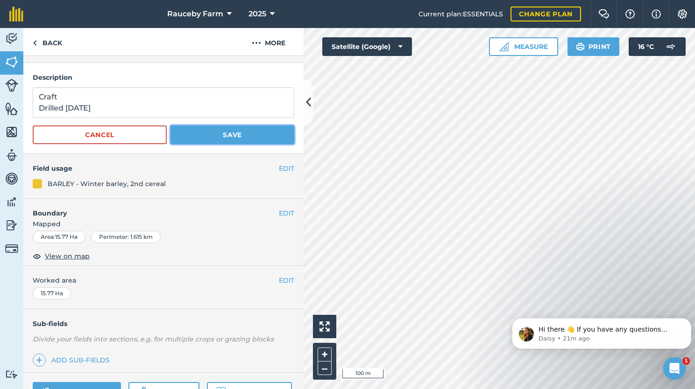
click at [238, 131] on button "Save" at bounding box center [232, 135] width 124 height 19
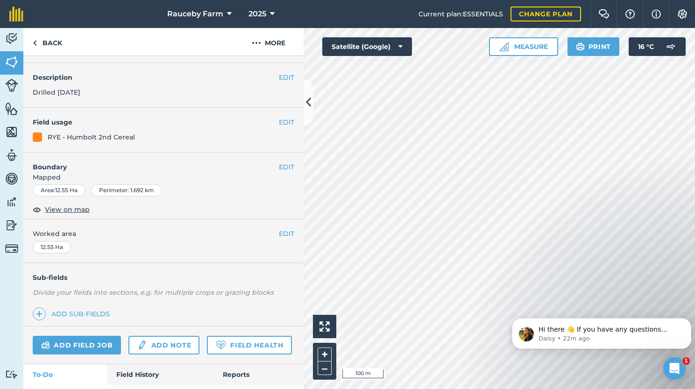
click at [287, 83] on div "EDIT Description Drilled 29/09/25" at bounding box center [163, 85] width 280 height 45
click at [279, 76] on button "EDIT" at bounding box center [286, 77] width 15 height 10
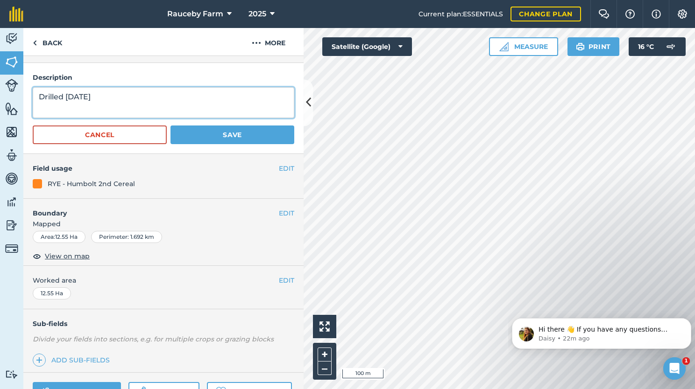
click at [39, 93] on textarea "Drilled 29/09/25" at bounding box center [163, 102] width 261 height 31
type textarea "Humbolt Drilled 29/09/25"
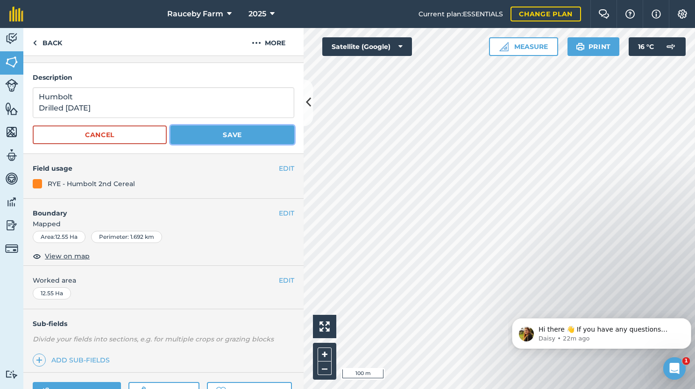
click at [235, 132] on button "Save" at bounding box center [232, 135] width 124 height 19
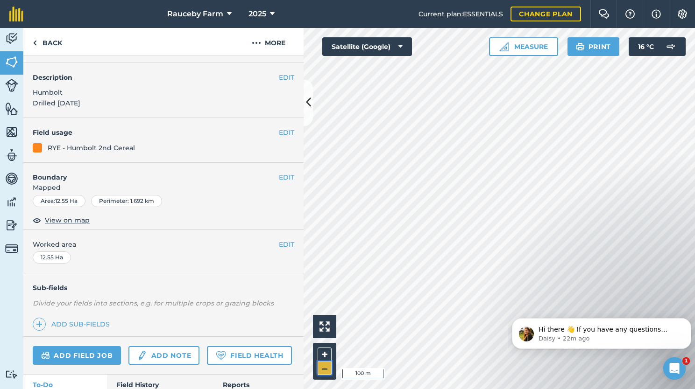
drag, startPoint x: 299, startPoint y: 169, endPoint x: 324, endPoint y: 367, distance: 199.6
click at [324, 367] on button "–" at bounding box center [325, 369] width 14 height 14
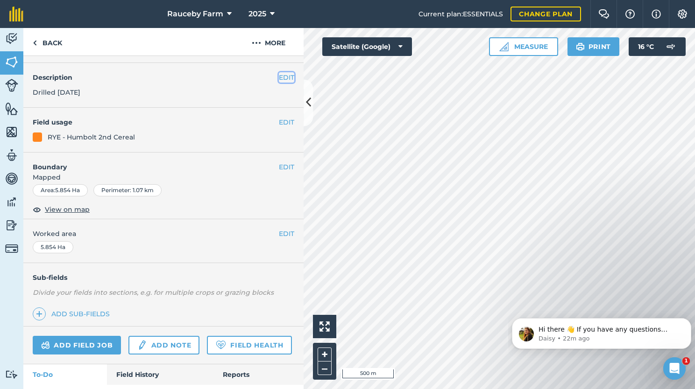
click at [279, 79] on button "EDIT" at bounding box center [286, 77] width 15 height 10
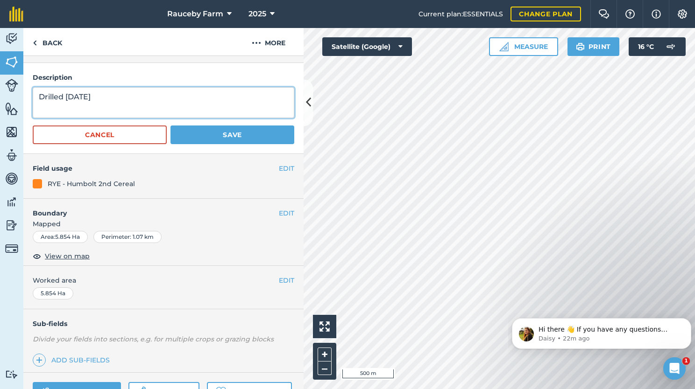
click at [35, 92] on textarea "Drilled 26/10/25" at bounding box center [163, 102] width 261 height 31
type textarea "Humbolt Drilled 26/10/25"
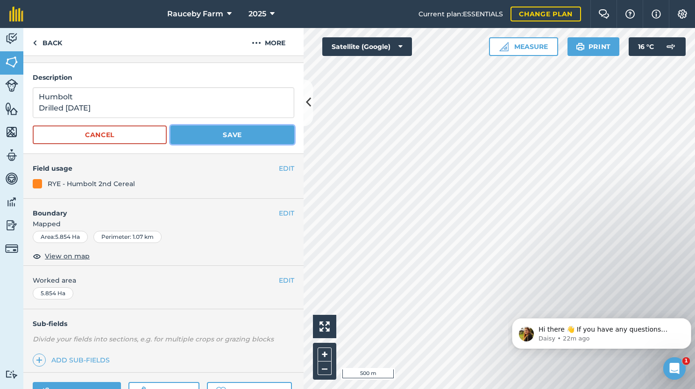
click at [220, 133] on button "Save" at bounding box center [232, 135] width 124 height 19
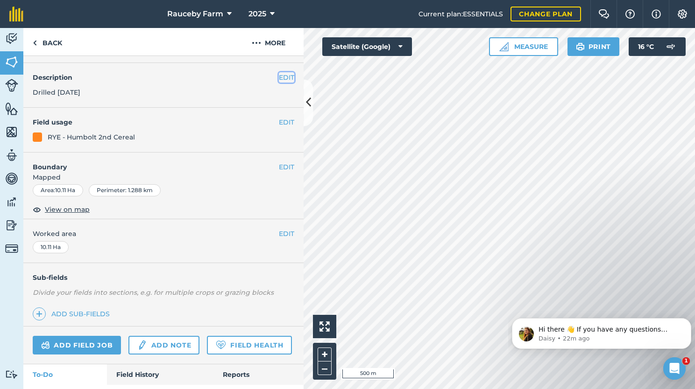
click at [279, 79] on button "EDIT" at bounding box center [286, 77] width 15 height 10
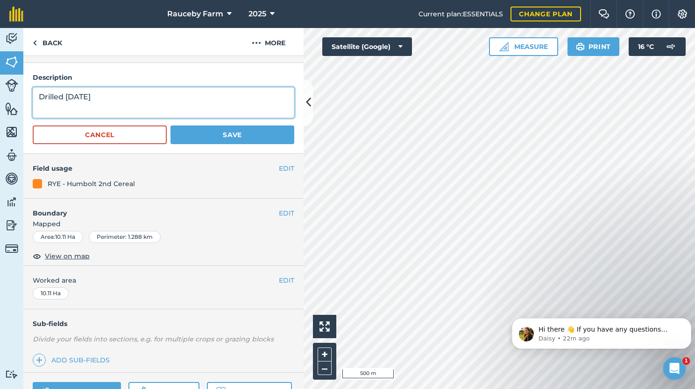
click at [37, 96] on textarea "Drilled 26/10/25" at bounding box center [163, 102] width 261 height 31
type textarea "Humbolt Drilled 26/10/25"
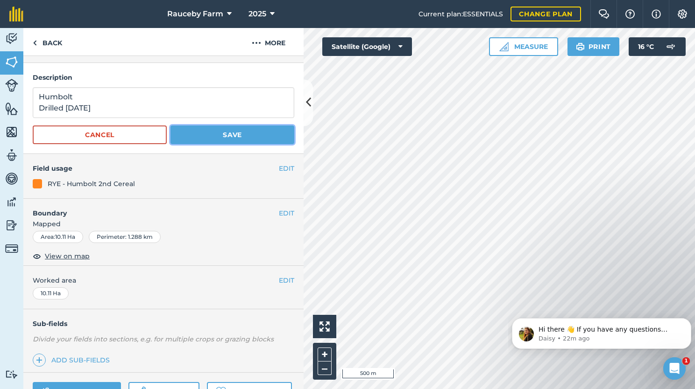
click at [212, 134] on button "Save" at bounding box center [232, 135] width 124 height 19
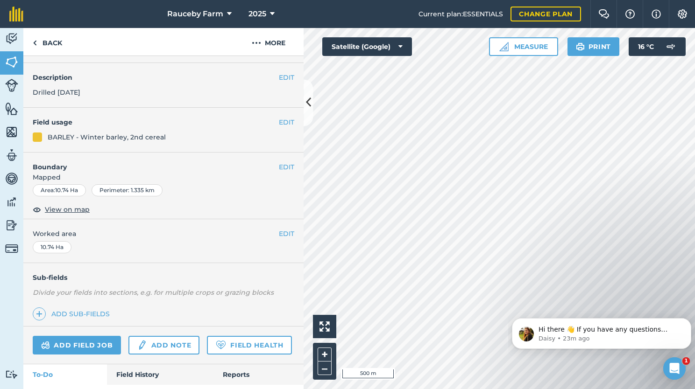
click at [270, 73] on h4 "Description" at bounding box center [163, 77] width 261 height 10
click at [279, 75] on button "EDIT" at bounding box center [286, 77] width 15 height 10
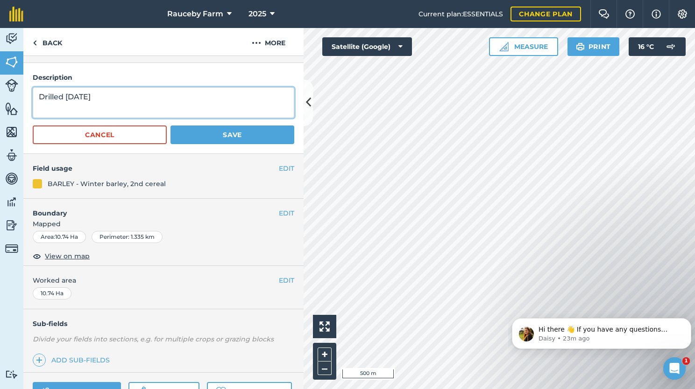
click at [39, 95] on textarea "Drilled 23/09/25" at bounding box center [163, 102] width 261 height 31
type textarea "Craft Drilled 23/09/25"
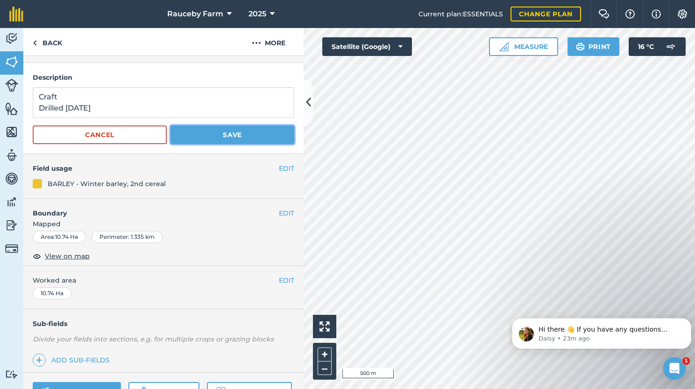
click at [202, 135] on button "Save" at bounding box center [232, 135] width 124 height 19
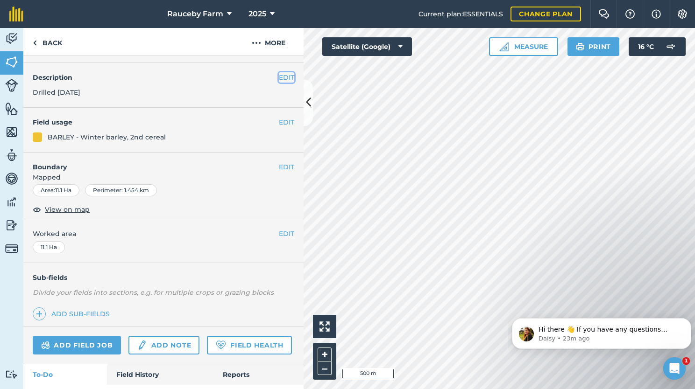
click at [281, 78] on button "EDIT" at bounding box center [286, 77] width 15 height 10
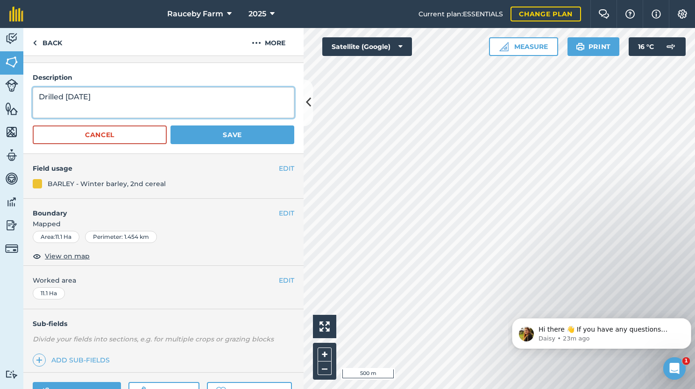
click at [35, 95] on textarea "Drilled 23/09/25" at bounding box center [163, 102] width 261 height 31
type textarea "Craft Drilled 23/09/25"
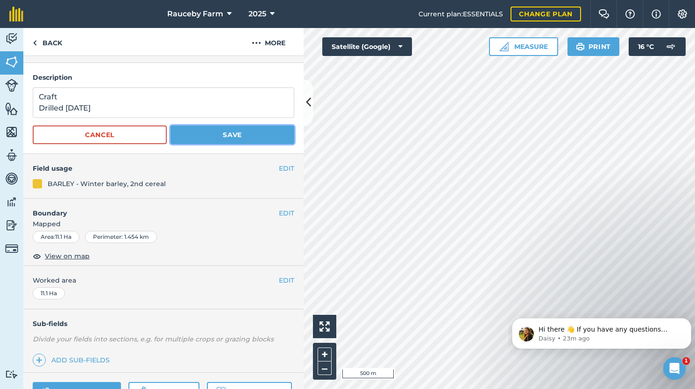
click at [200, 134] on button "Save" at bounding box center [232, 135] width 124 height 19
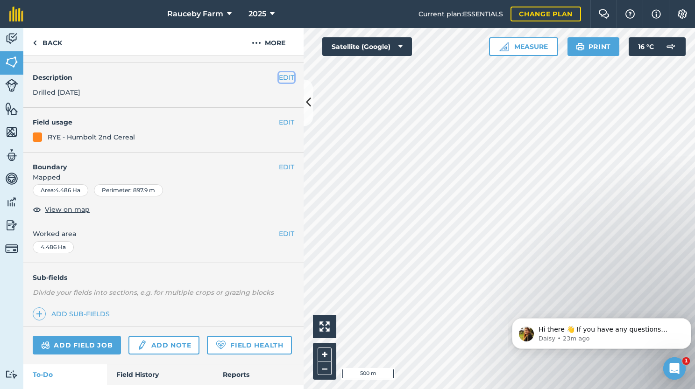
click at [279, 75] on button "EDIT" at bounding box center [286, 77] width 15 height 10
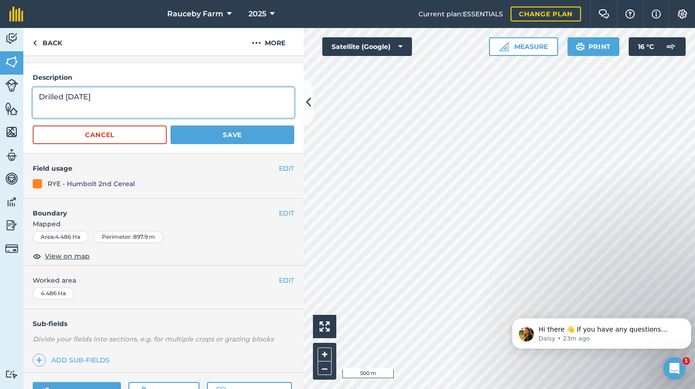
click at [38, 96] on textarea "Drilled 26/09/25" at bounding box center [163, 102] width 261 height 31
type textarea "Humbolt Drilled 26/09/25"
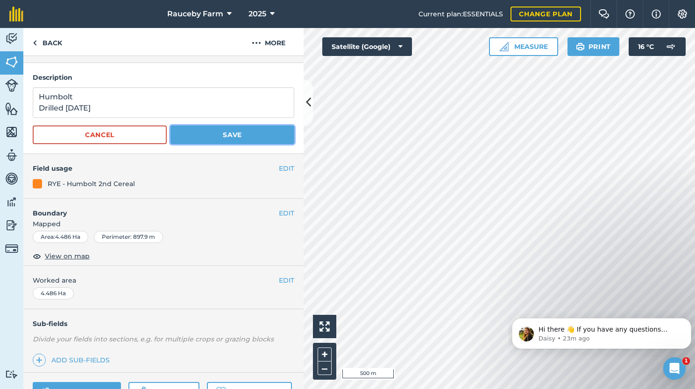
click at [203, 134] on button "Save" at bounding box center [232, 135] width 124 height 19
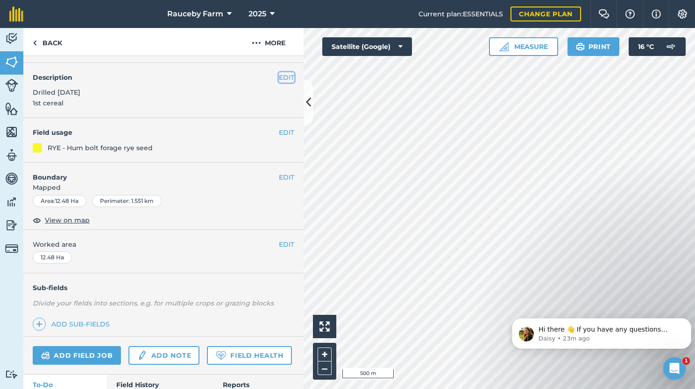
click at [279, 82] on button "EDIT" at bounding box center [286, 77] width 15 height 10
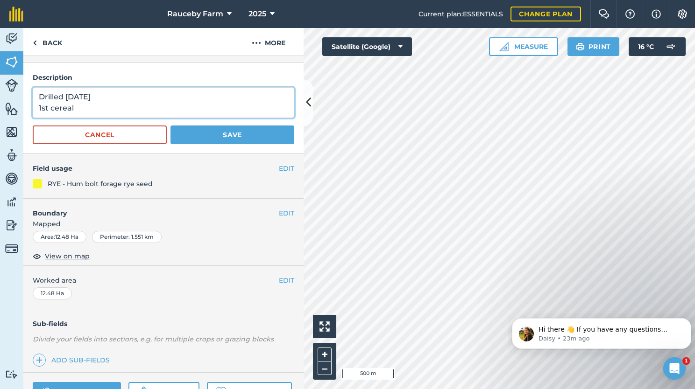
click at [35, 98] on textarea "Drilled 25/09/25 1st cereal" at bounding box center [163, 102] width 261 height 31
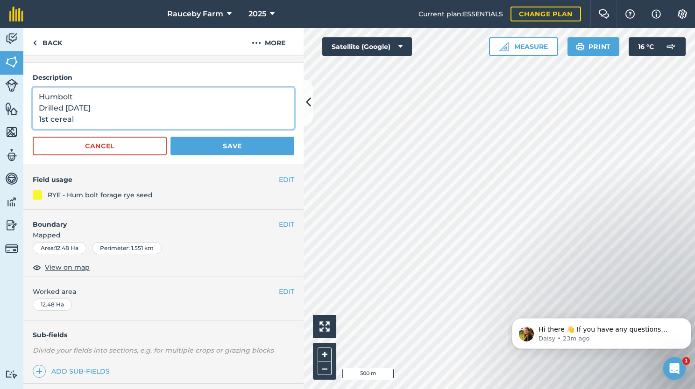
type textarea "Humbolt Drilled 25/09/25 1st cereal"
click at [236, 141] on button "Save" at bounding box center [232, 146] width 124 height 19
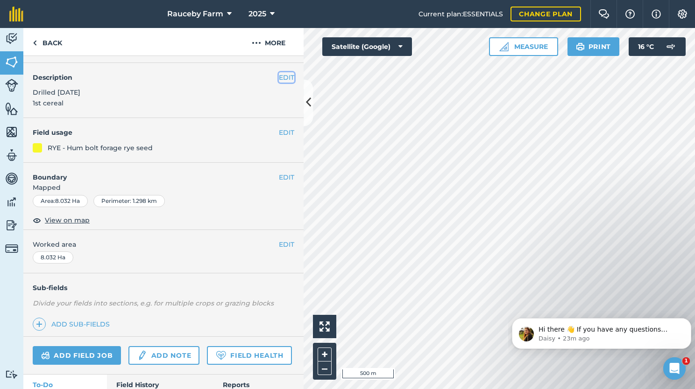
click at [279, 74] on button "EDIT" at bounding box center [286, 77] width 15 height 10
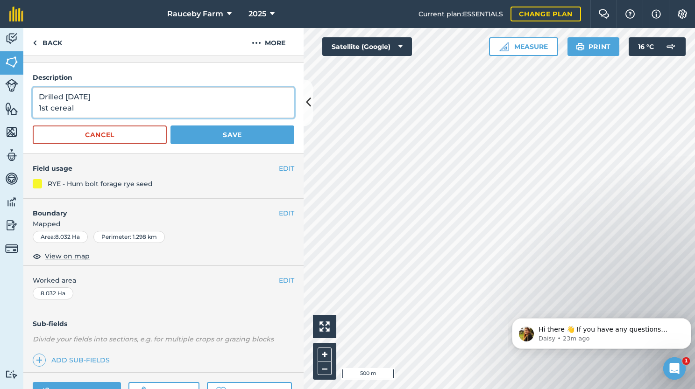
click at [35, 95] on textarea "Drilled 25/09/25 1st cereal" at bounding box center [163, 102] width 261 height 31
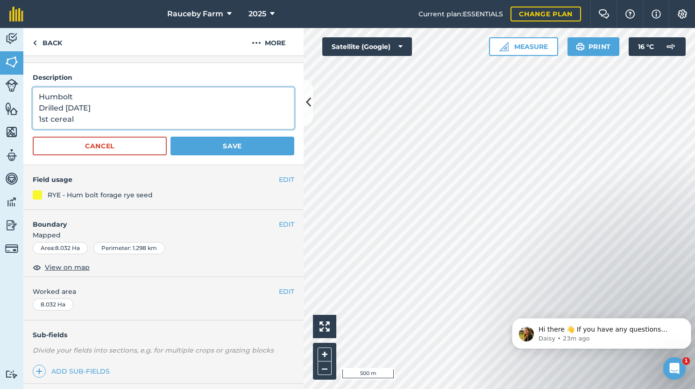
type textarea "Humbolt Drilled 25/09/25 1st cereal"
click at [219, 148] on button "Save" at bounding box center [232, 146] width 124 height 19
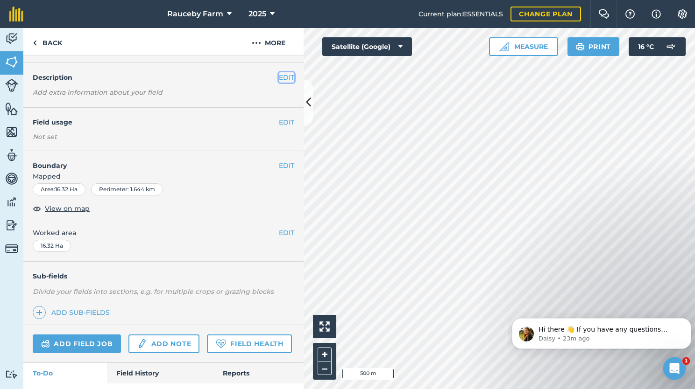
click at [279, 79] on button "EDIT" at bounding box center [286, 77] width 15 height 10
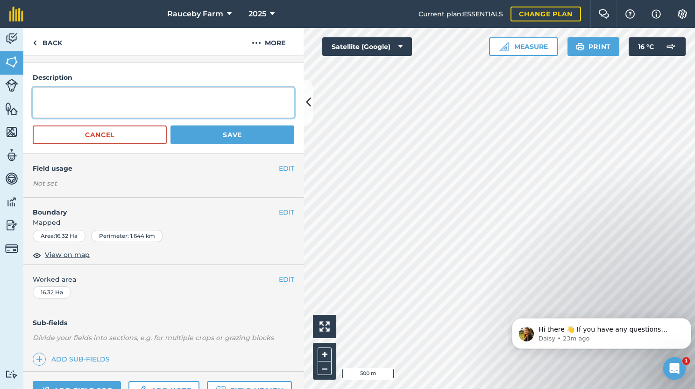
click at [203, 102] on textarea at bounding box center [163, 102] width 261 height 31
type textarea "Craft Drilled 24/09/25"
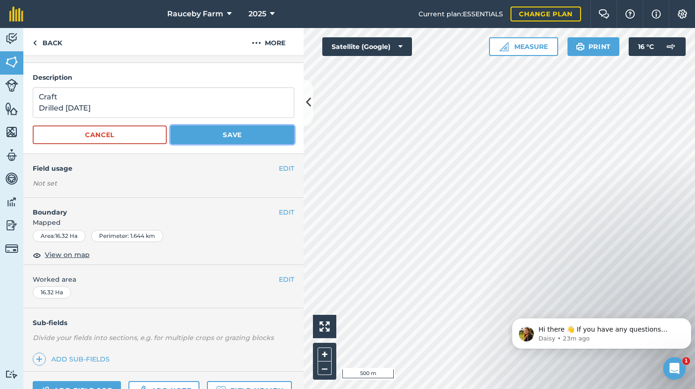
click at [241, 134] on button "Save" at bounding box center [232, 135] width 124 height 19
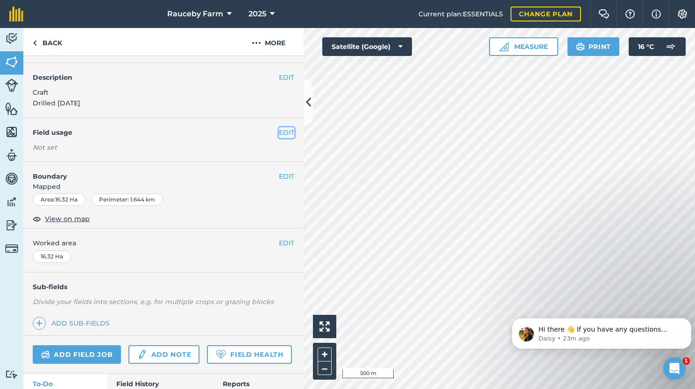
click at [279, 132] on button "EDIT" at bounding box center [286, 132] width 15 height 10
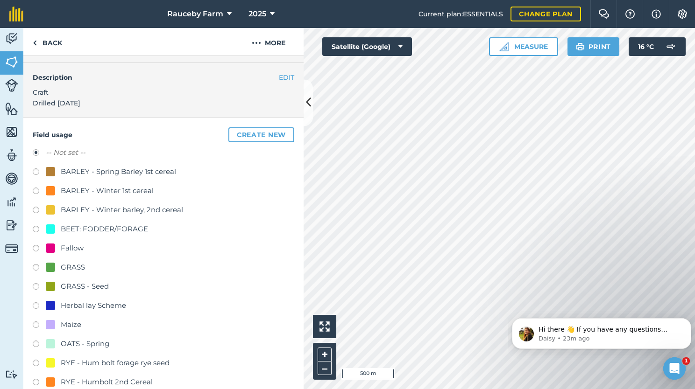
click at [138, 191] on div "BARLEY - Winter 1st cereal" at bounding box center [107, 190] width 93 height 11
radio input "true"
radio input "false"
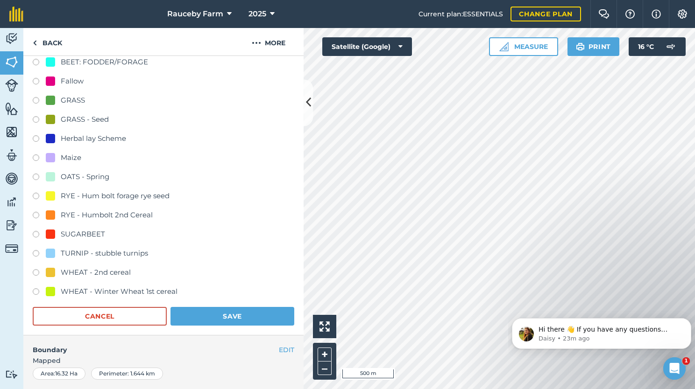
scroll to position [193, 0]
click at [238, 316] on button "Save" at bounding box center [232, 315] width 124 height 19
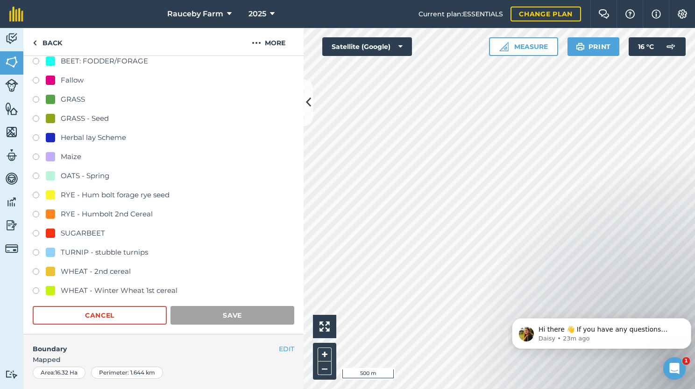
scroll to position [85, 0]
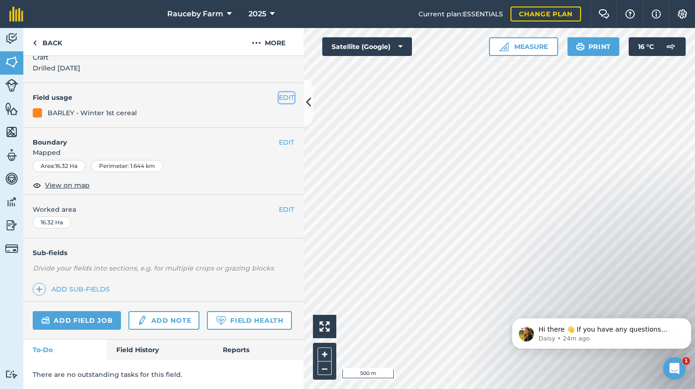
click at [280, 92] on button "EDIT" at bounding box center [286, 97] width 15 height 10
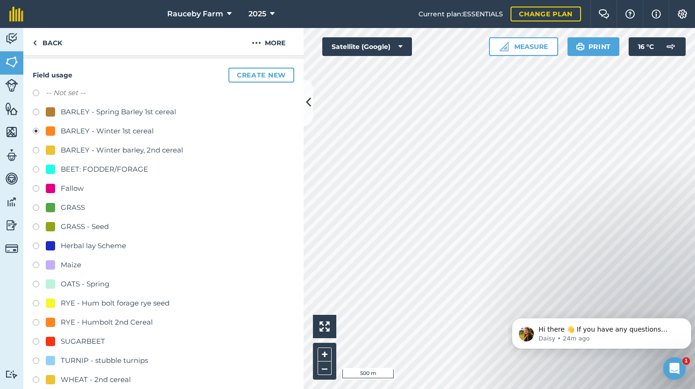
click at [152, 150] on div "BARLEY - Winter barley, 2nd cereal" at bounding box center [122, 150] width 122 height 11
radio input "true"
radio input "false"
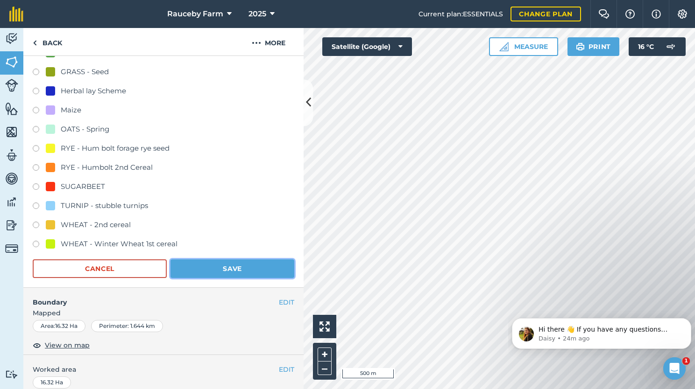
click at [248, 269] on button "Save" at bounding box center [232, 269] width 124 height 19
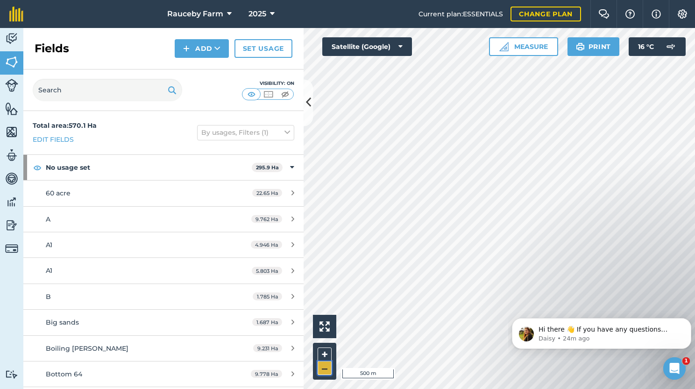
click at [327, 369] on button "–" at bounding box center [325, 369] width 14 height 14
click at [325, 354] on button "+" at bounding box center [325, 355] width 14 height 14
click at [384, 49] on button "Satellite (Google)" at bounding box center [367, 46] width 90 height 19
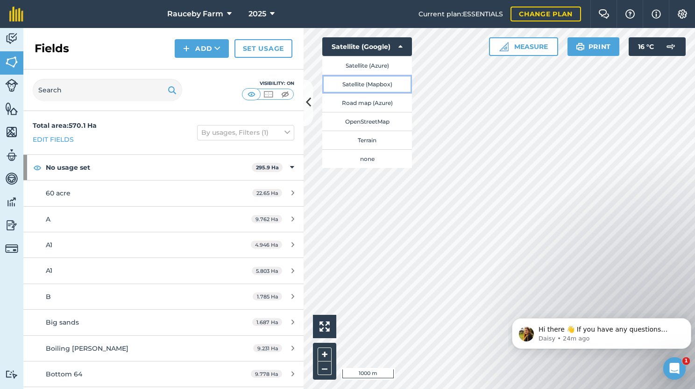
click at [384, 80] on button "Satellite (Mapbox)" at bounding box center [367, 84] width 90 height 19
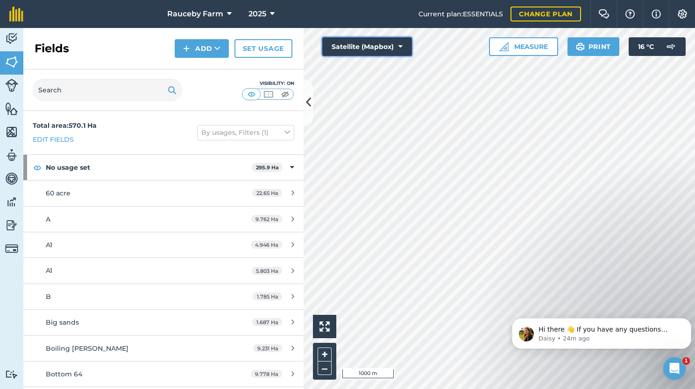
click at [390, 48] on button "Satellite (Mapbox)" at bounding box center [367, 46] width 90 height 19
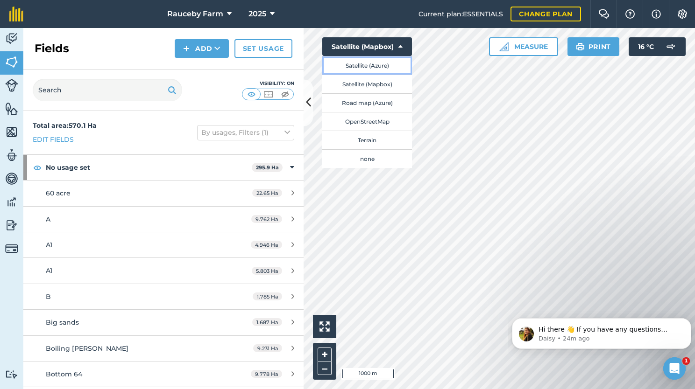
click at [382, 69] on button "Satellite (Azure)" at bounding box center [367, 65] width 90 height 19
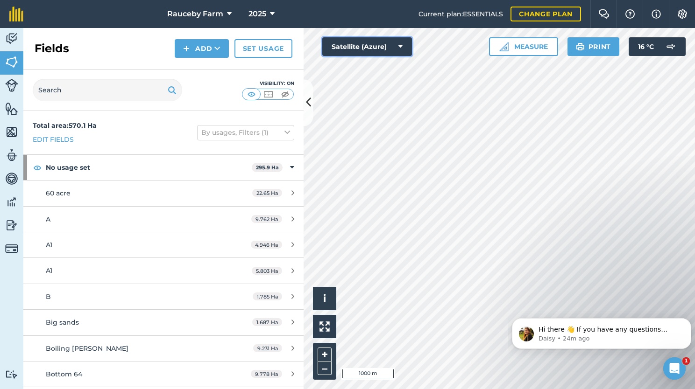
click at [385, 51] on button "Satellite (Azure)" at bounding box center [367, 46] width 90 height 19
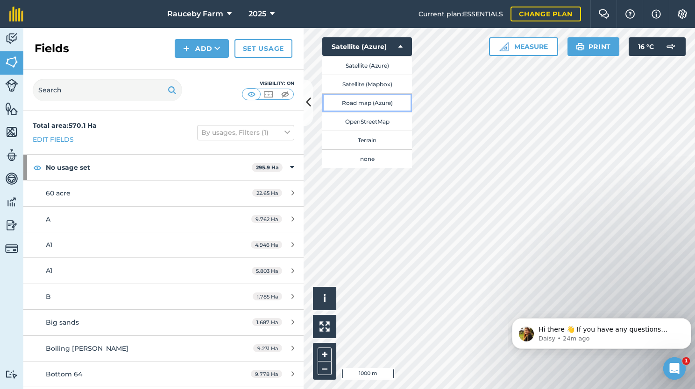
click at [381, 104] on button "Road map (Azure)" at bounding box center [367, 102] width 90 height 19
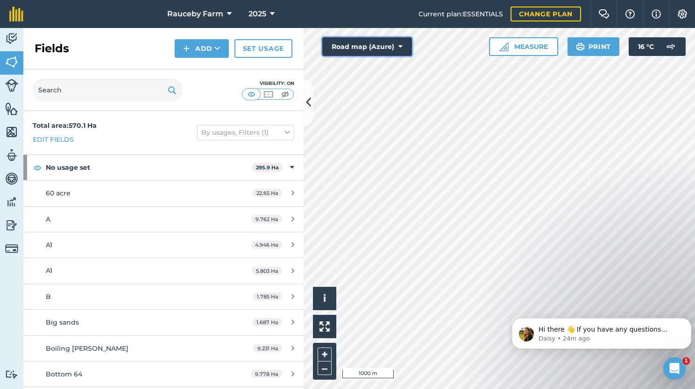
click at [383, 49] on button "Road map (Azure)" at bounding box center [367, 46] width 90 height 19
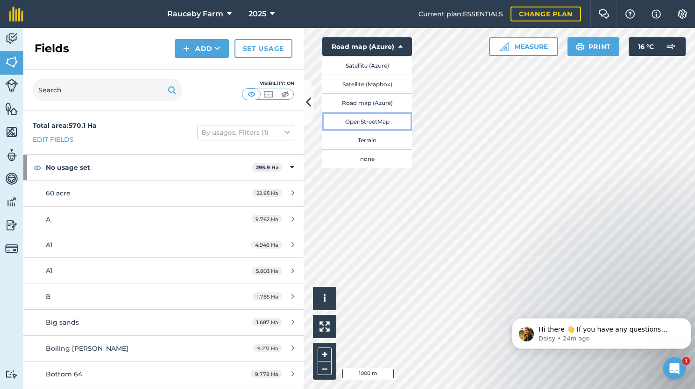
click at [373, 121] on button "OpenStreetMap" at bounding box center [367, 121] width 90 height 19
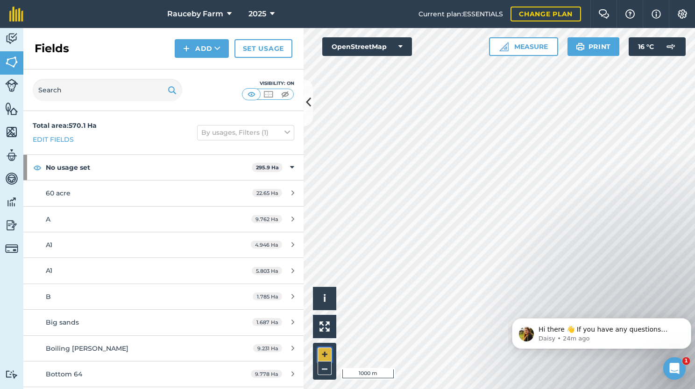
click at [322, 355] on button "+" at bounding box center [325, 355] width 14 height 14
click at [328, 371] on button "–" at bounding box center [325, 369] width 14 height 14
